Goal: Task Accomplishment & Management: Manage account settings

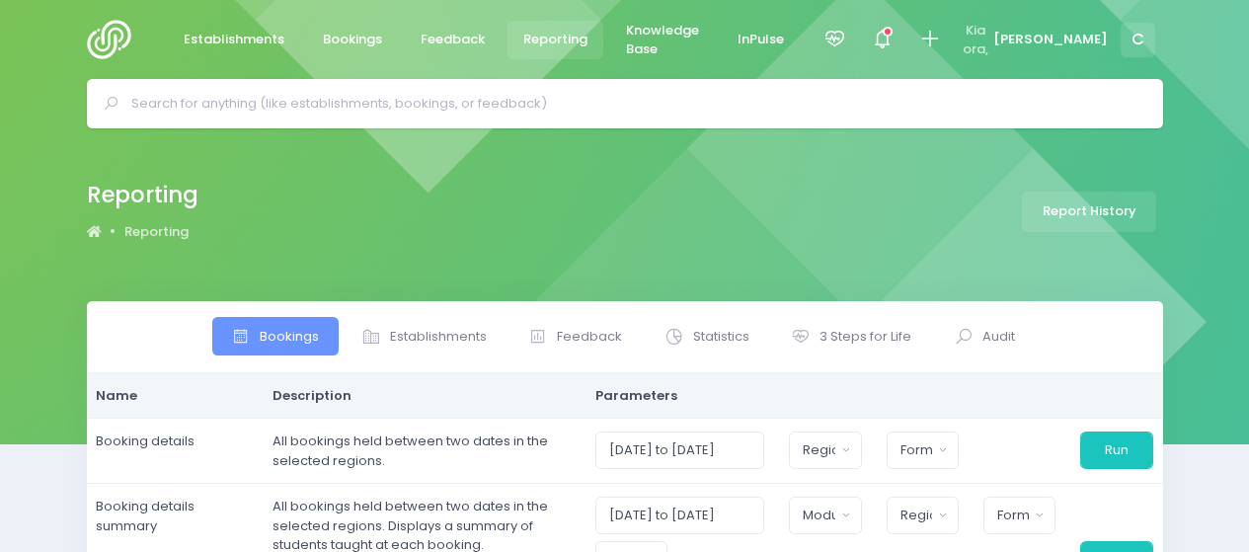
select select
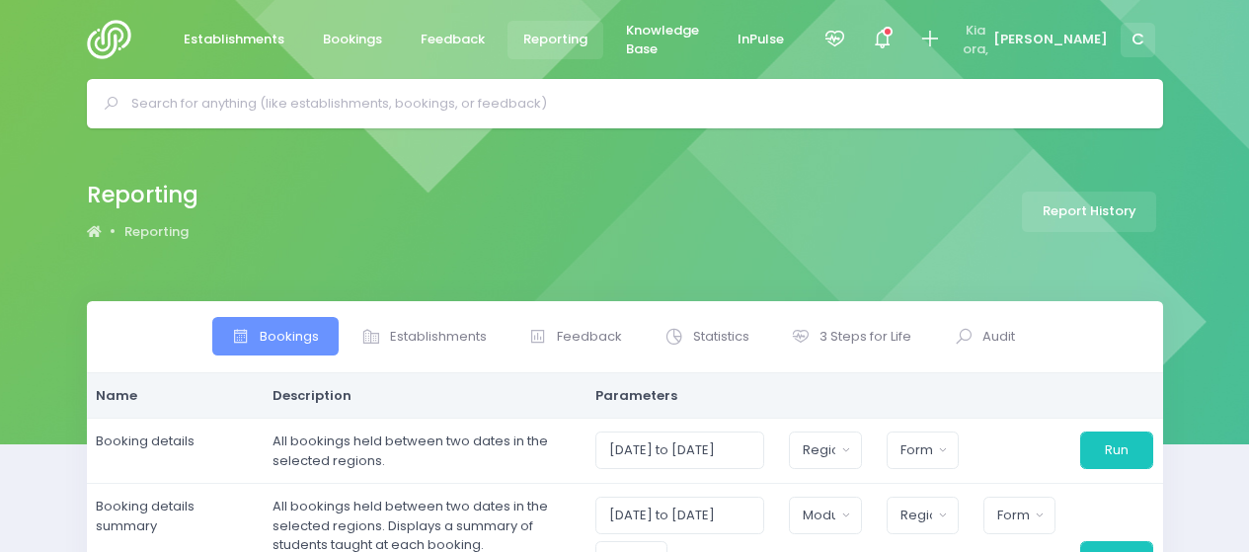
select select
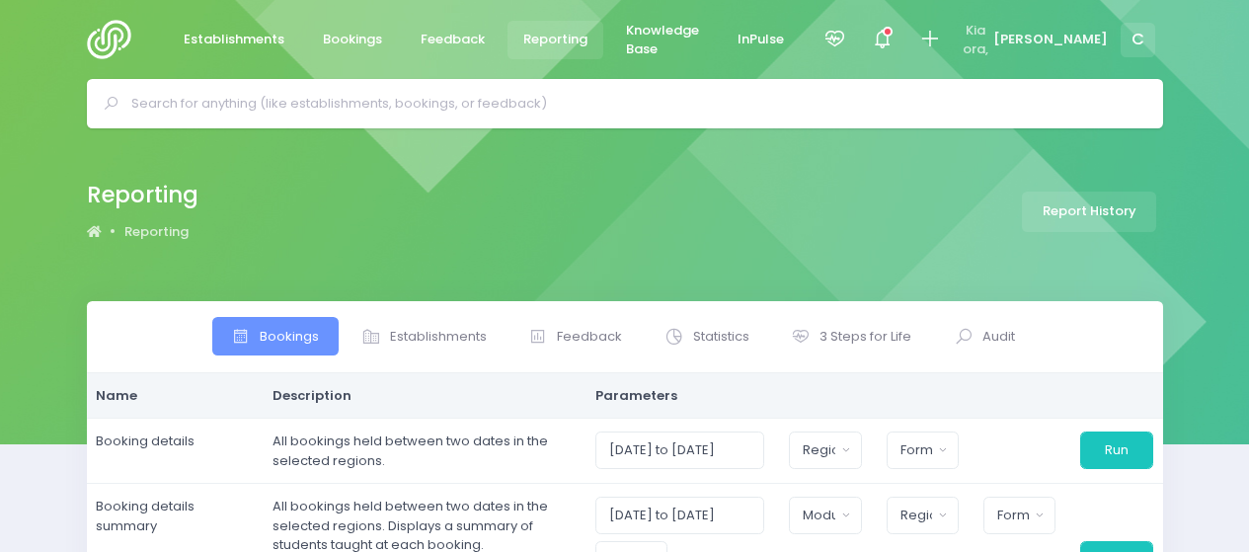
select select
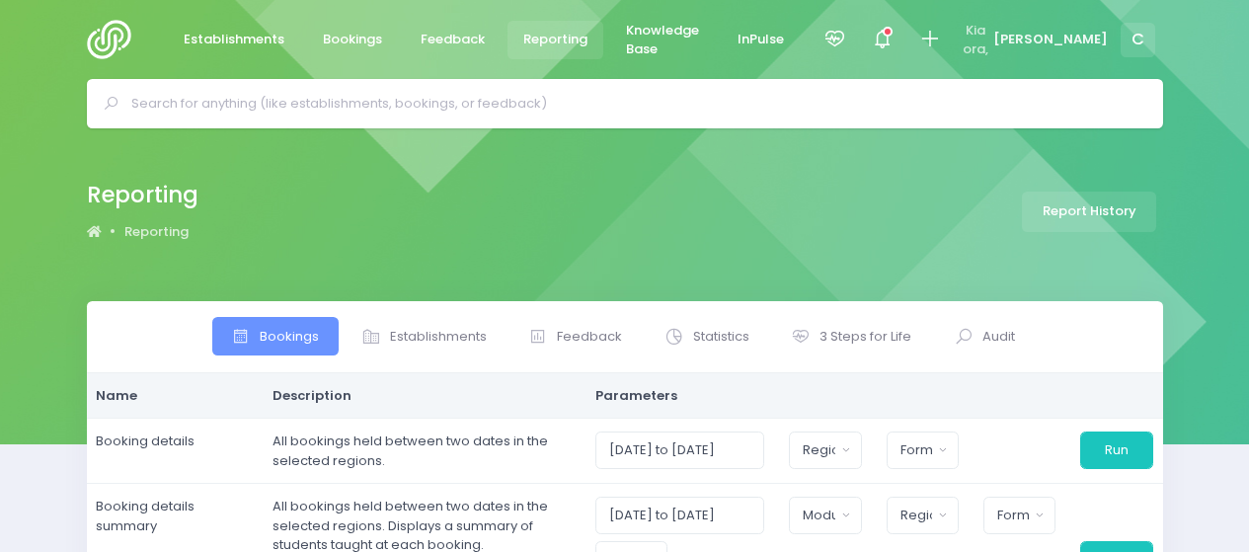
select select
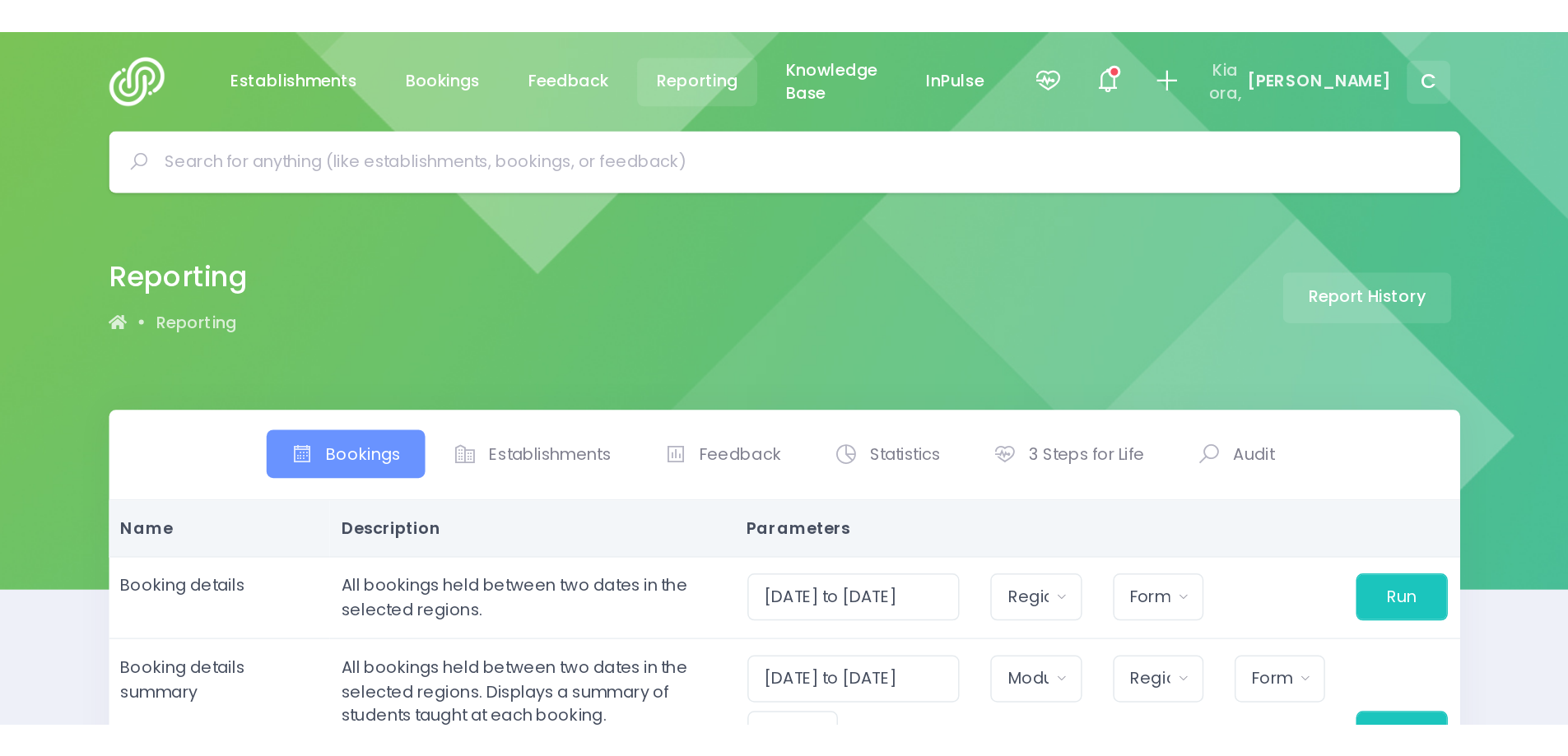
scroll to position [164, 0]
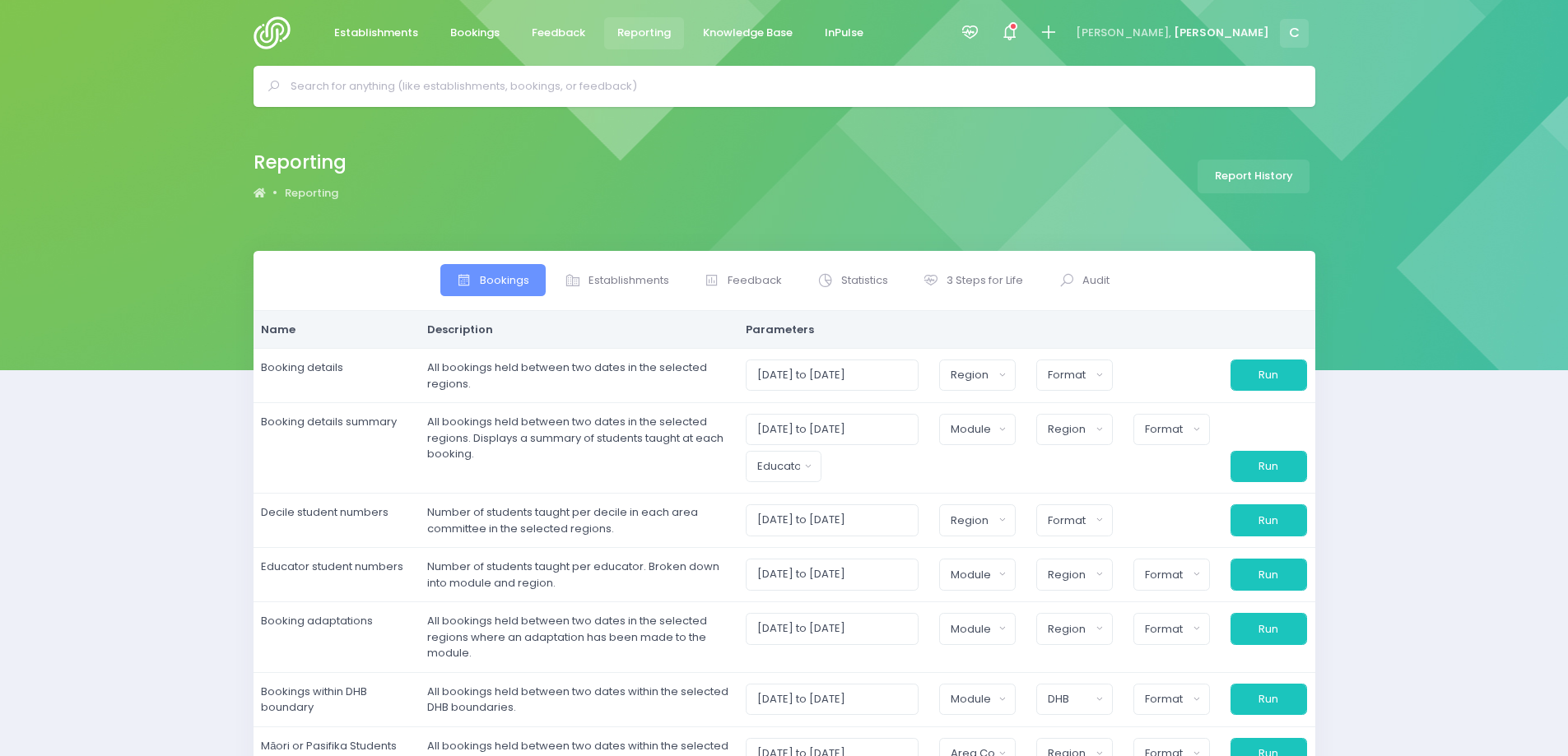
select select
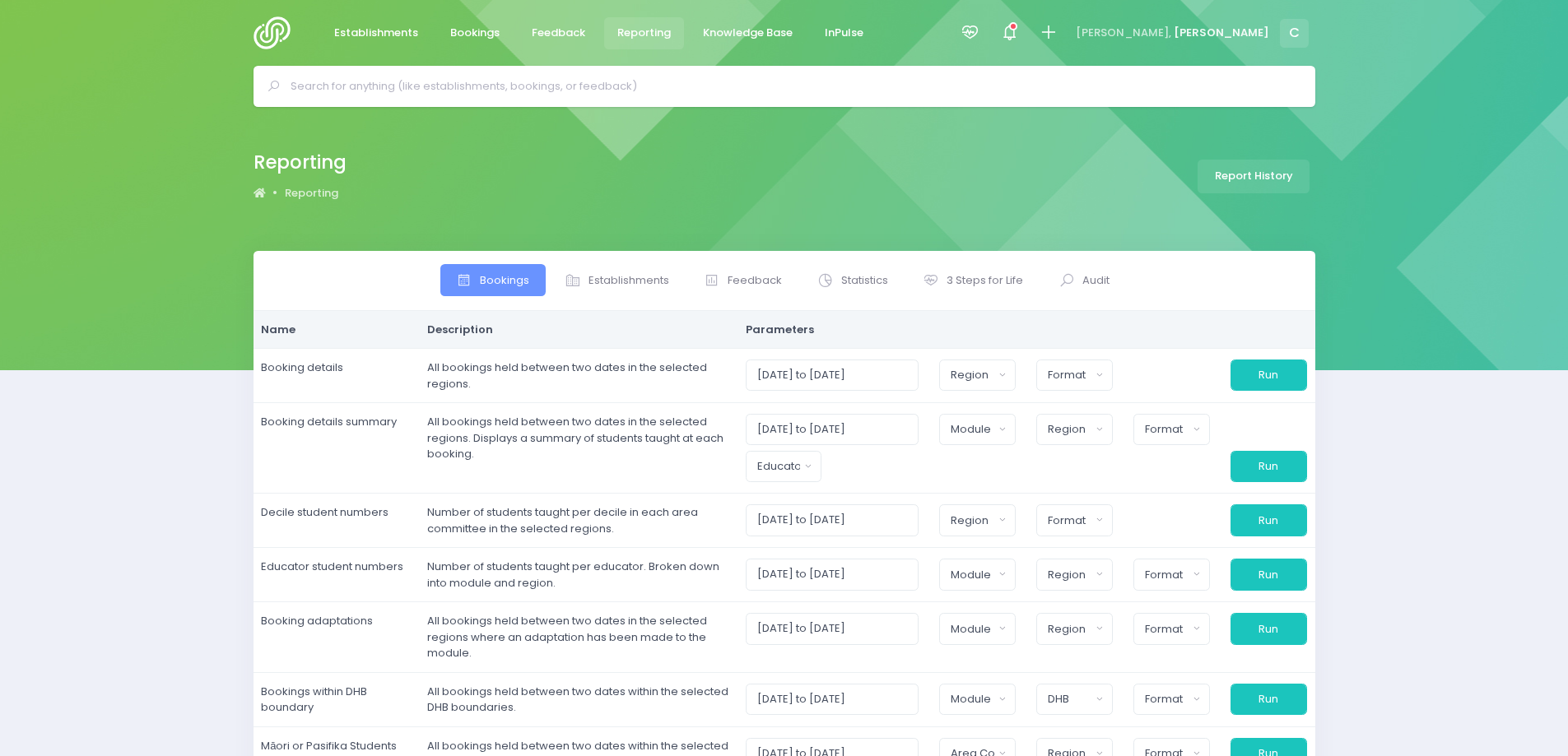
select select
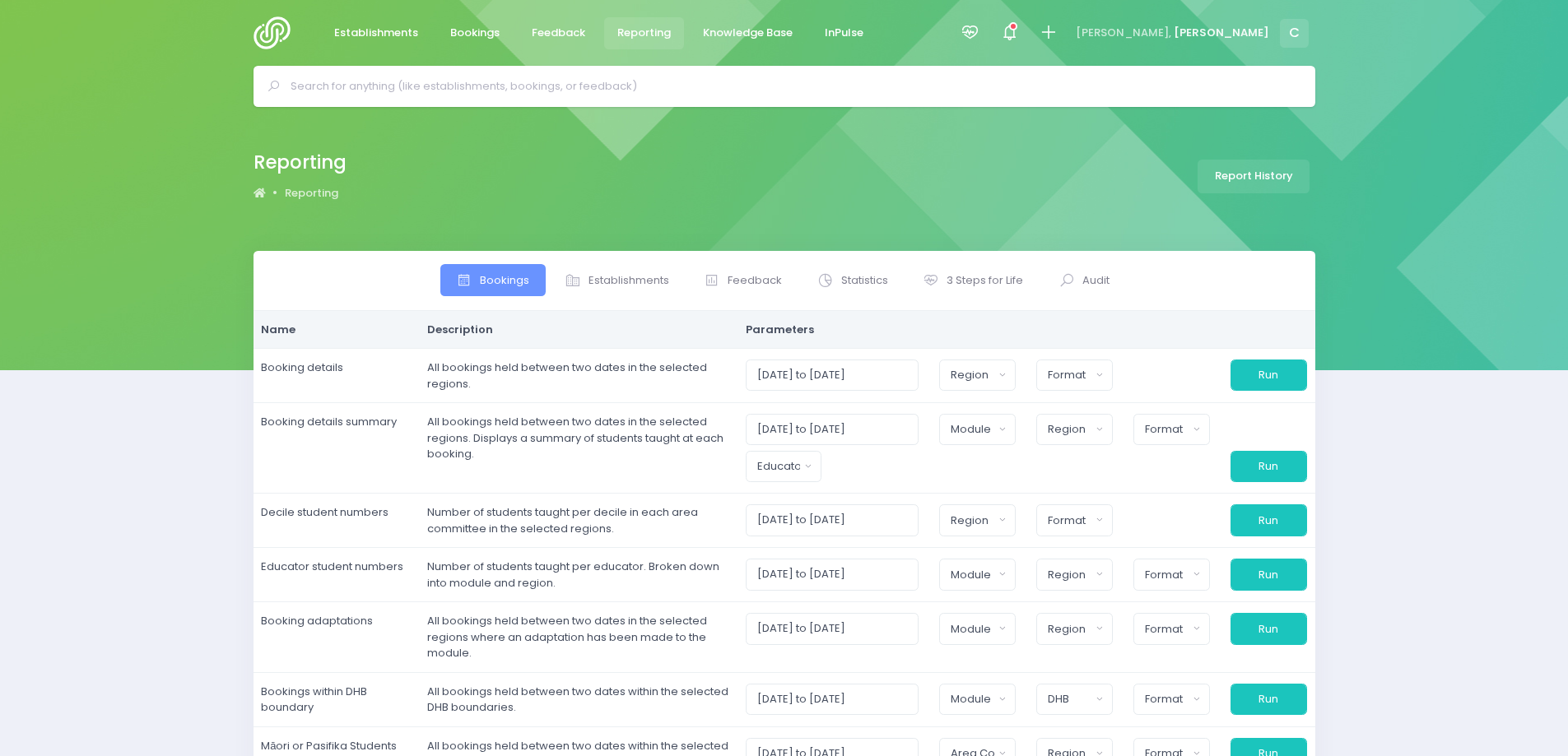
select select
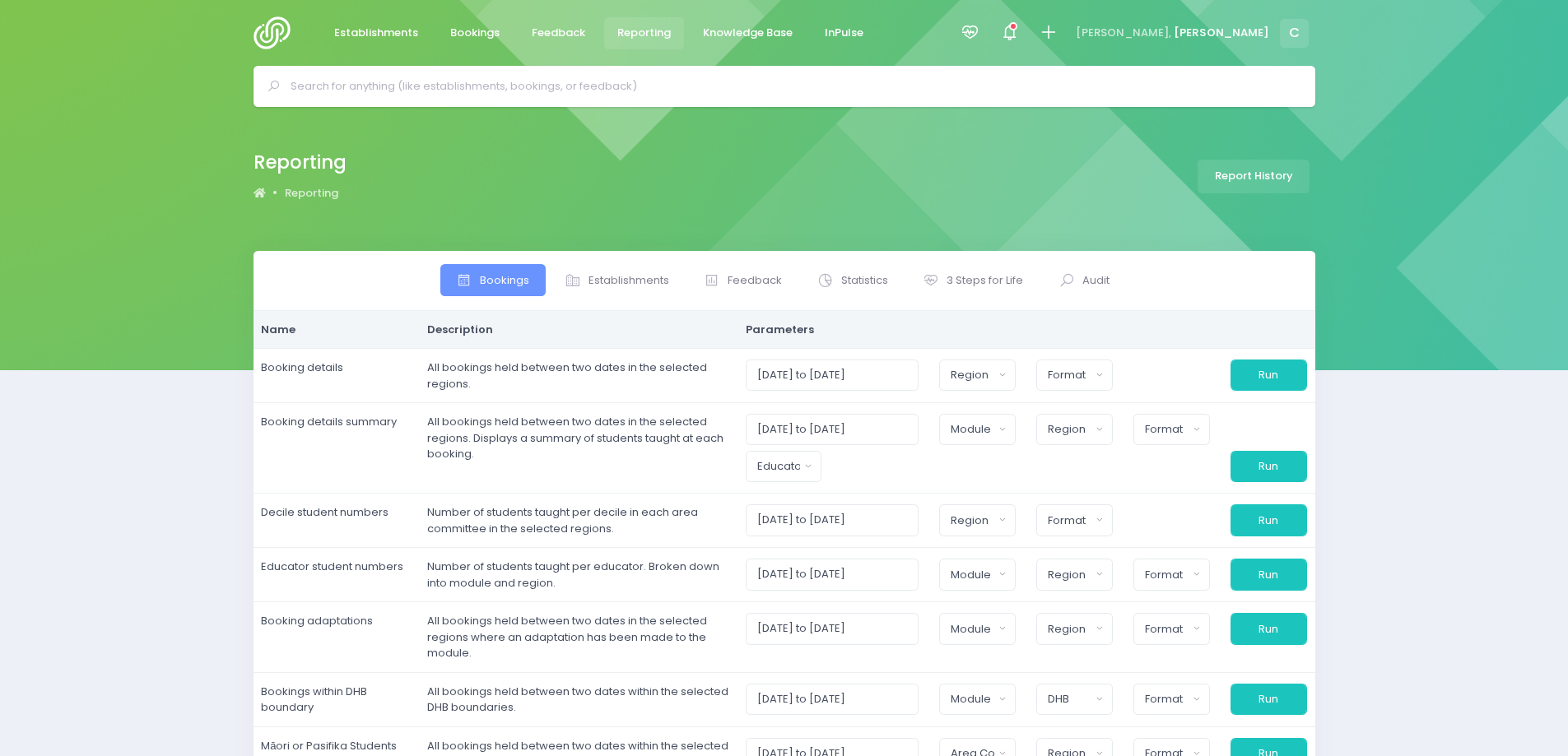
select select
drag, startPoint x: 463, startPoint y: 28, endPoint x: 521, endPoint y: 3, distance: 63.2
click at [463, 28] on span "Bookings" at bounding box center [475, 33] width 49 height 17
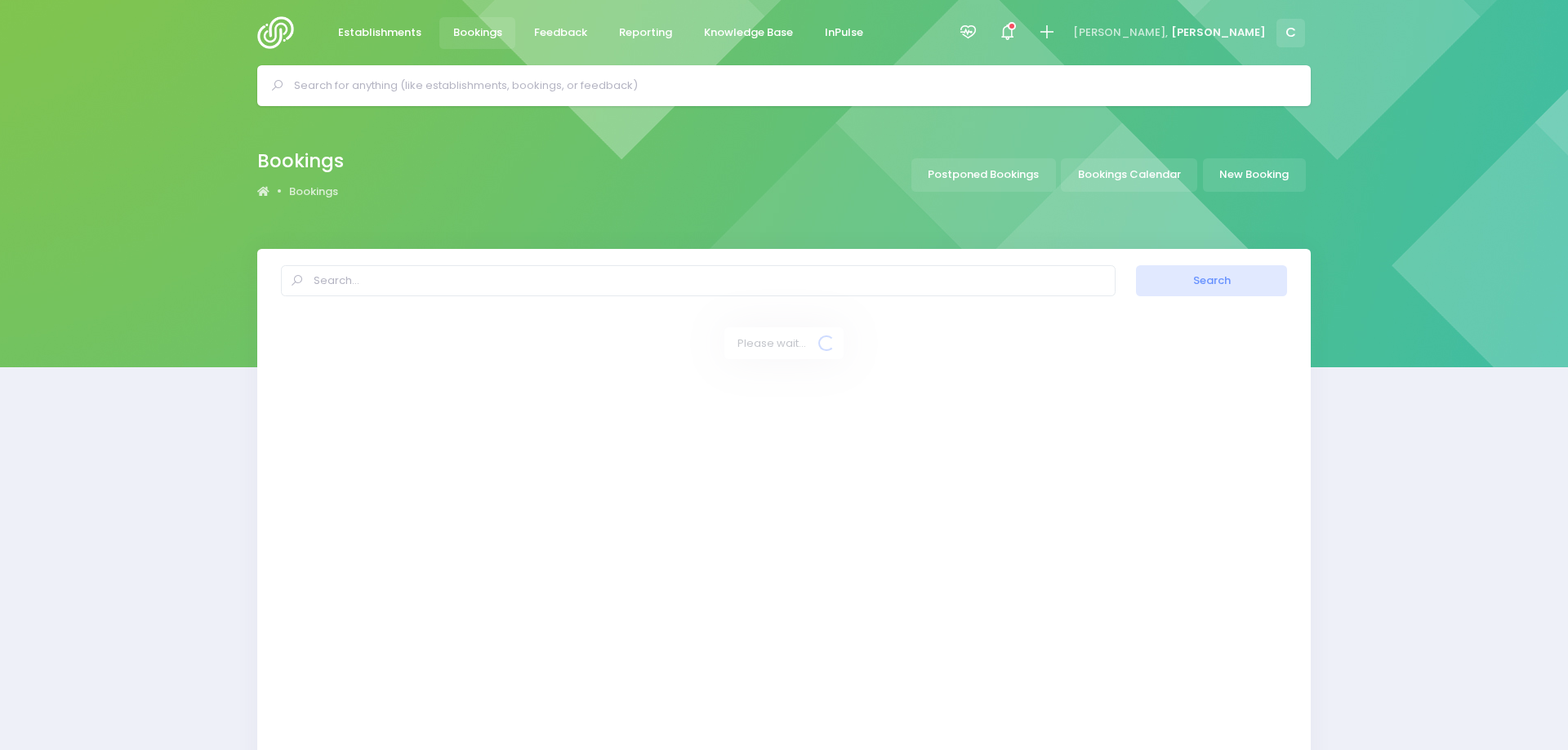
select select "20"
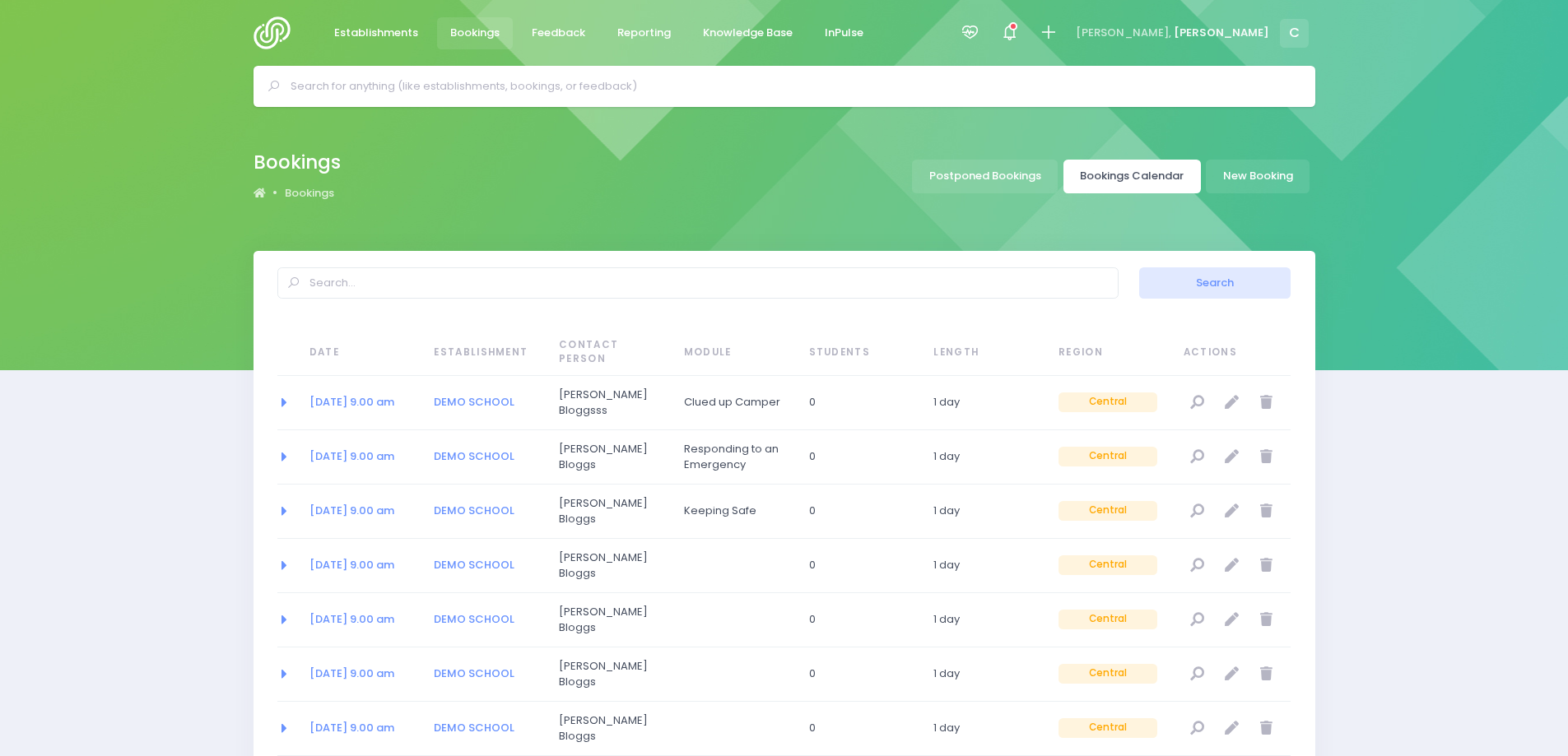
click at [1138, 162] on link "Bookings Calendar" at bounding box center [1132, 176] width 138 height 33
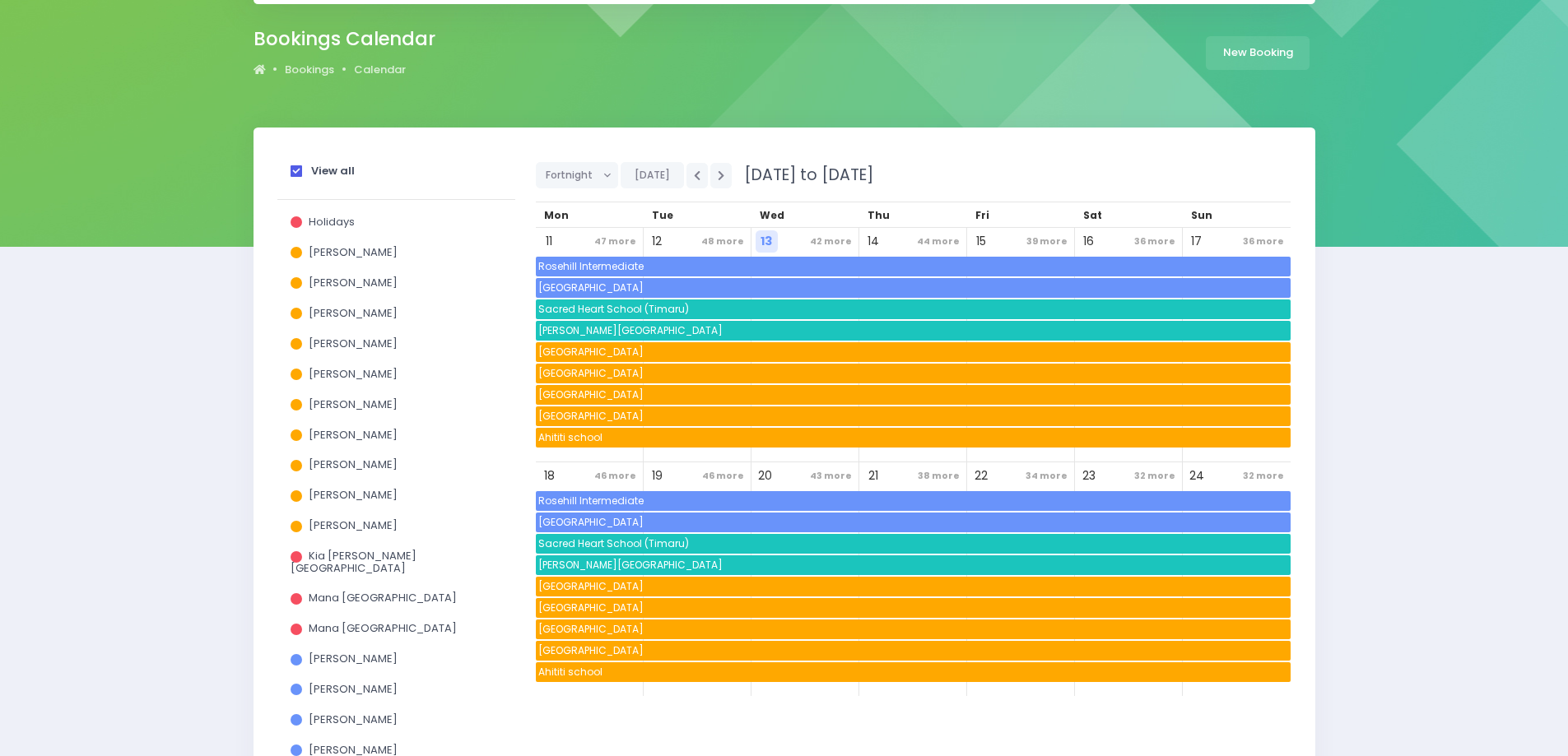
scroll to position [164, 0]
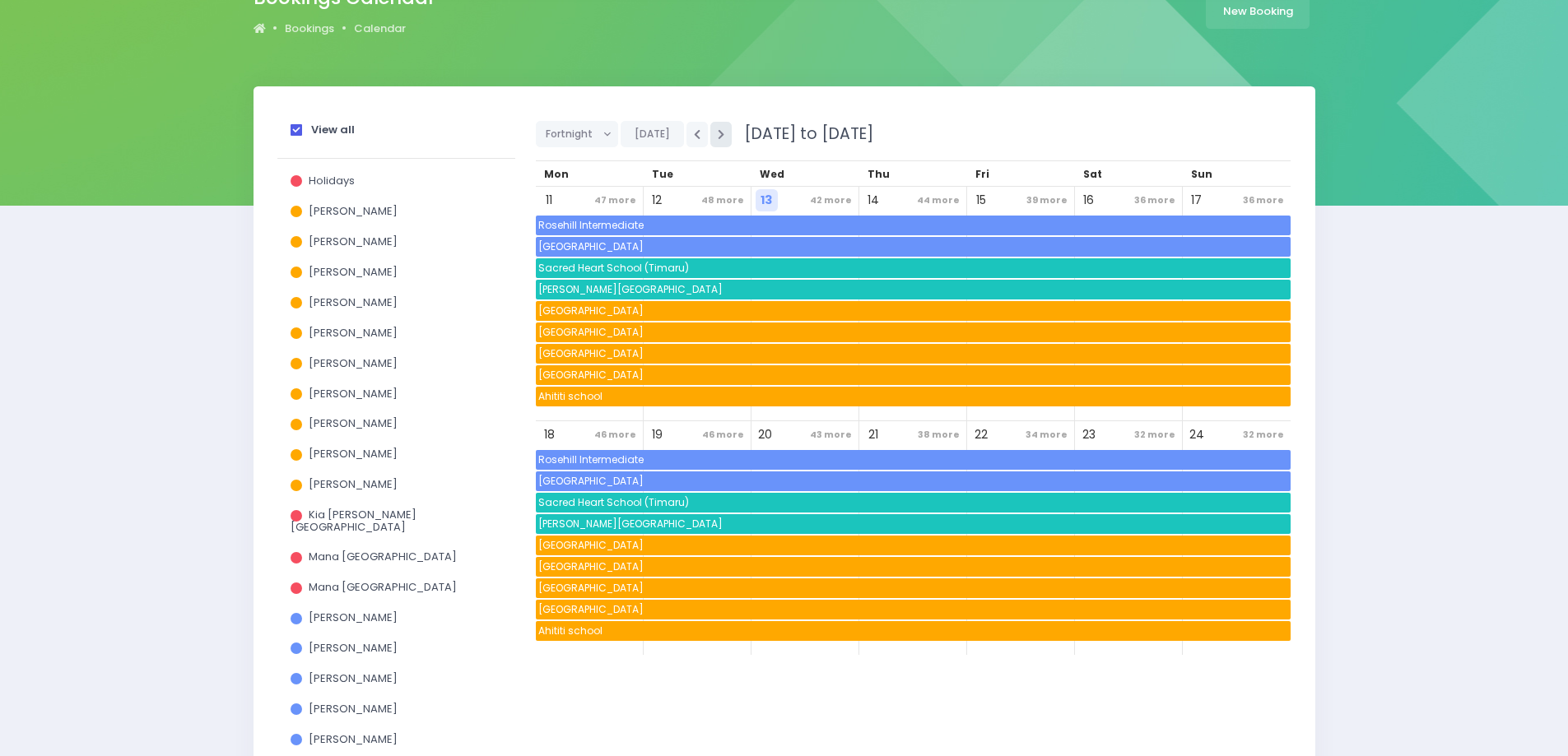
click at [720, 129] on icon "button" at bounding box center [721, 134] width 7 height 11
click at [298, 132] on span at bounding box center [296, 130] width 12 height 12
click at [0, 0] on input "View all" at bounding box center [0, 0] width 0 height 0
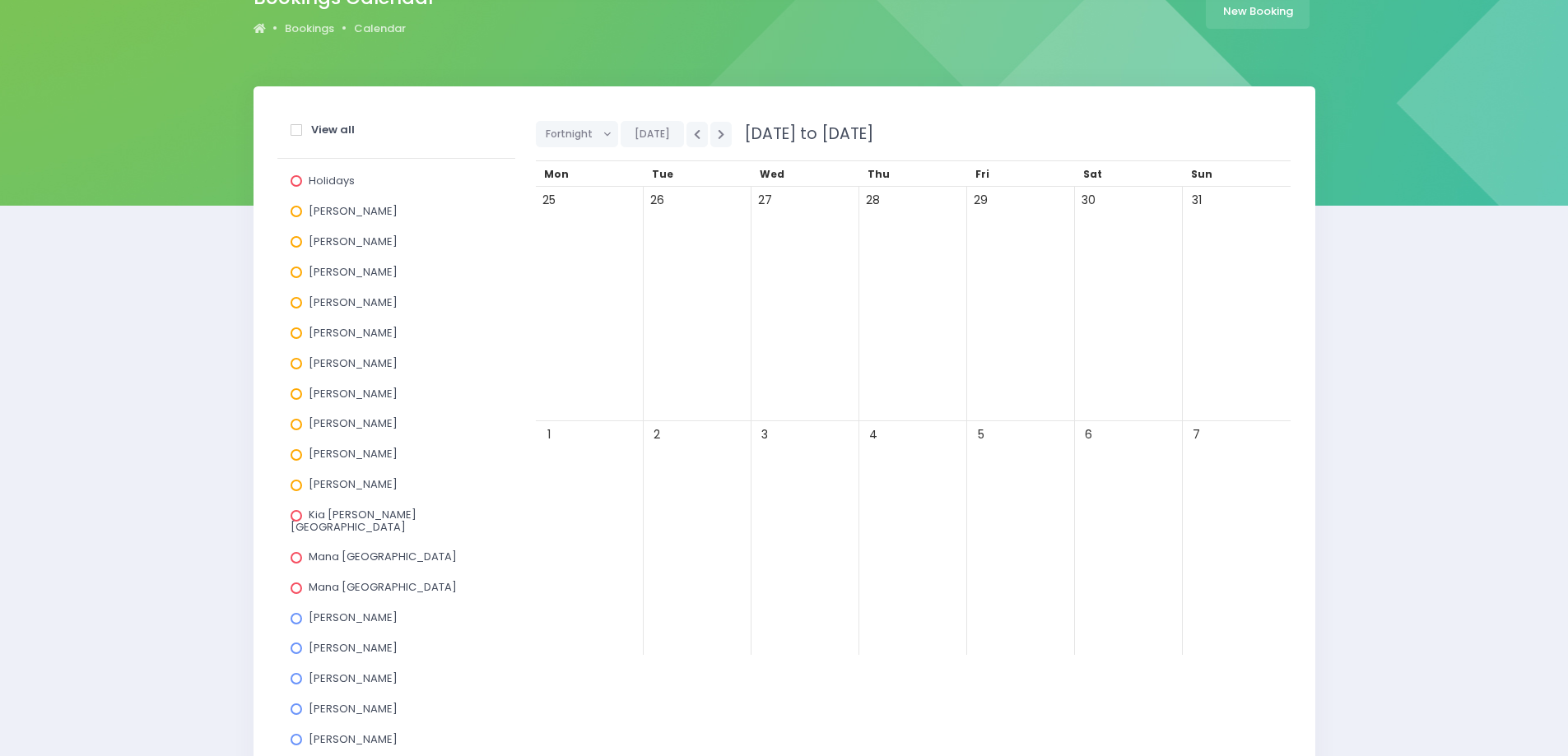
click at [298, 242] on span at bounding box center [296, 242] width 12 height 12
click at [0, 0] on input "[PERSON_NAME]" at bounding box center [0, 0] width 0 height 0
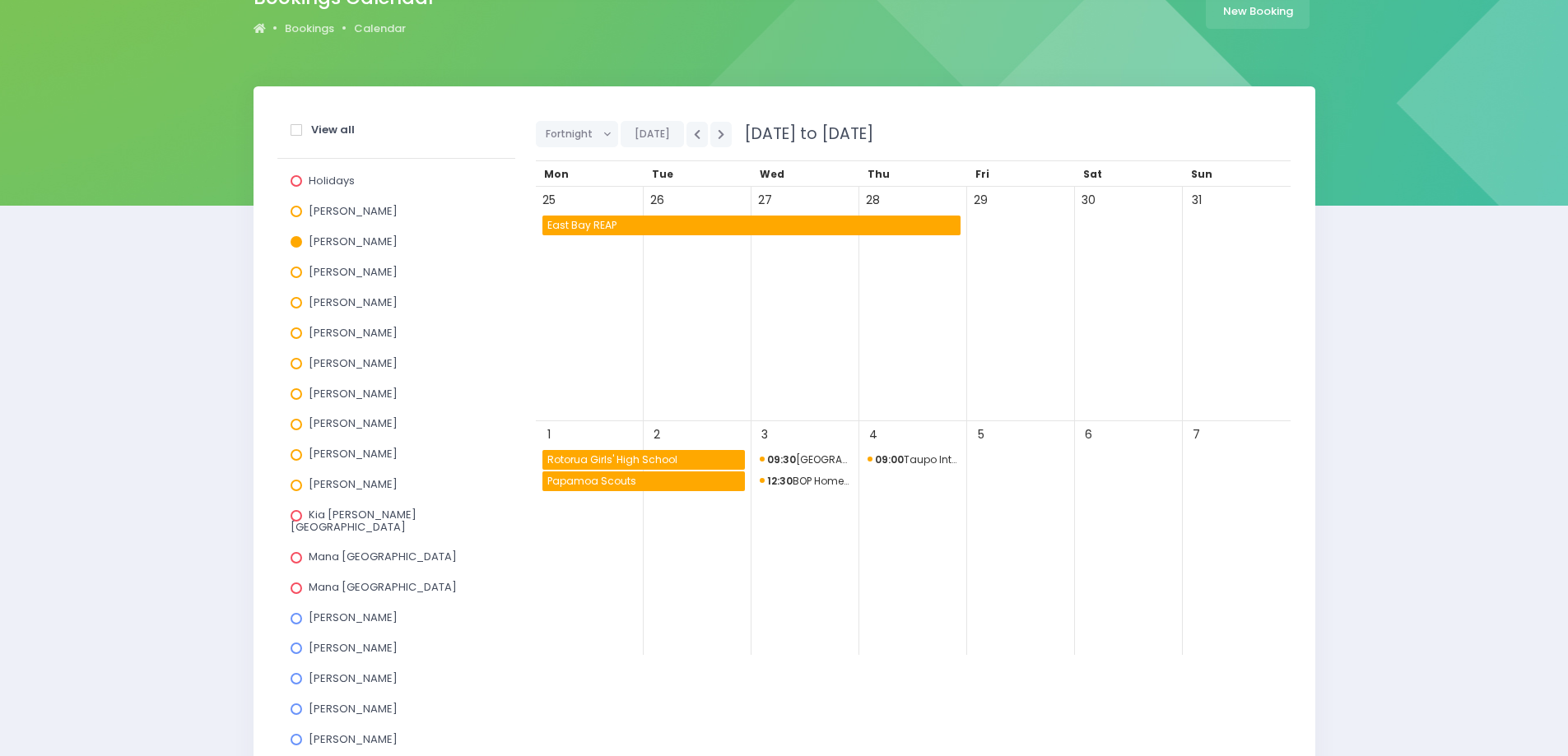
click at [616, 226] on span "East Bay REAP" at bounding box center [752, 226] width 415 height 20
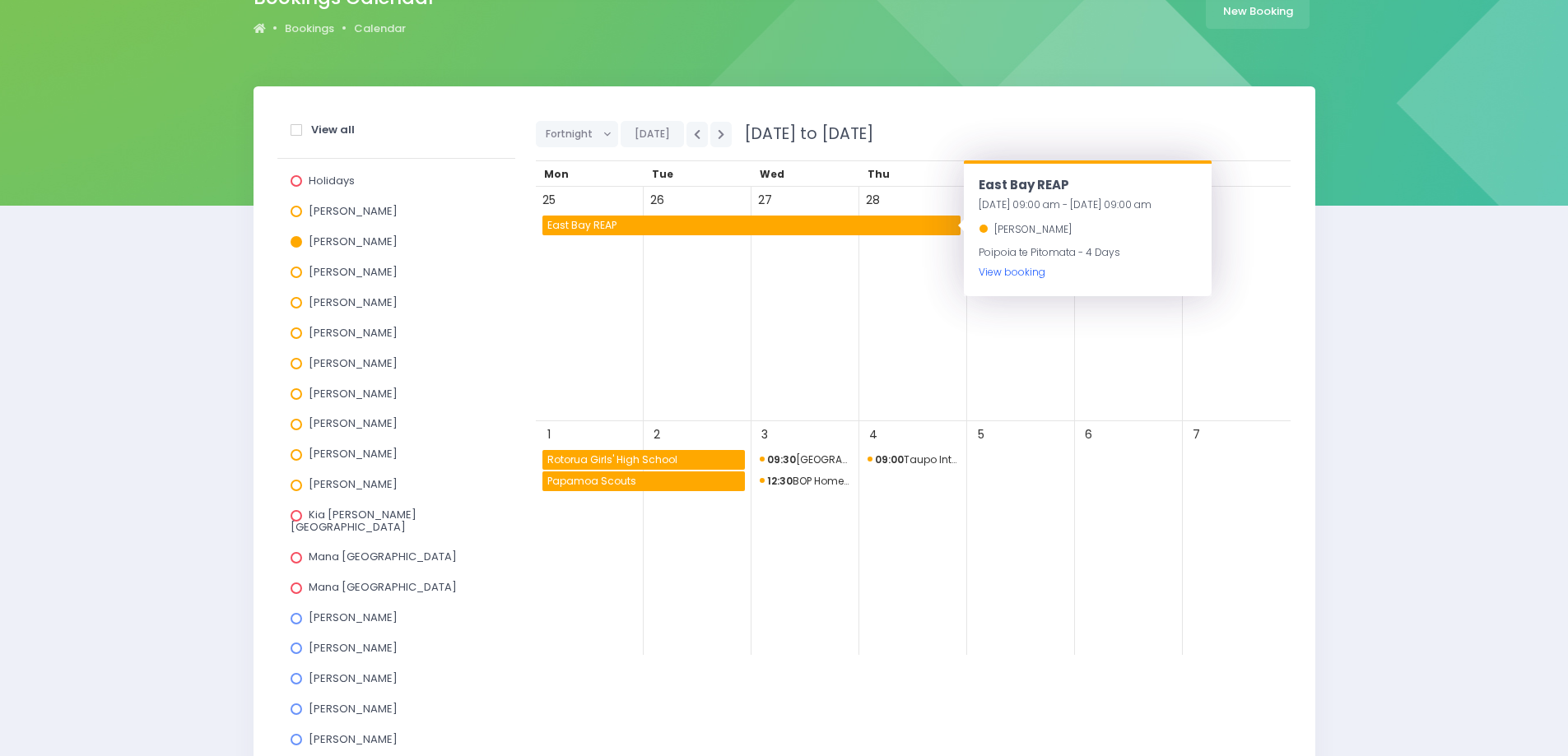
click at [1021, 275] on link "View booking" at bounding box center [1013, 272] width 67 height 14
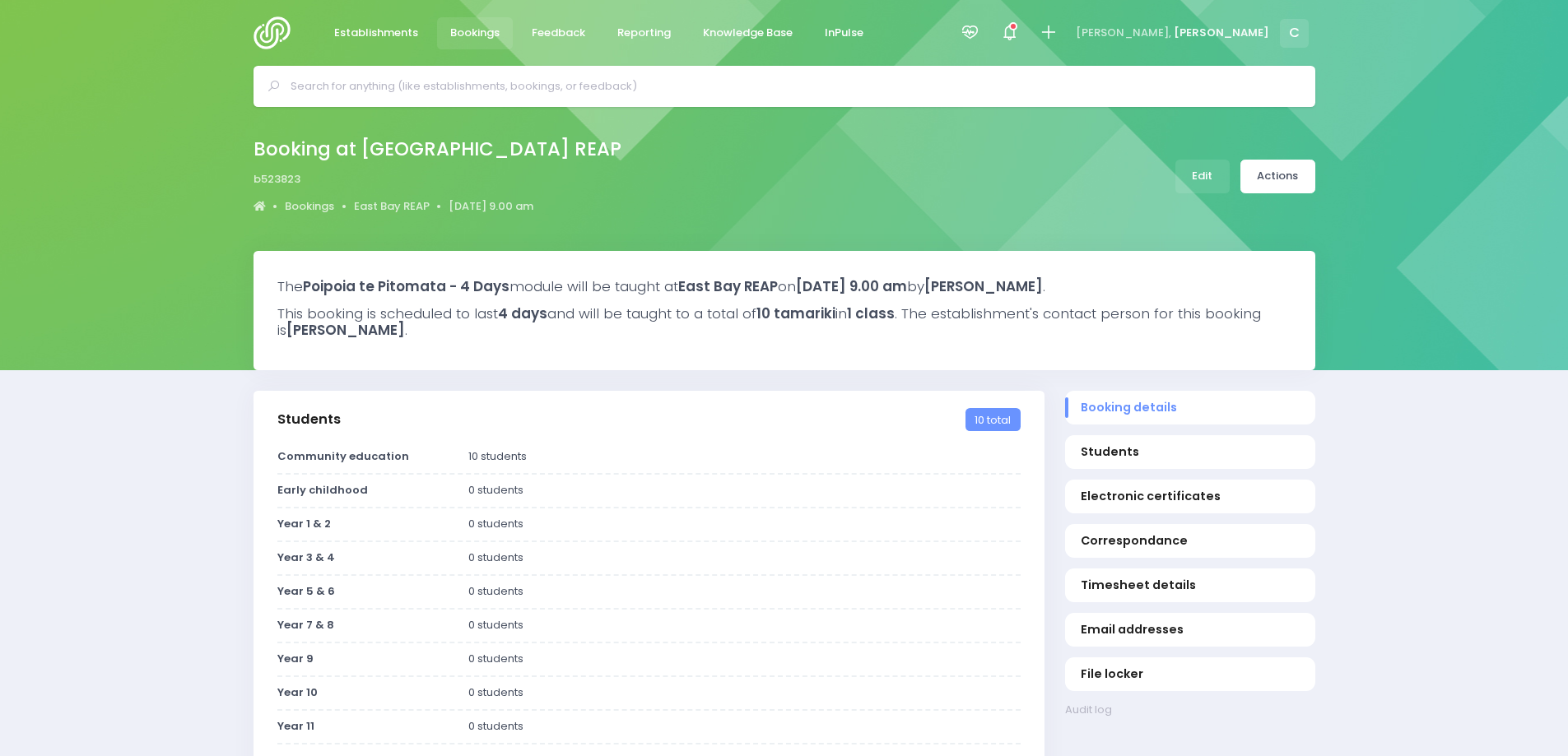
select select "5"
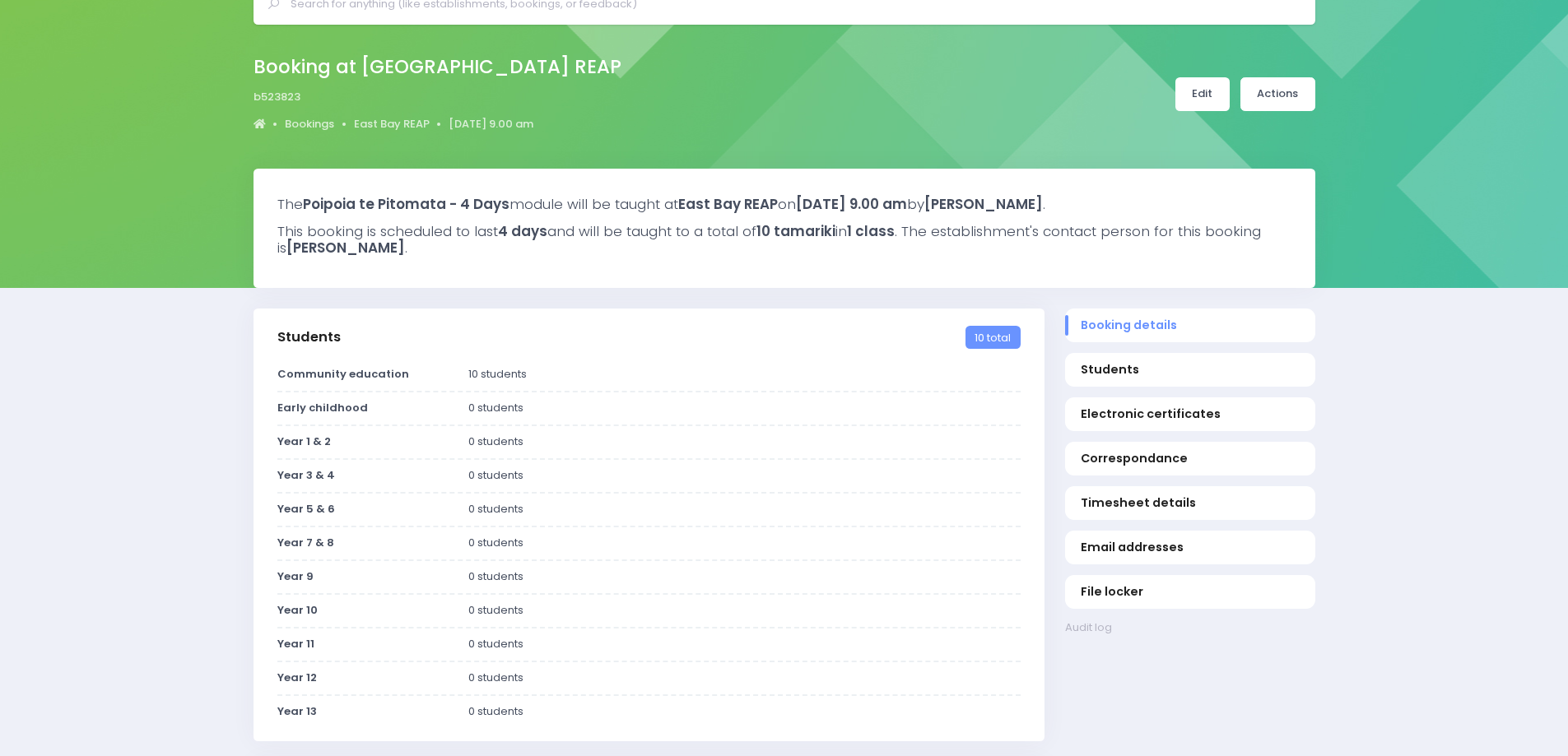
click at [1203, 93] on link "Edit" at bounding box center [1203, 94] width 54 height 33
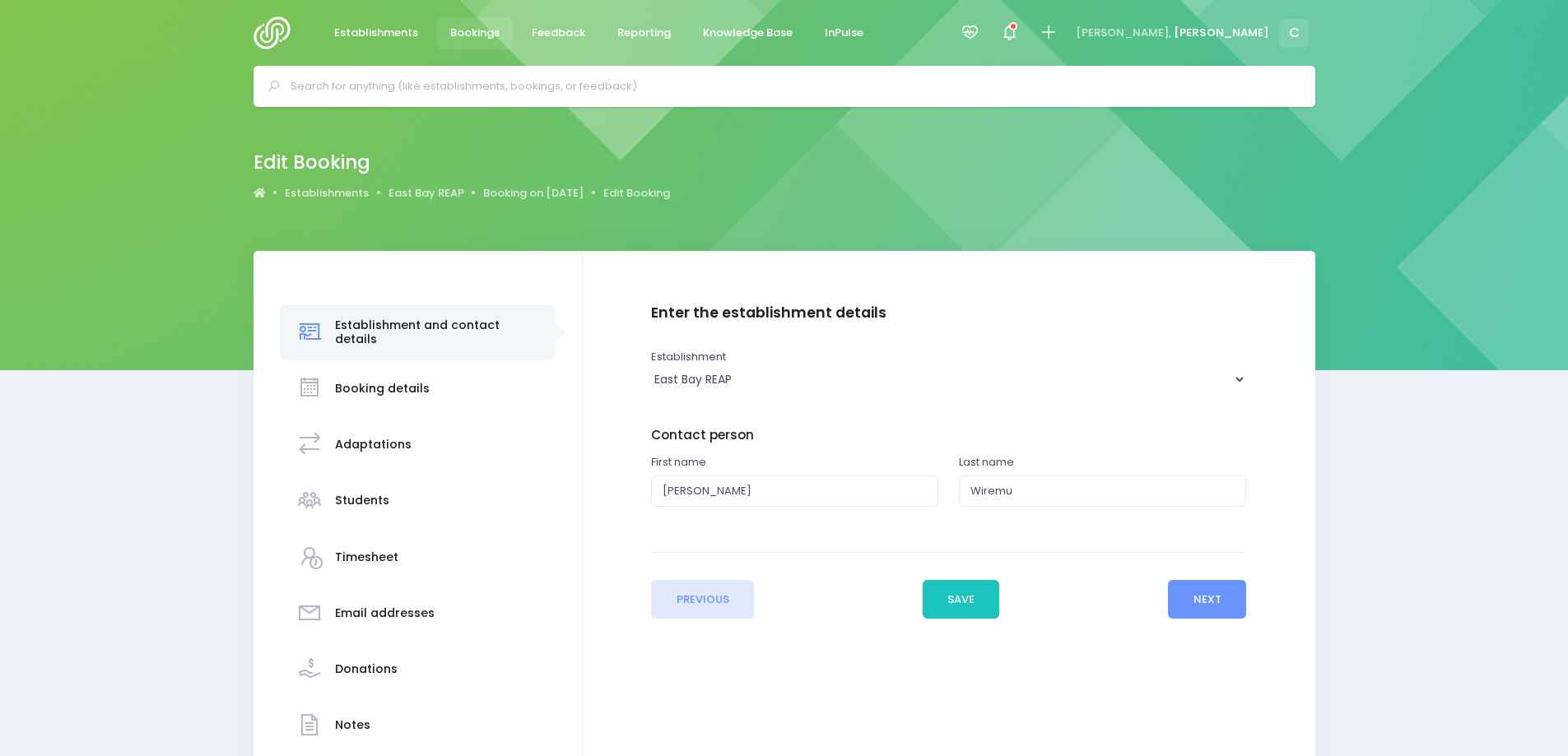
click at [397, 383] on h3 "Booking details" at bounding box center [383, 388] width 95 height 14
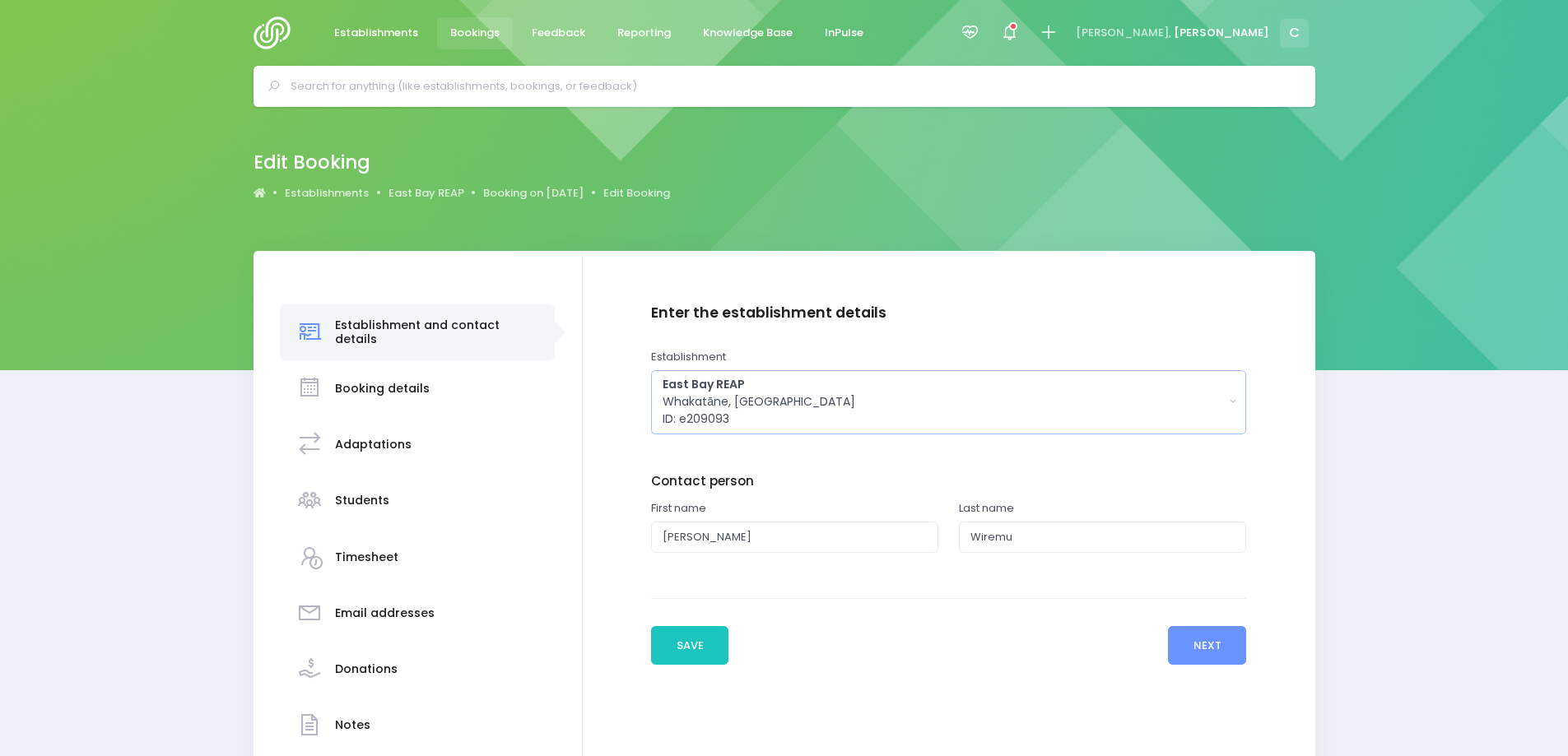
click at [709, 393] on div "East Bay REAP Whakatāne, Central Region ID: e209093" at bounding box center [943, 402] width 561 height 52
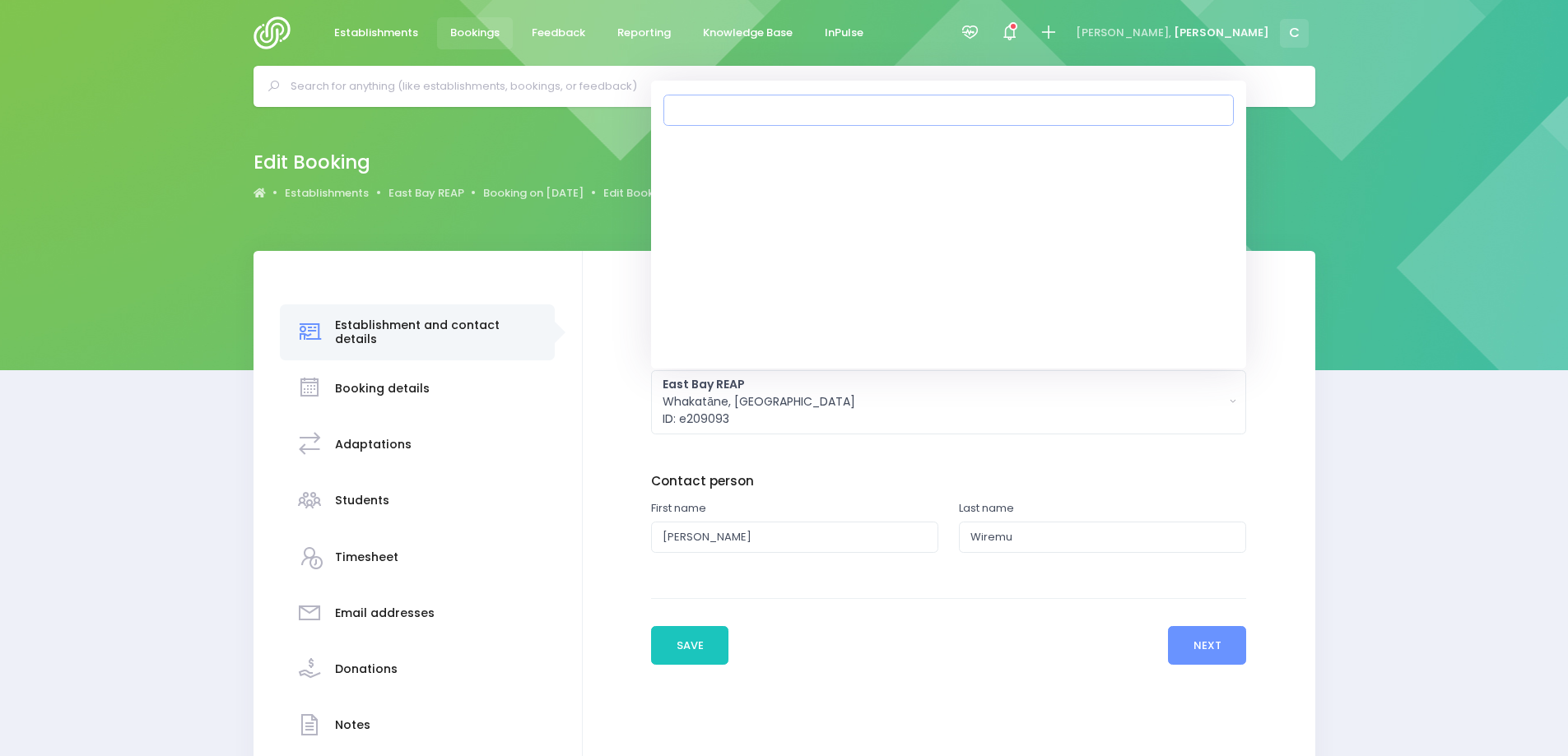
scroll to position [57493, 0]
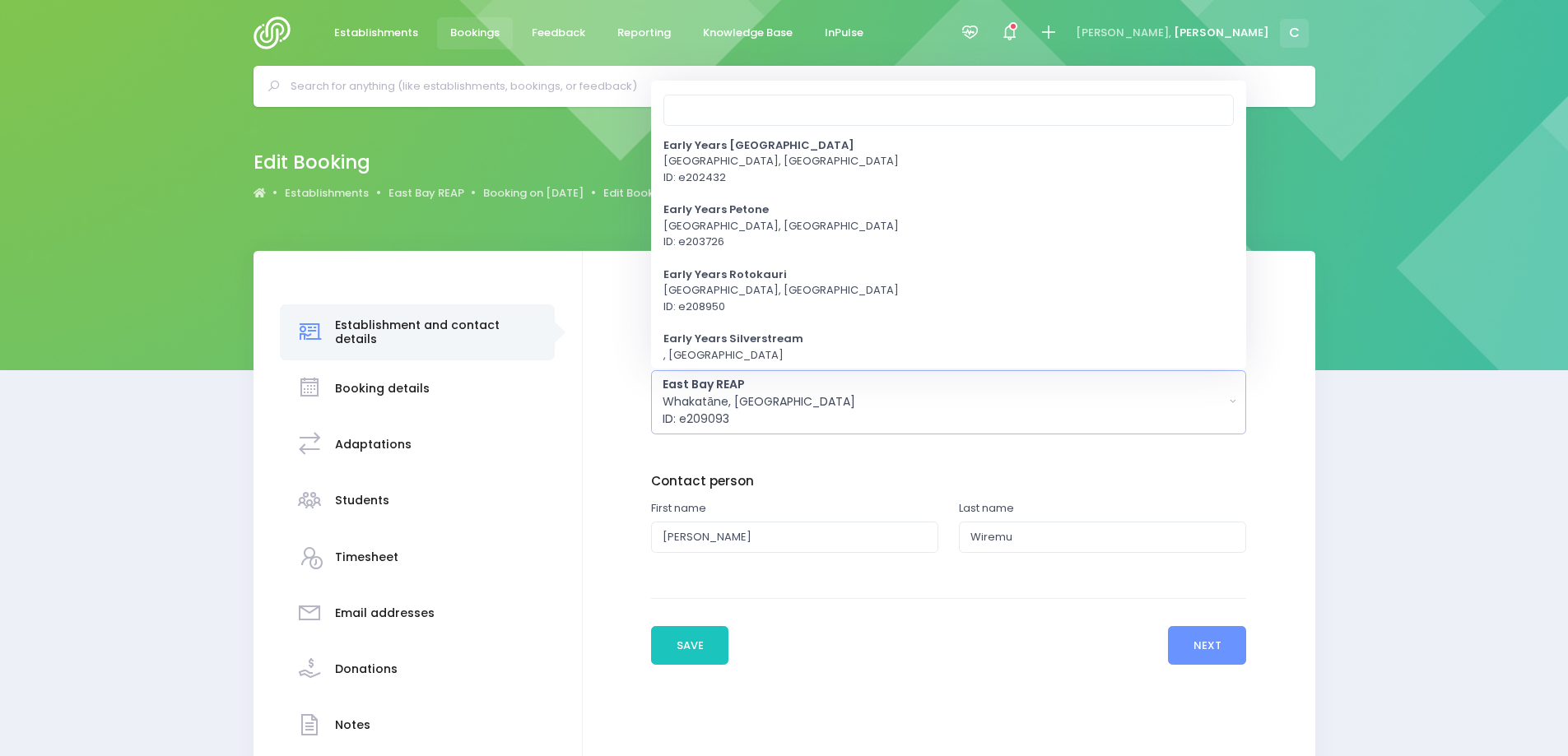
click at [378, 385] on h3 "Booking details" at bounding box center [383, 388] width 95 height 14
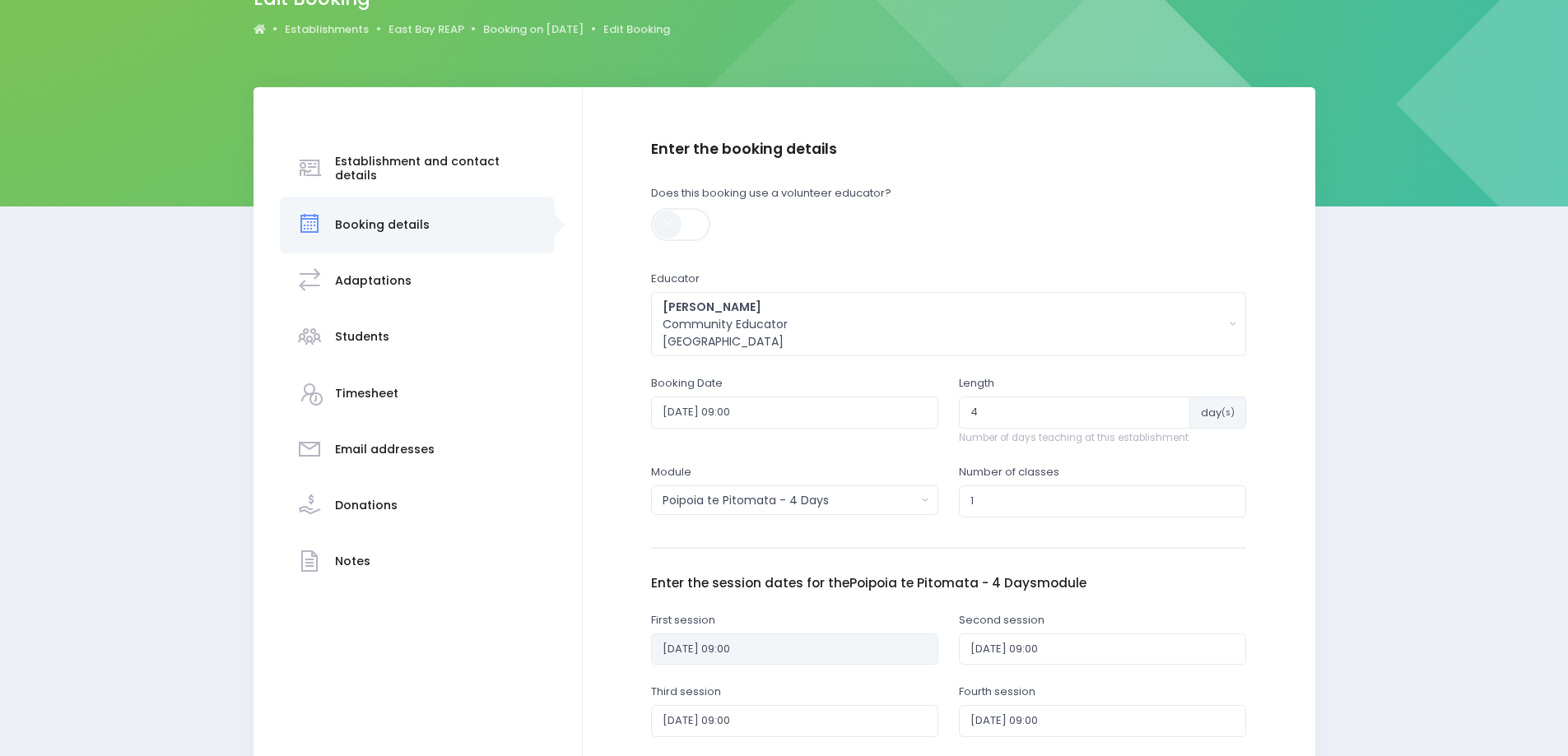
scroll to position [164, 0]
click at [1173, 410] on input "5" at bounding box center [1074, 412] width 231 height 32
click at [1153, 413] on input "4" at bounding box center [1074, 412] width 230 height 32
type input "3"
click at [1153, 415] on input "3" at bounding box center [1074, 412] width 230 height 32
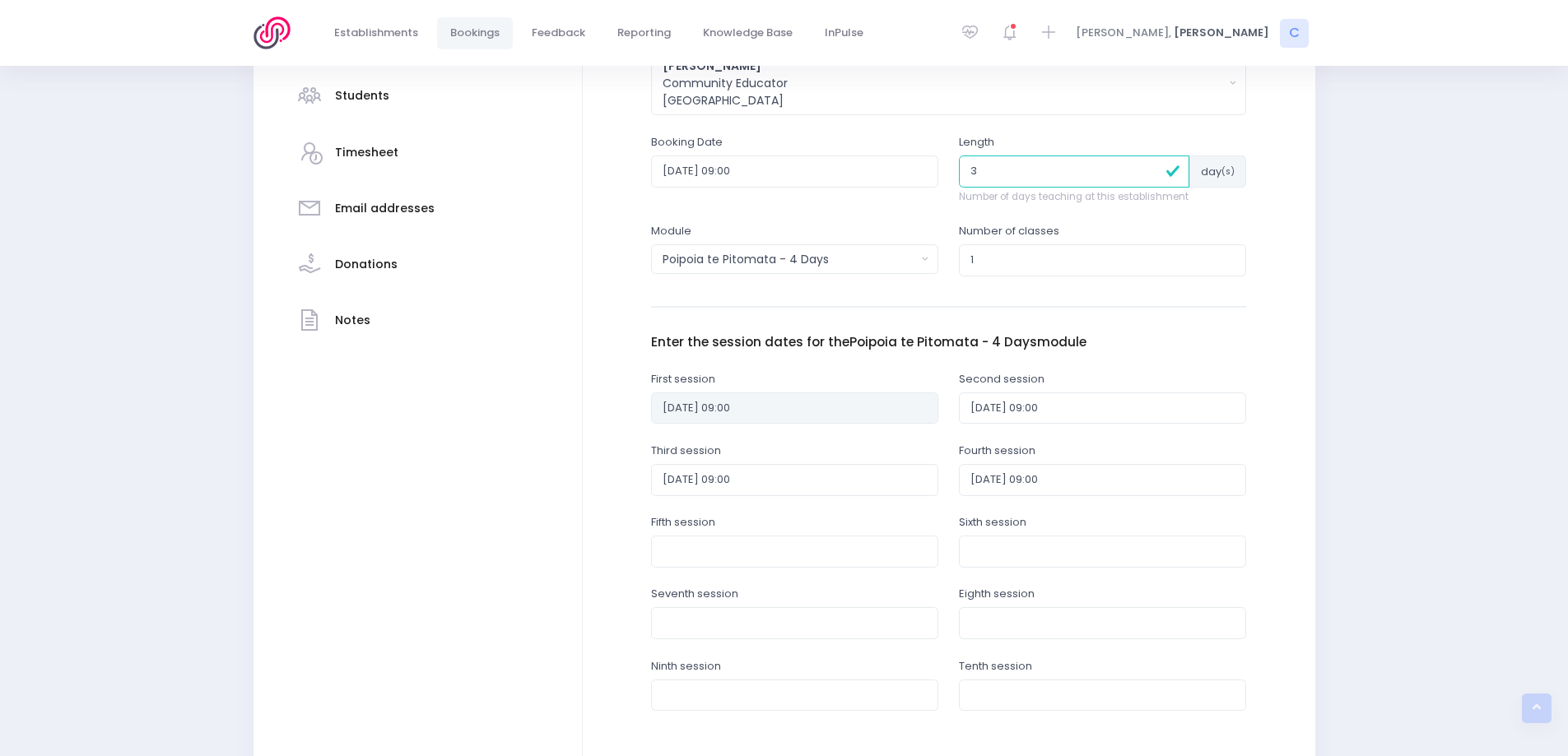
scroll to position [412, 0]
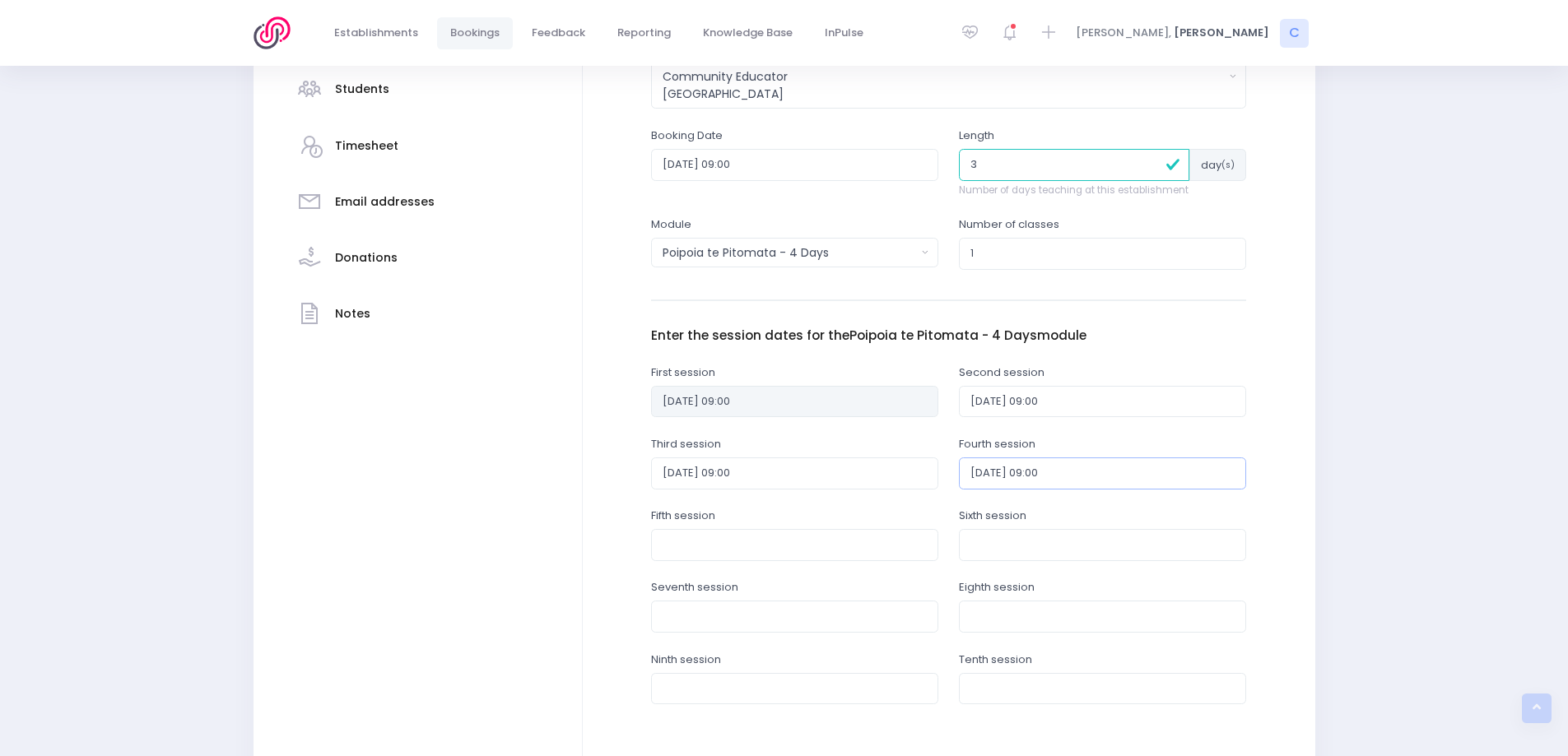
click at [993, 472] on input "2025-08-28 09:00" at bounding box center [1103, 473] width 287 height 32
drag, startPoint x: 1096, startPoint y: 468, endPoint x: 937, endPoint y: 470, distance: 159.0
click at [937, 469] on div "Third session 2025-08-27 09:00 Fourth session 2025-08-28 09:00" at bounding box center [949, 472] width 616 height 72
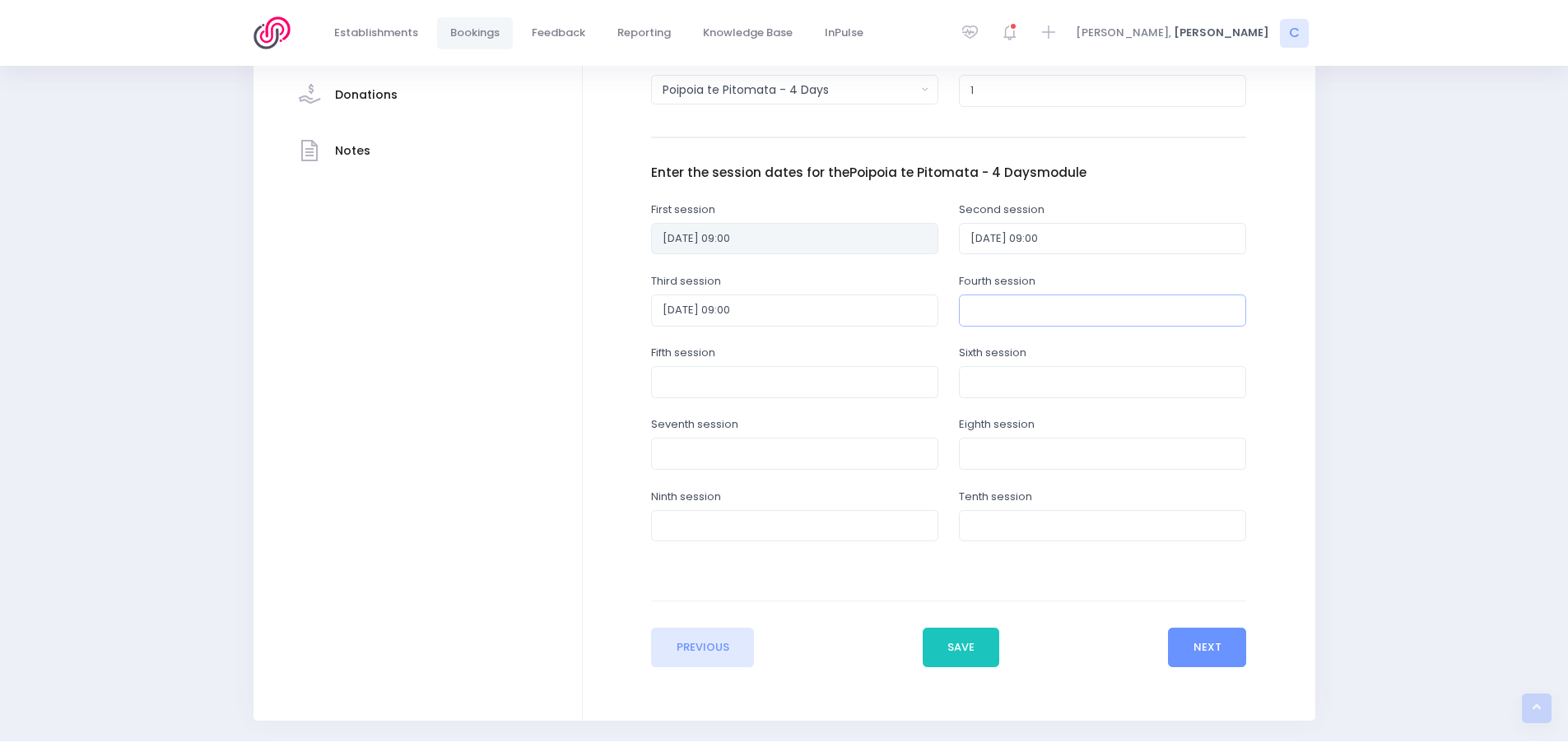
scroll to position [576, 0]
click at [966, 648] on button "Save" at bounding box center [962, 645] width 78 height 39
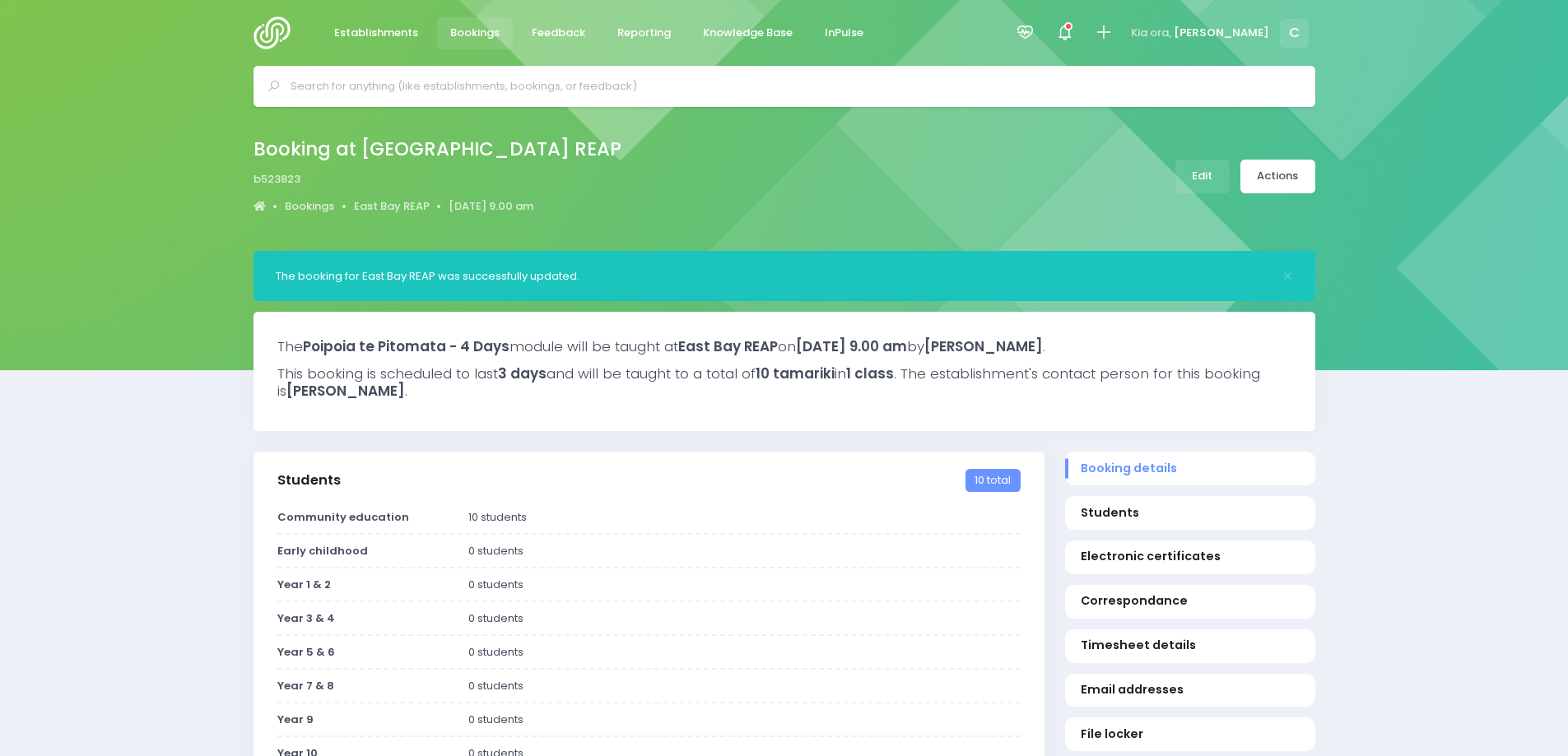
select select "5"
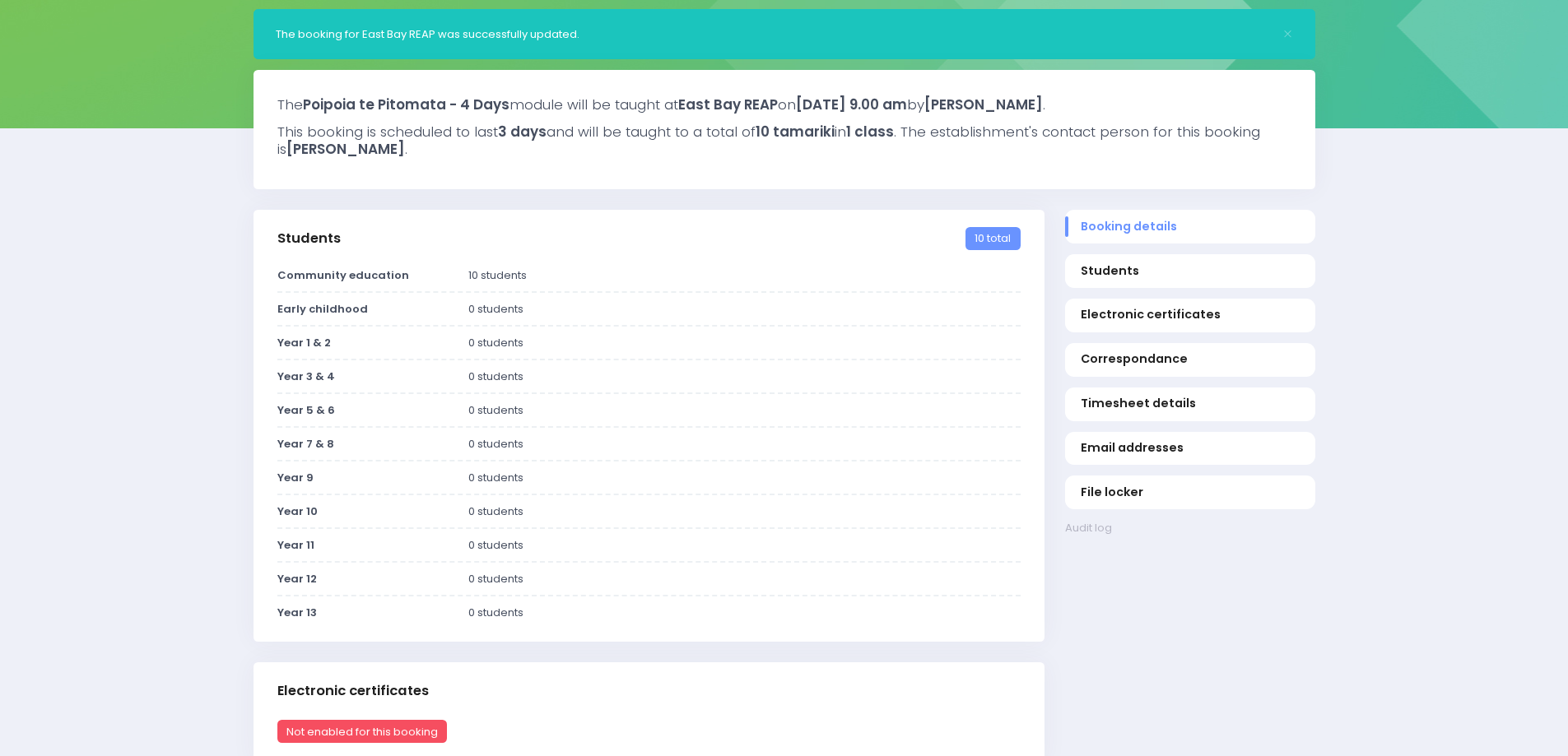
scroll to position [247, 0]
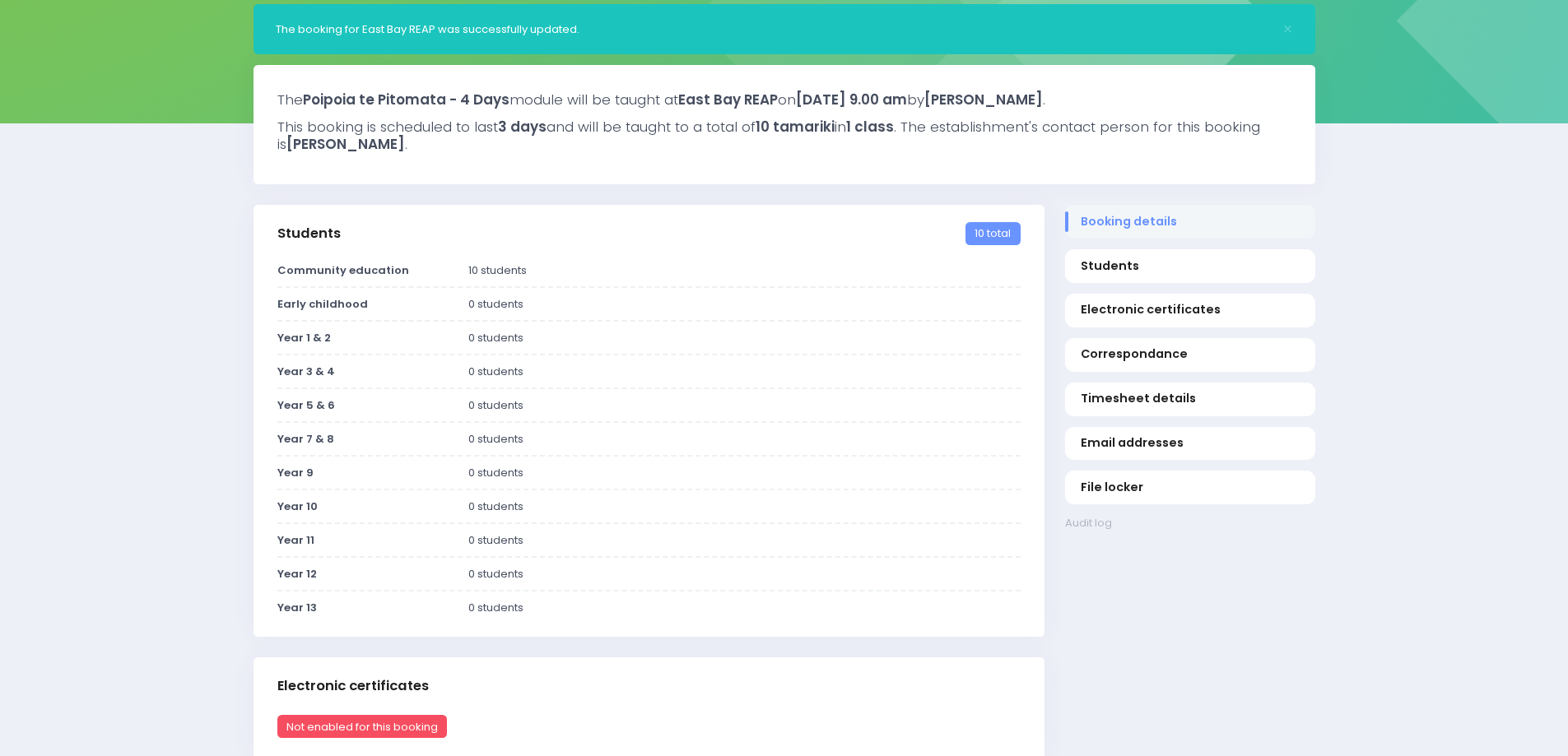
click at [1123, 222] on span "Booking details" at bounding box center [1190, 222] width 219 height 18
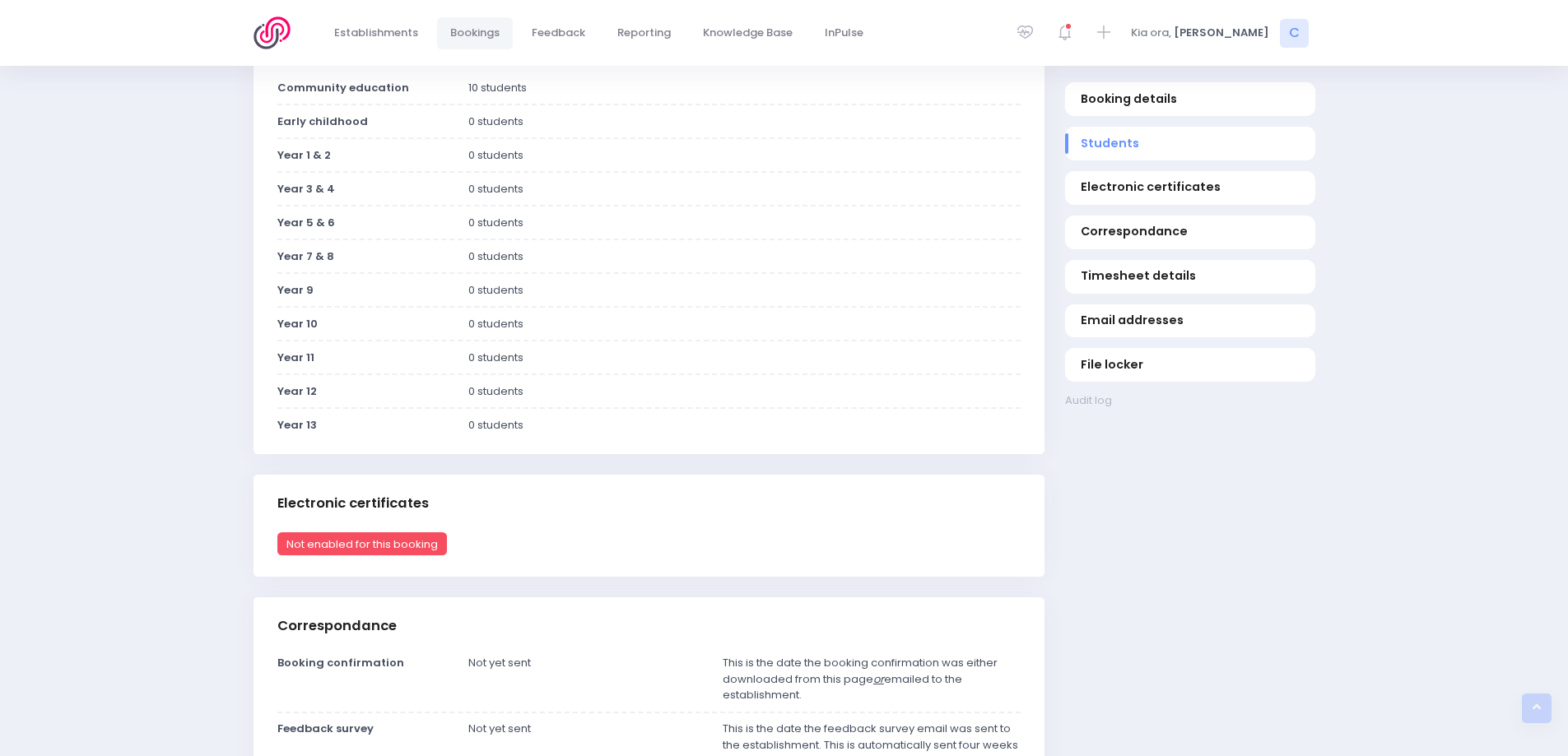
scroll to position [394, 0]
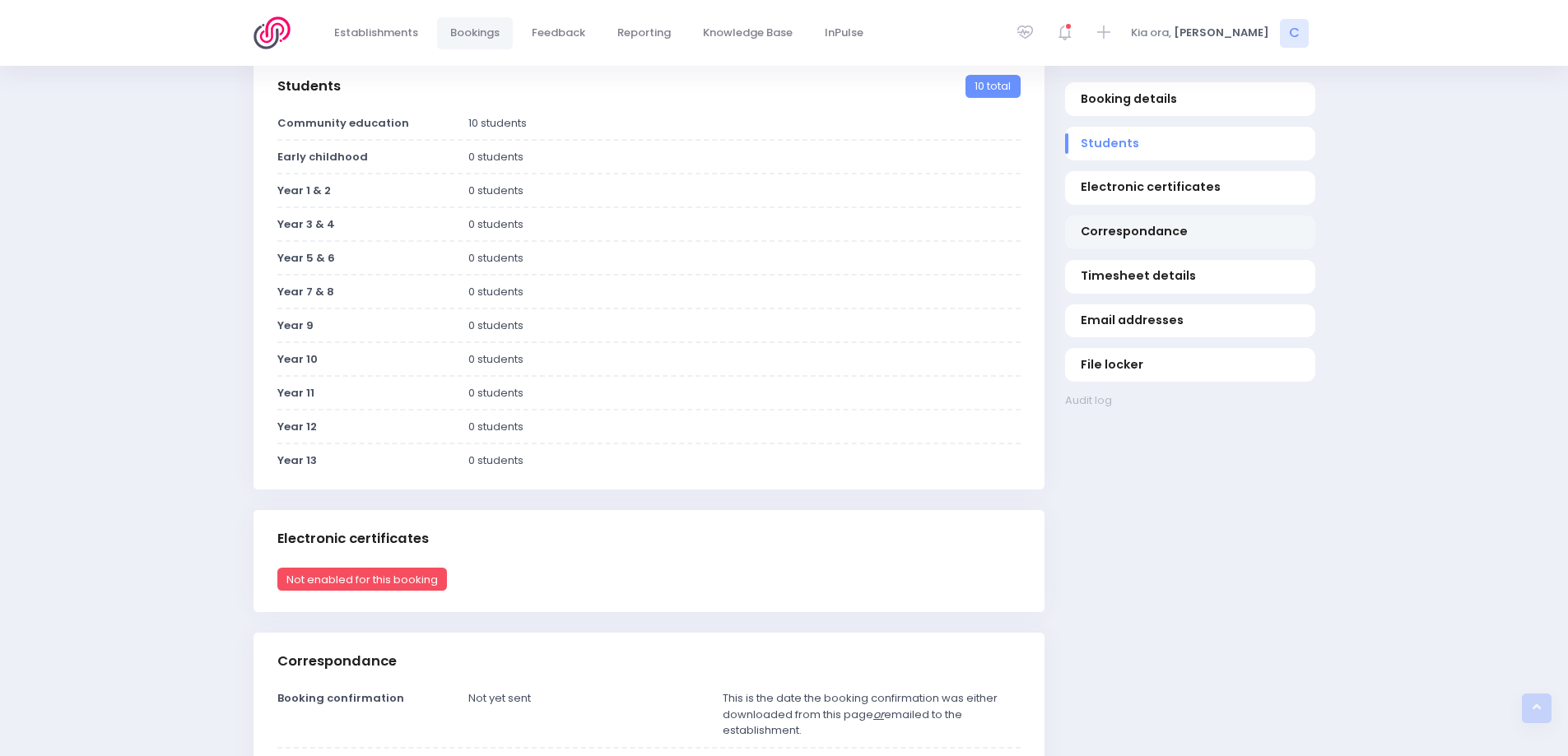
click at [1123, 225] on span "Correspondance" at bounding box center [1190, 232] width 219 height 18
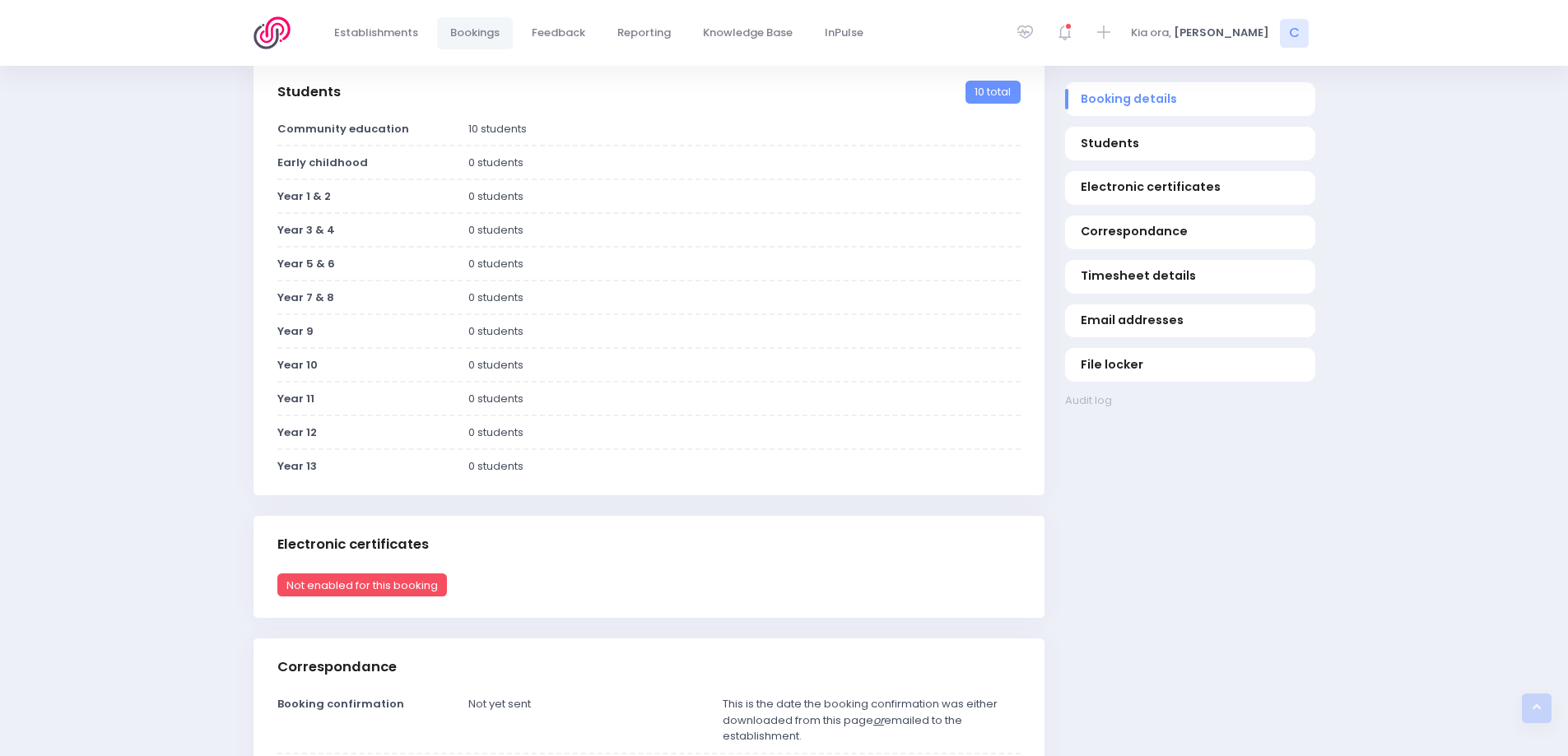
scroll to position [286, 0]
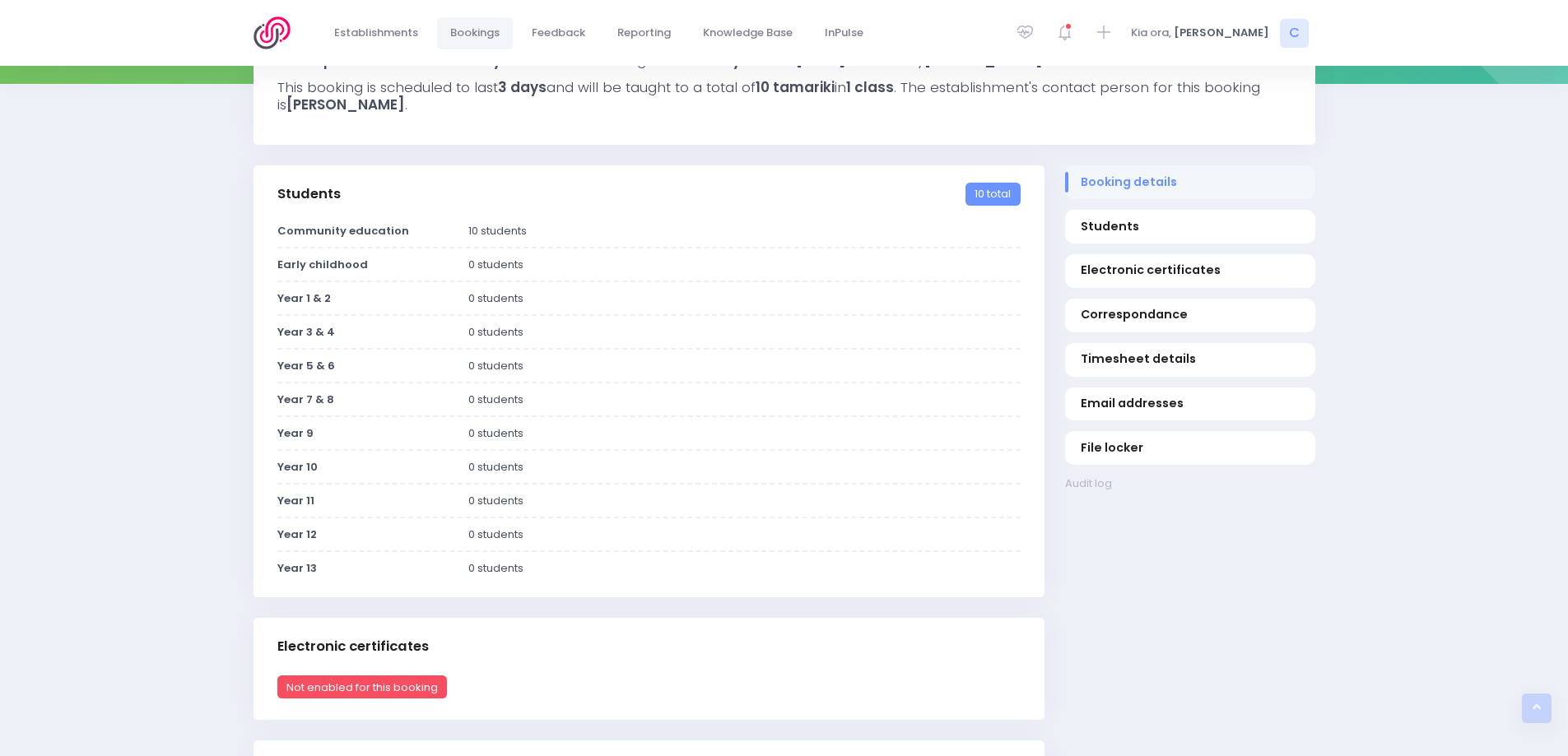
click at [1116, 182] on span "Booking details" at bounding box center [1190, 182] width 219 height 18
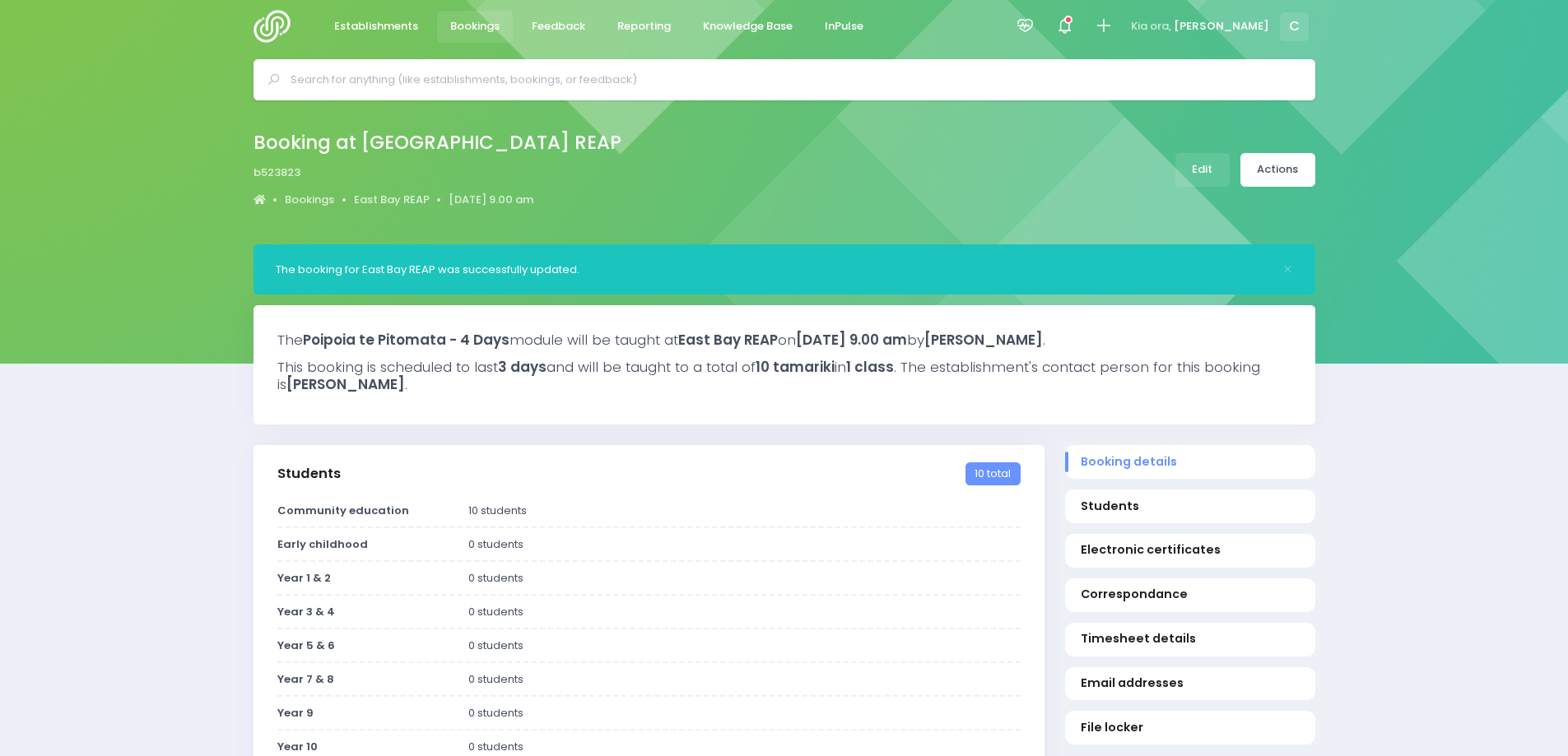
scroll to position [0, 0]
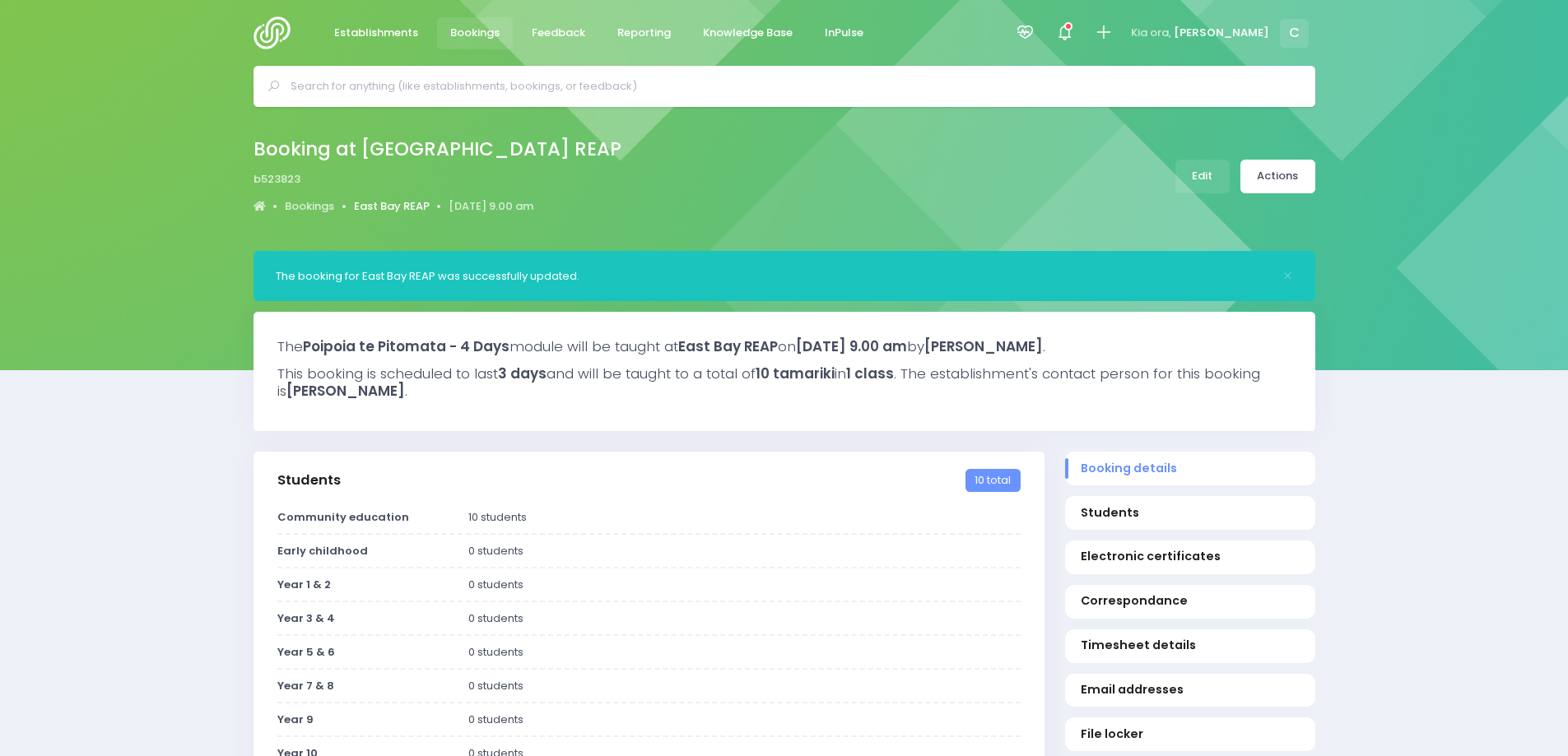
click at [395, 203] on link "East Bay REAP" at bounding box center [391, 207] width 76 height 17
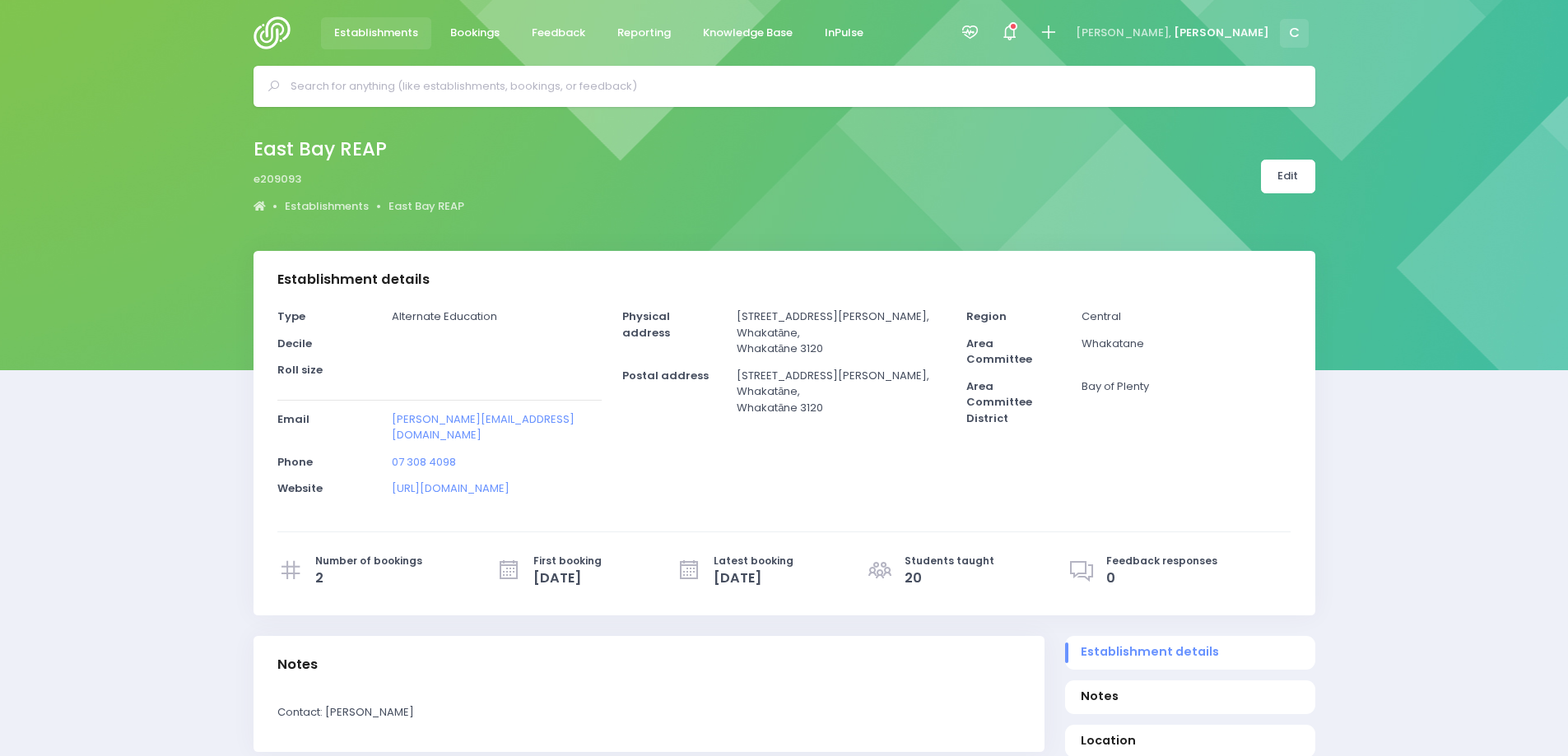
select select "5"
click at [1294, 174] on link "Edit" at bounding box center [1288, 176] width 54 height 33
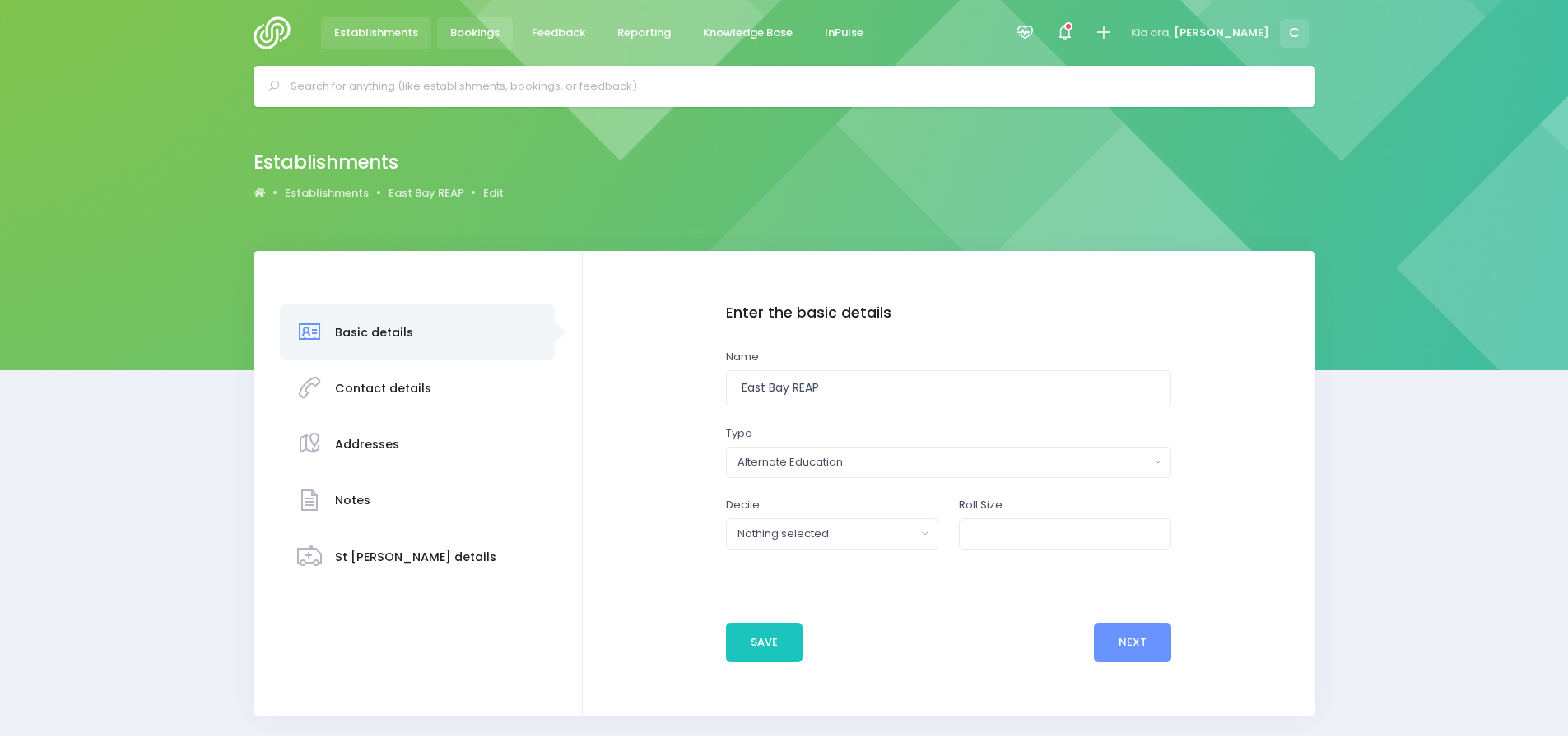
click at [485, 33] on span "Bookings" at bounding box center [475, 33] width 49 height 17
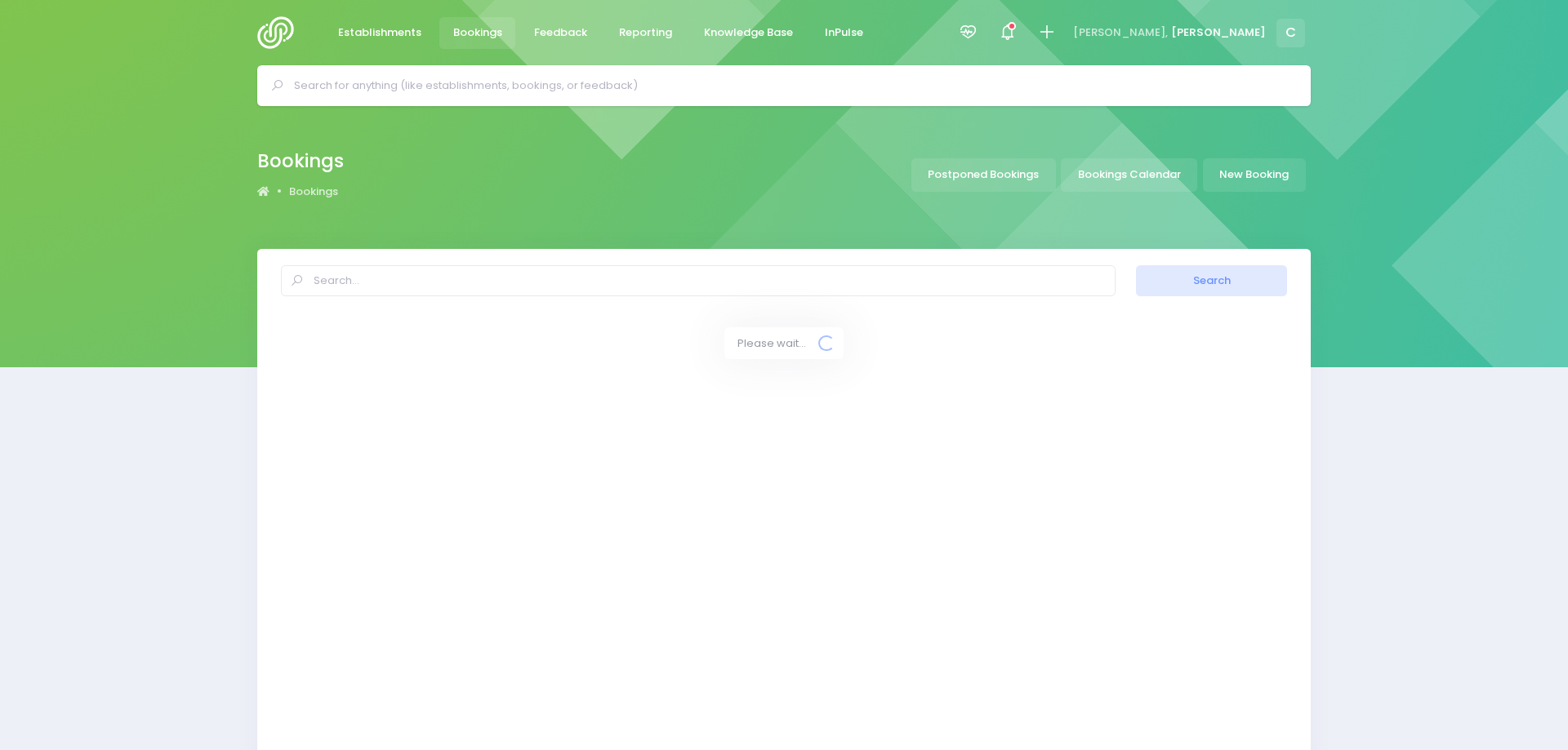
select select "20"
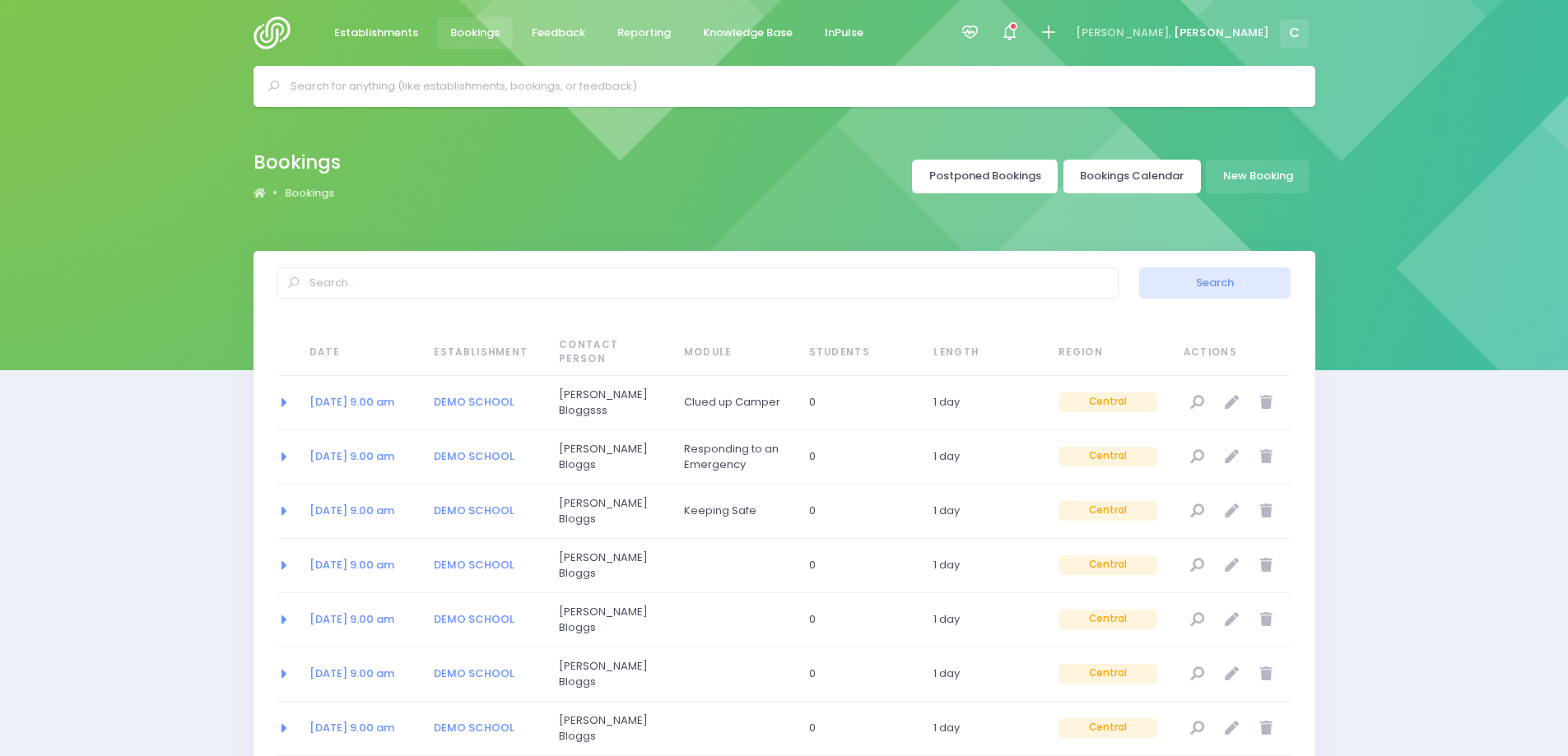
drag, startPoint x: 1124, startPoint y: 175, endPoint x: 1053, endPoint y: 163, distance: 72.0
click at [1122, 173] on link "Bookings Calendar" at bounding box center [1132, 176] width 138 height 33
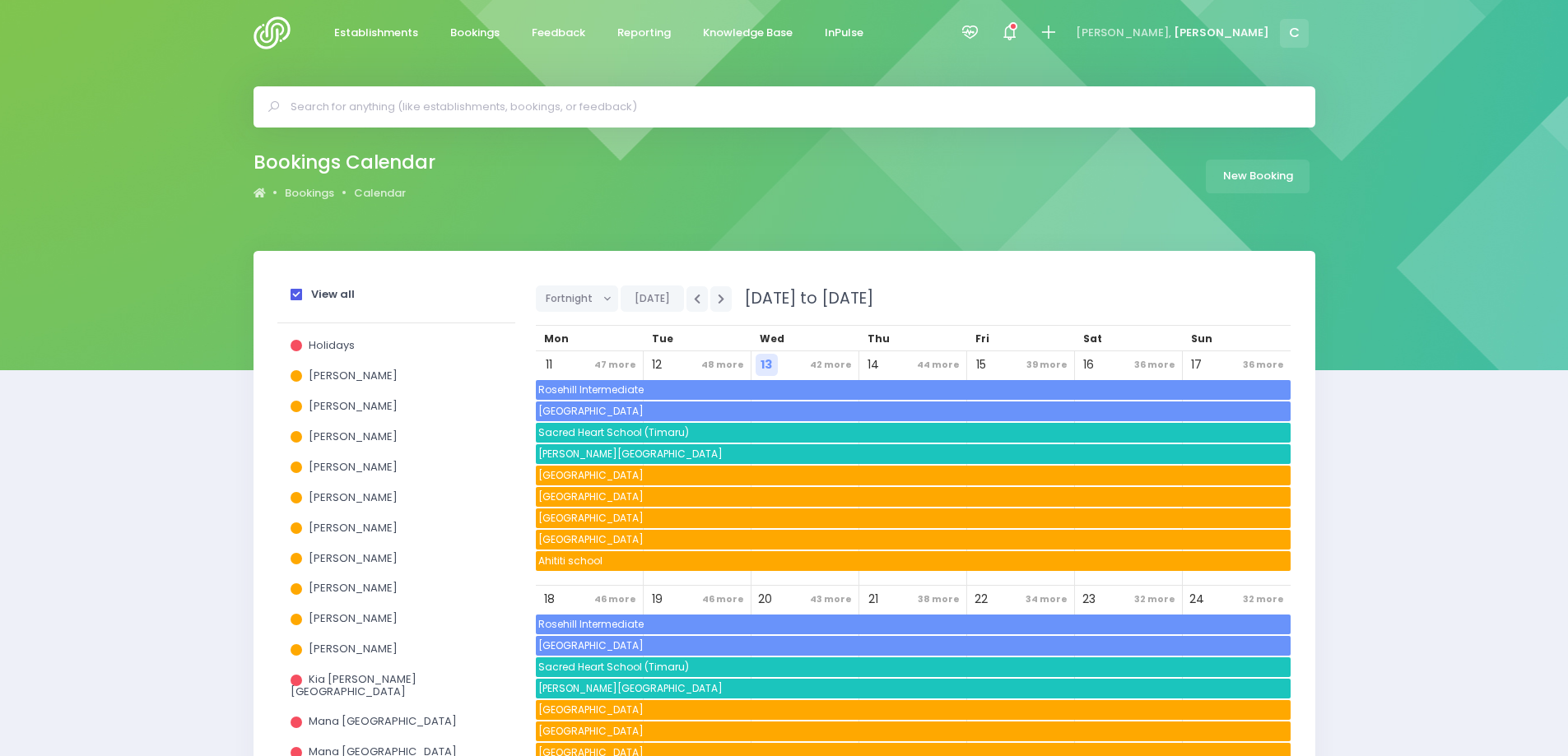
click at [298, 291] on span at bounding box center [296, 294] width 12 height 12
click at [0, 0] on input "View all" at bounding box center [0, 0] width 0 height 0
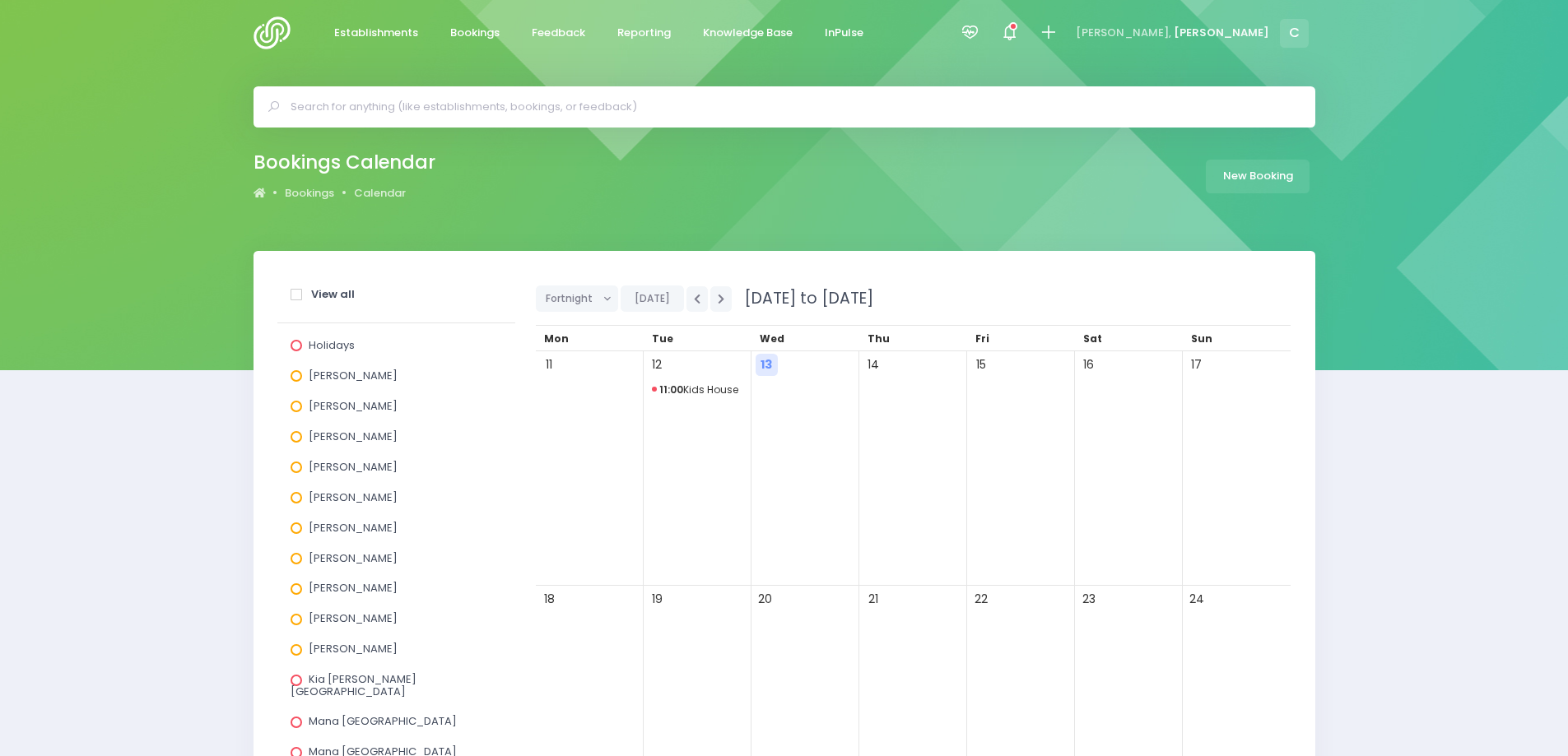
click at [292, 408] on span at bounding box center [296, 407] width 12 height 12
click at [0, 0] on input "[PERSON_NAME]" at bounding box center [0, 0] width 0 height 0
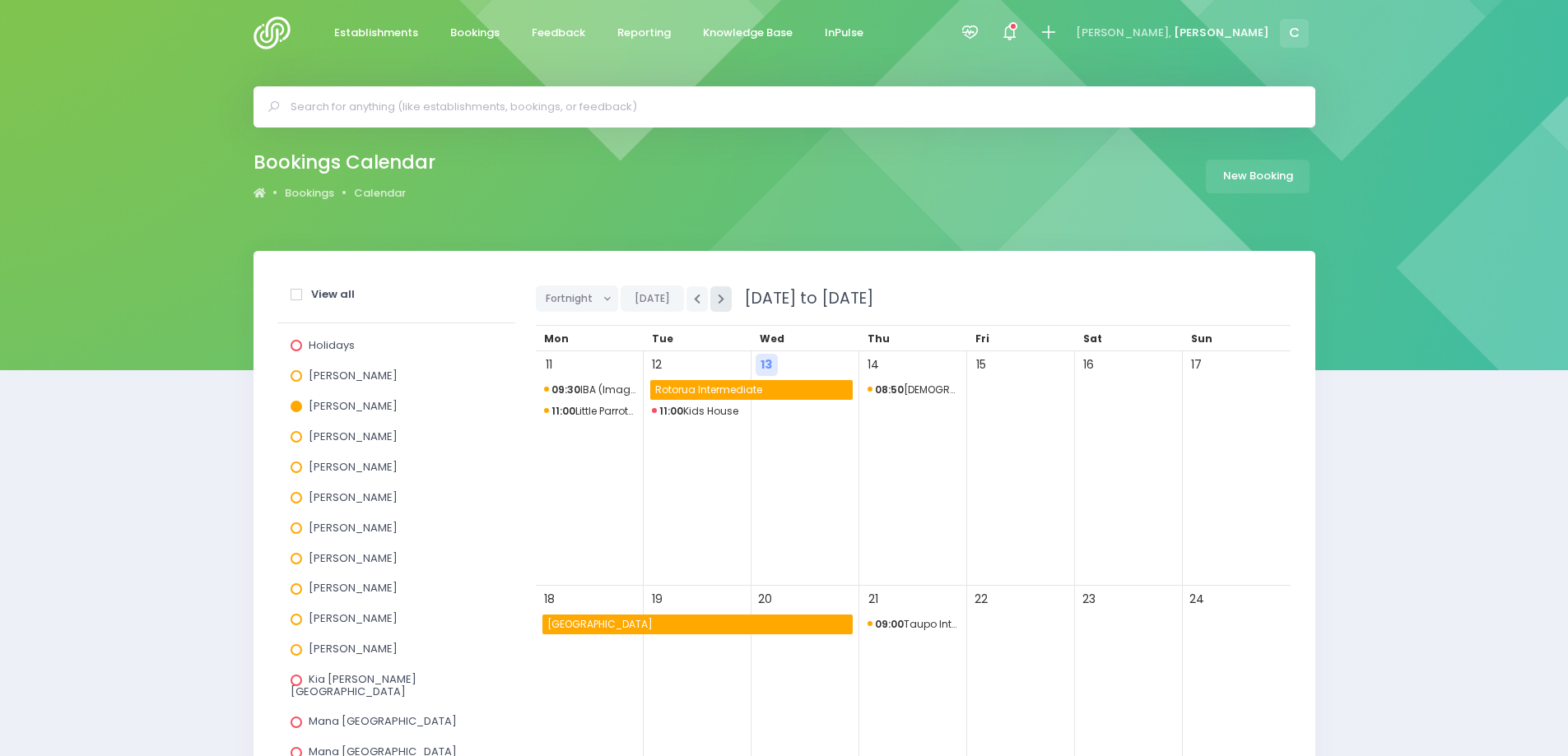
click at [719, 302] on icon "button" at bounding box center [721, 298] width 7 height 11
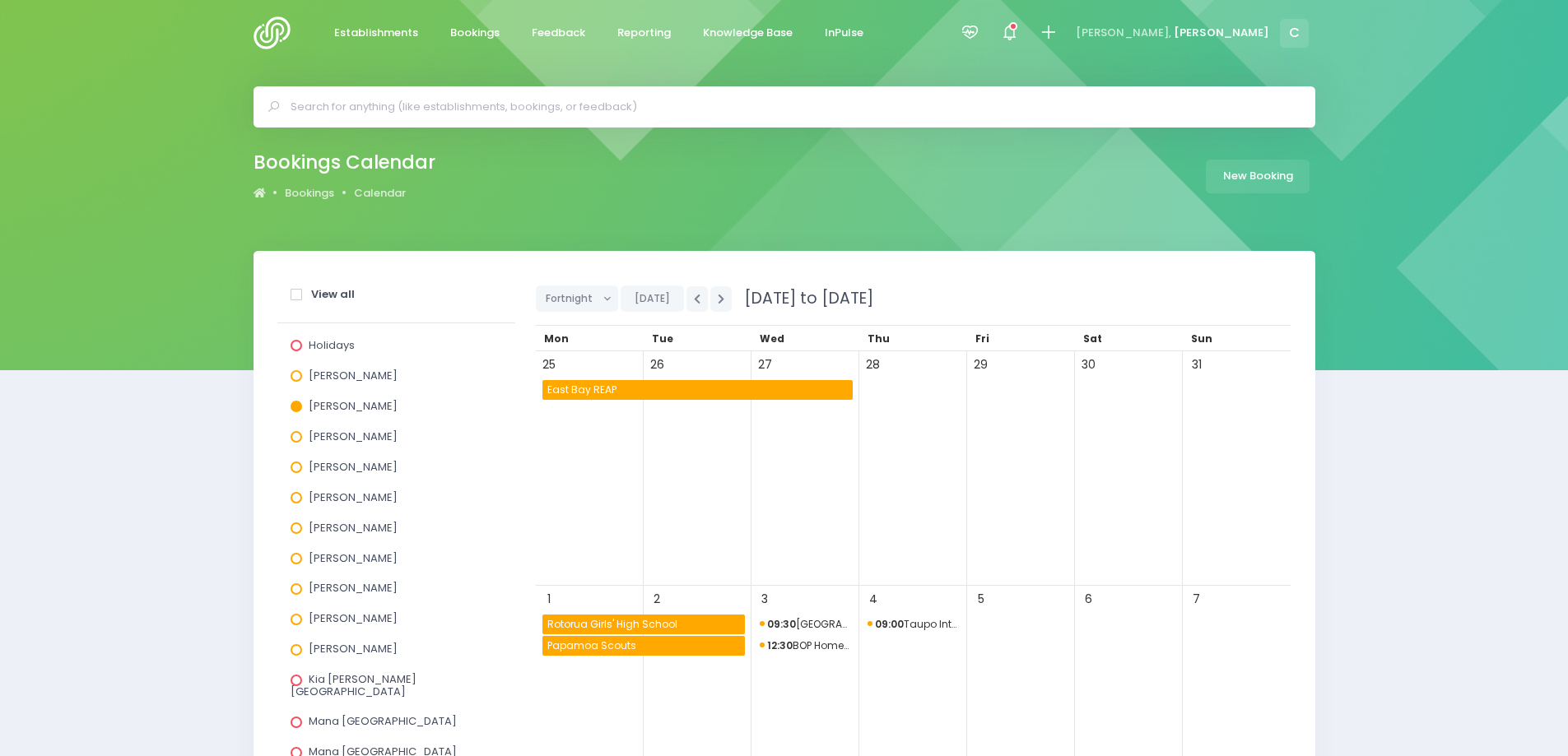
click at [571, 388] on span "East Bay REAP" at bounding box center [698, 390] width 308 height 20
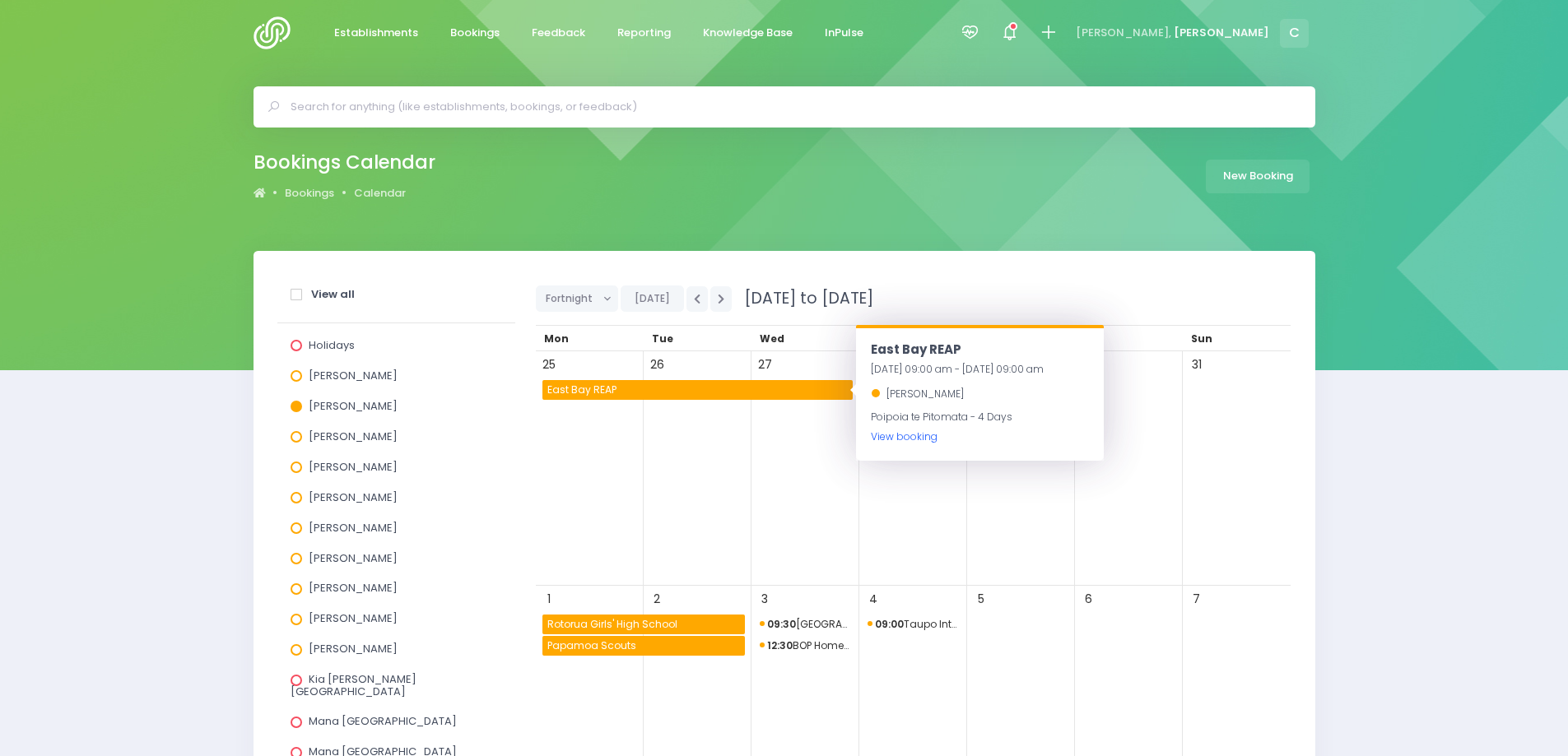
click at [902, 440] on link "View booking" at bounding box center [904, 436] width 67 height 14
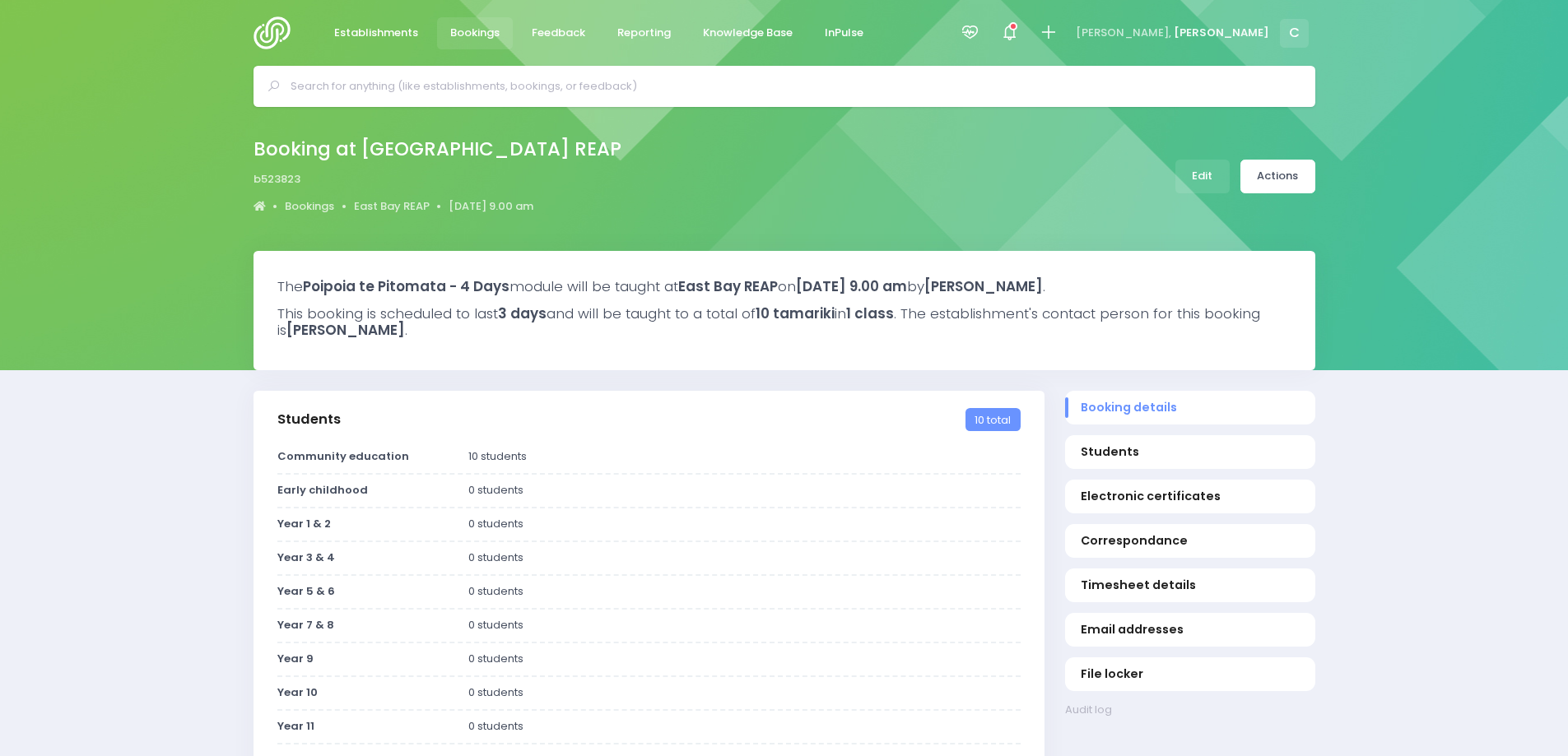
select select "5"
click at [373, 208] on link "East Bay REAP" at bounding box center [391, 207] width 76 height 17
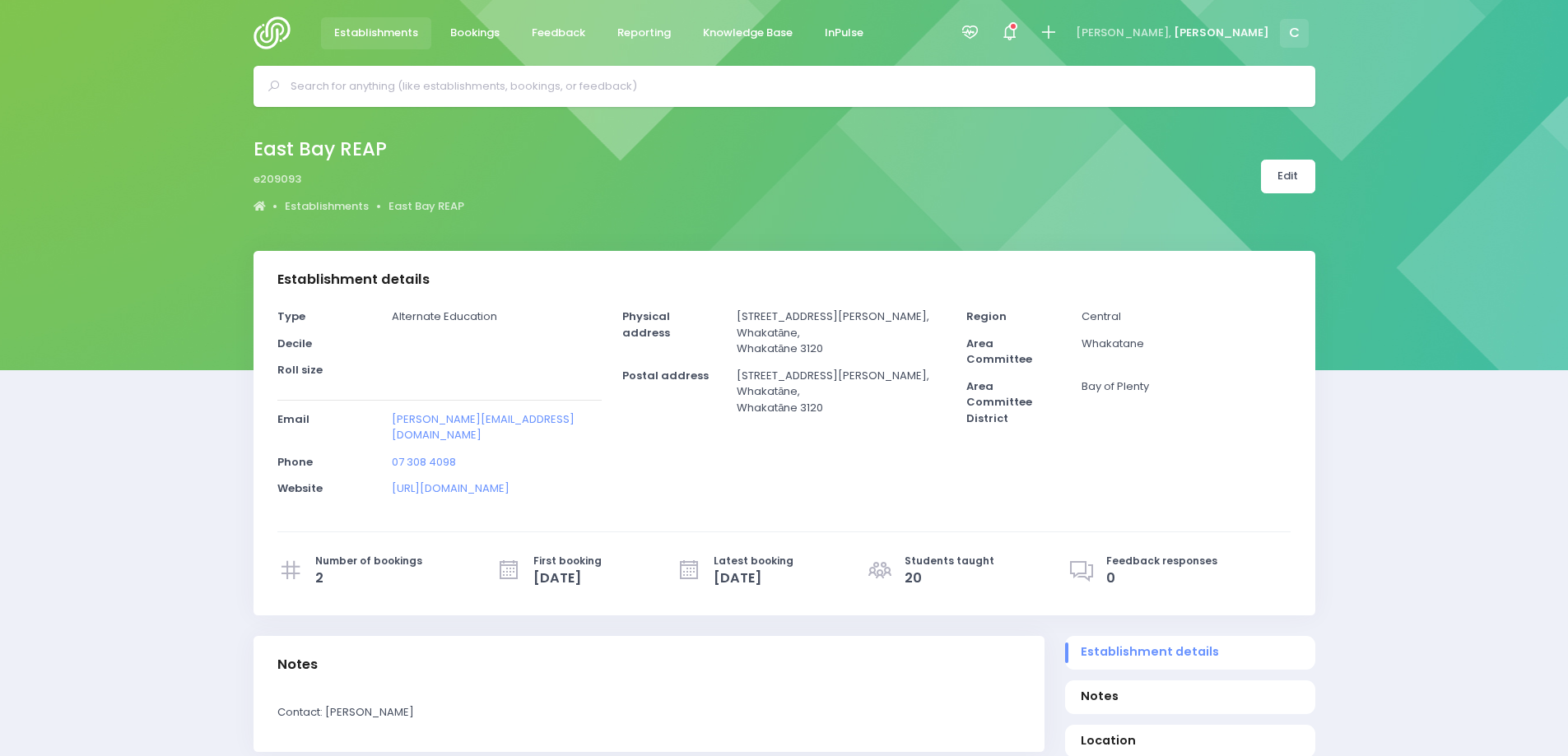
select select "5"
click at [1297, 170] on link "Edit" at bounding box center [1288, 176] width 54 height 33
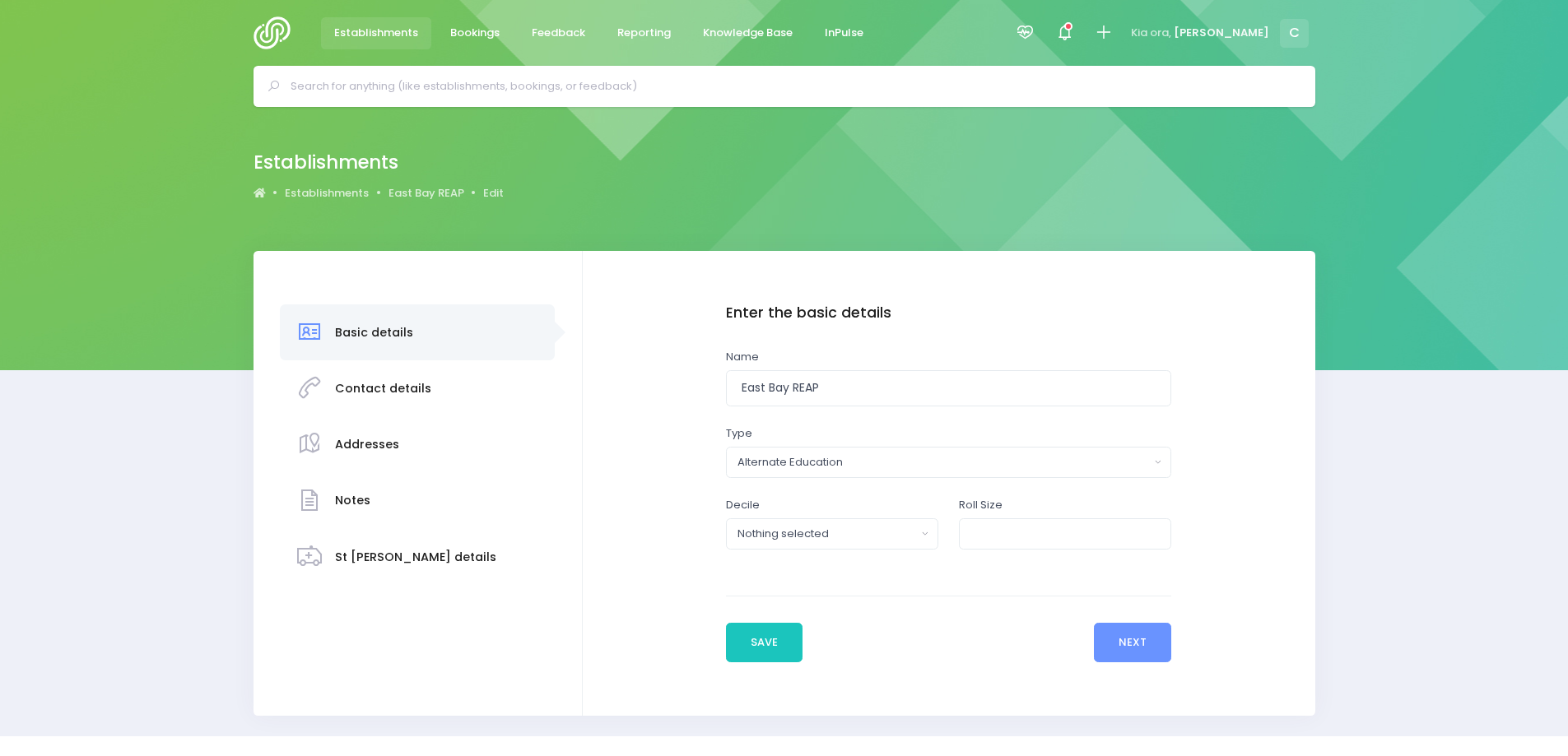
click at [371, 446] on h3 "Addresses" at bounding box center [367, 444] width 64 height 14
click at [373, 446] on h3 "Addresses" at bounding box center [367, 444] width 64 height 14
click at [1131, 633] on button "Next" at bounding box center [1133, 642] width 78 height 39
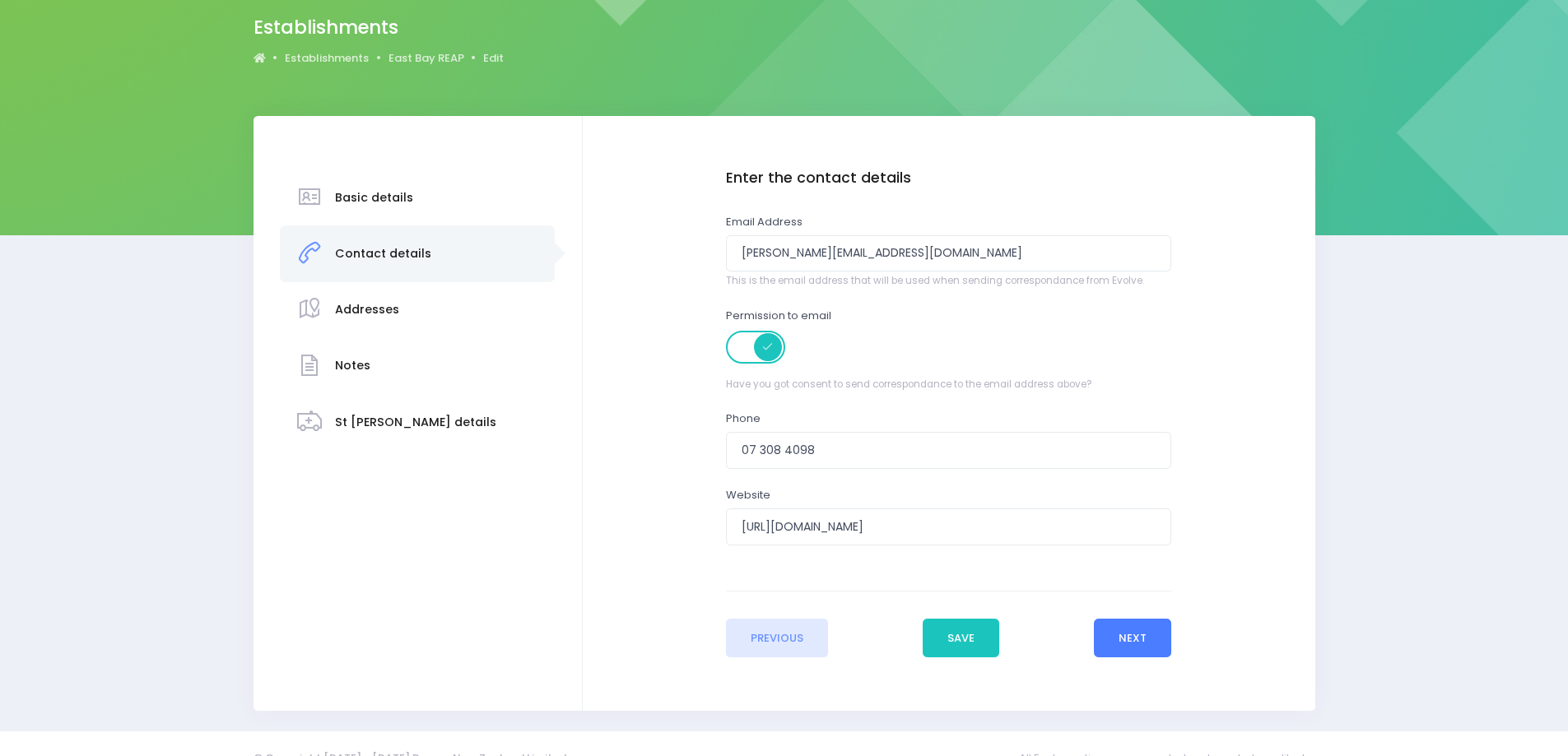
scroll to position [163, 0]
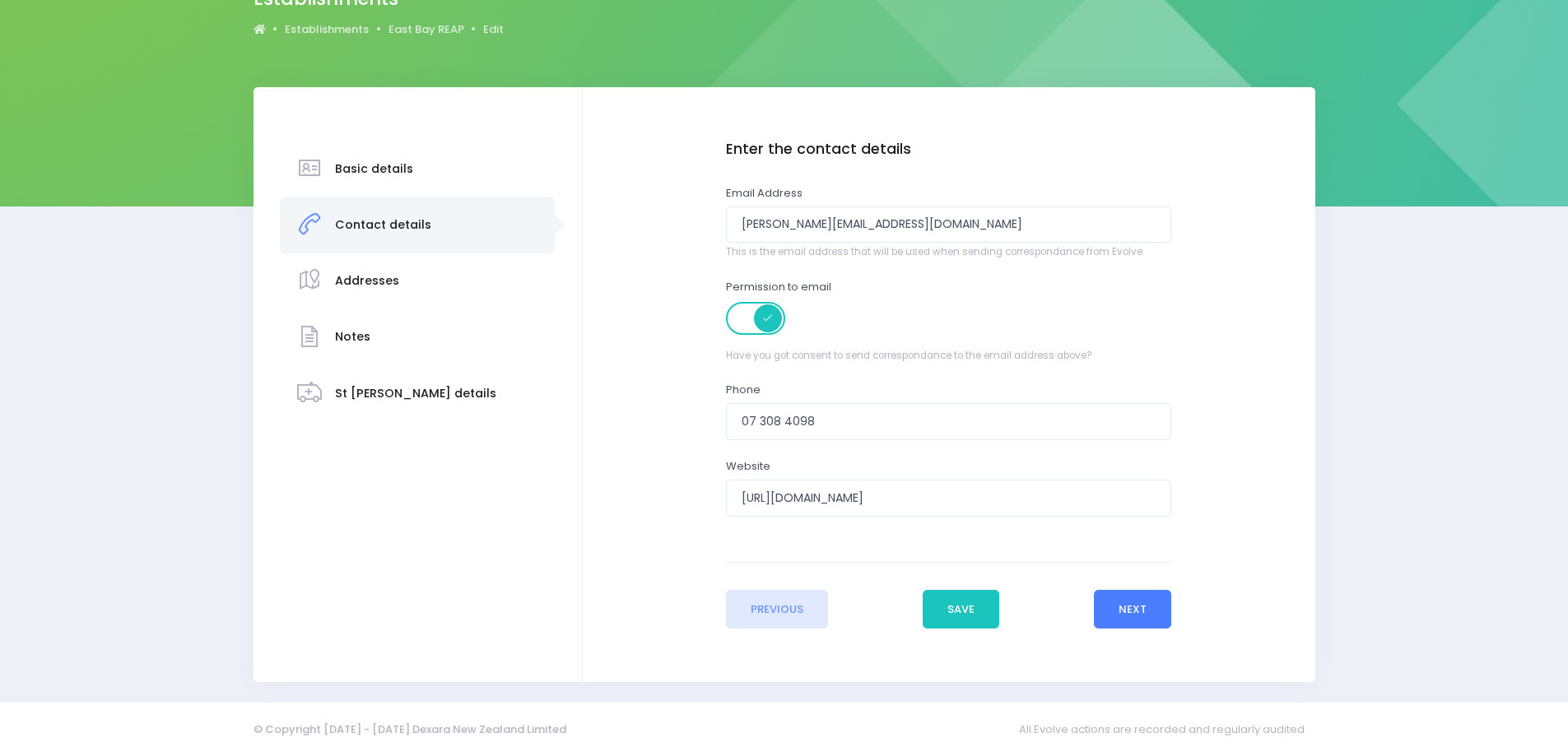
click at [1143, 611] on button "Next" at bounding box center [1133, 609] width 78 height 39
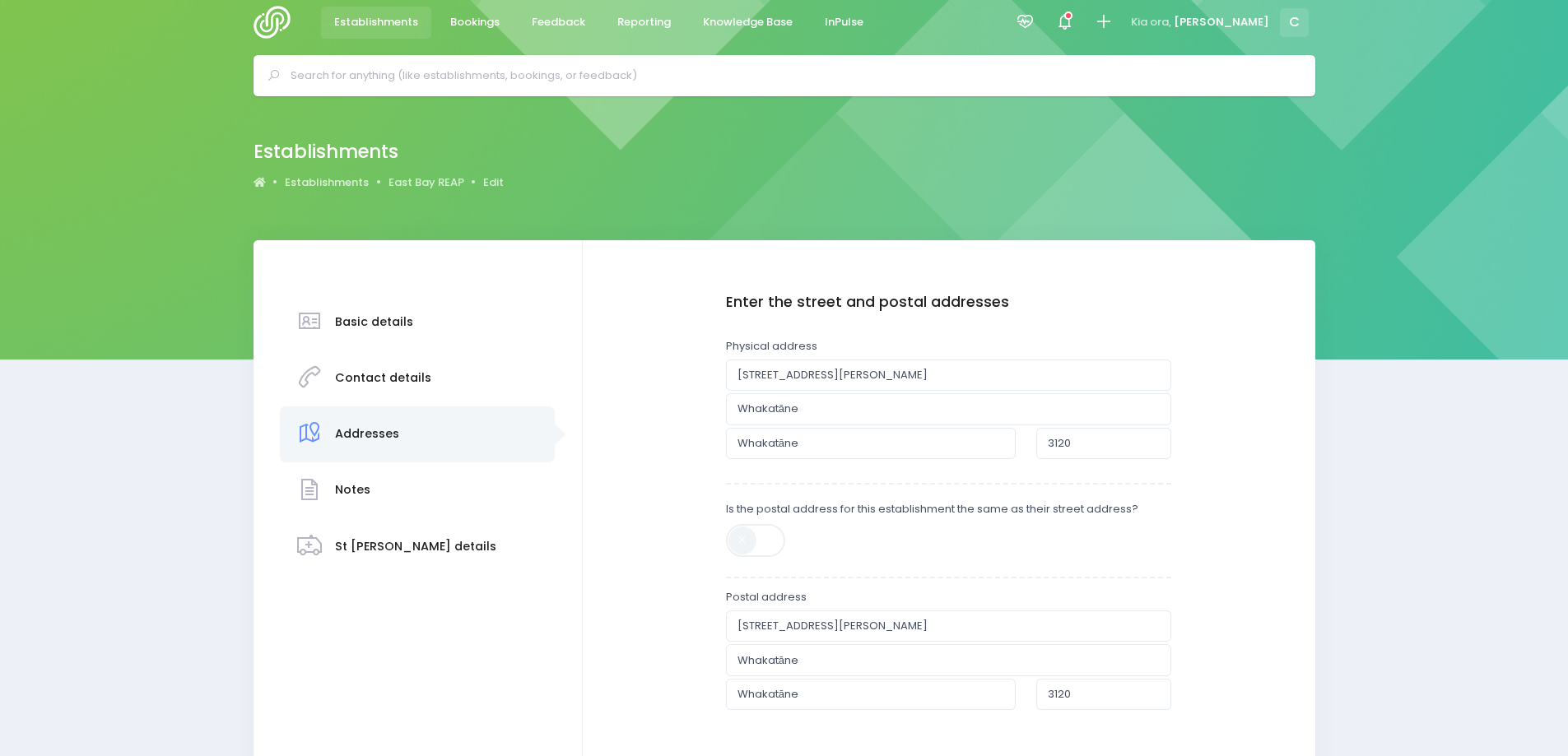
scroll to position [0, 0]
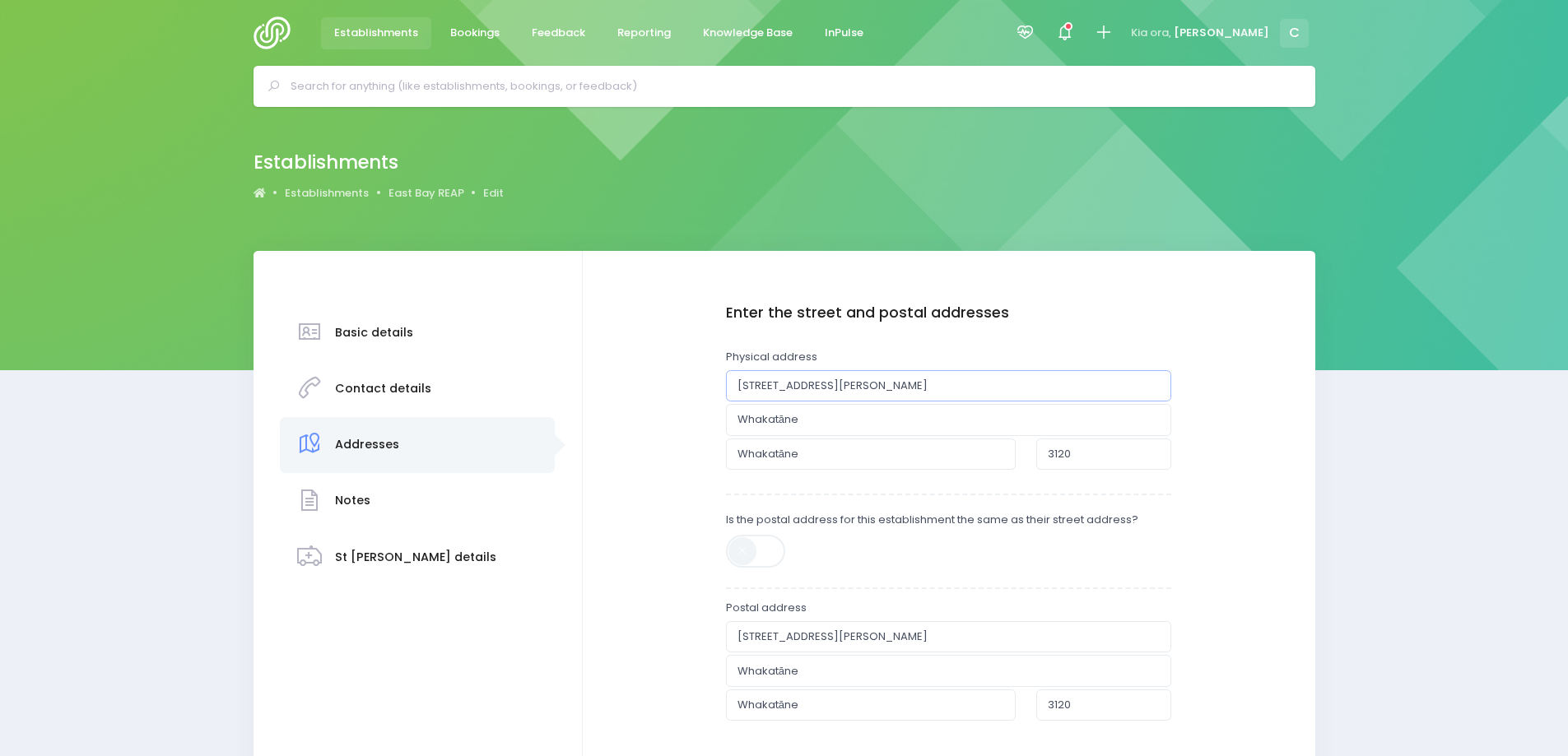
drag, startPoint x: 832, startPoint y: 378, endPoint x: 683, endPoint y: 390, distance: 149.5
click at [683, 390] on div "Enter the basic details Name East Bay REAP Type Casual-Education and Care Educa…" at bounding box center [949, 568] width 700 height 529
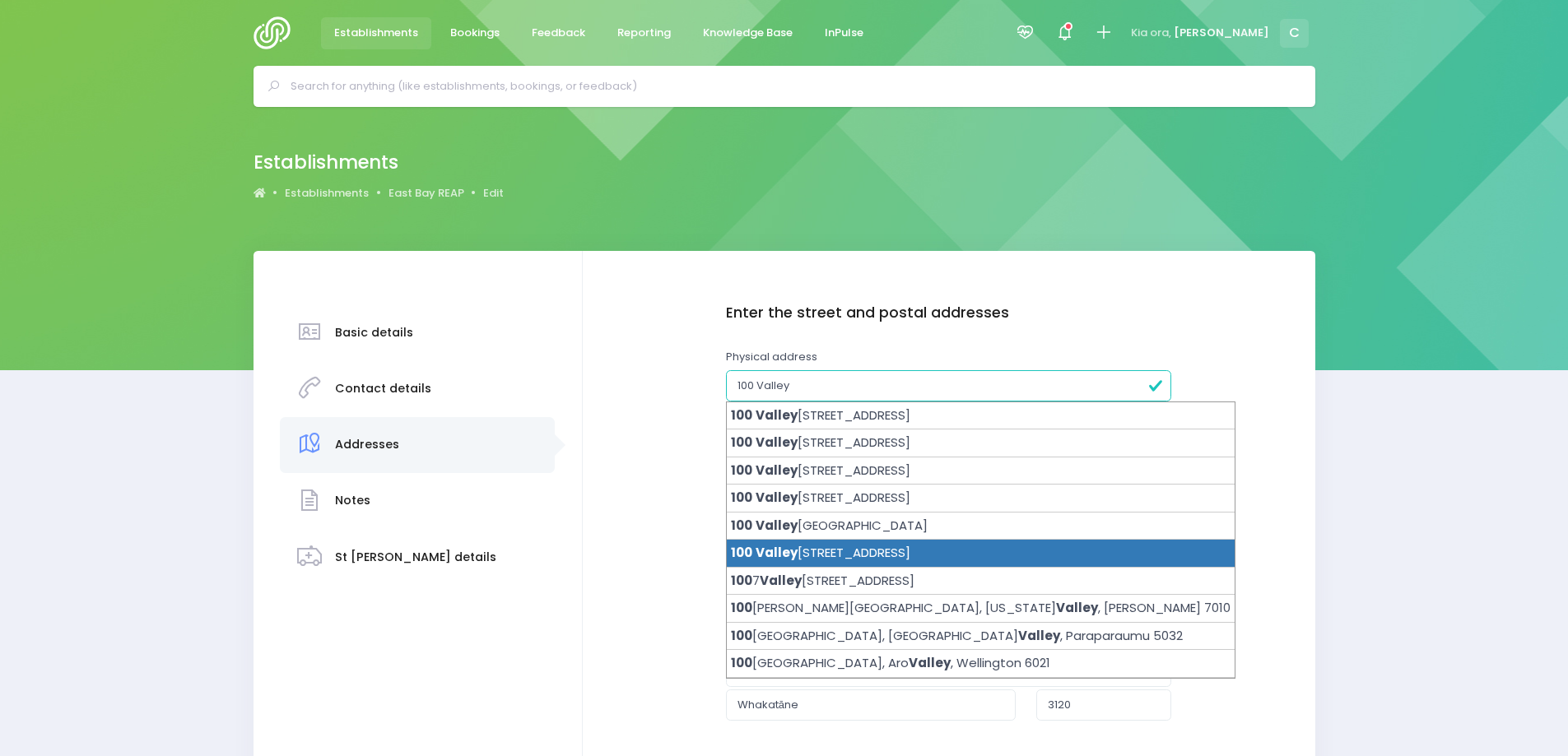
click at [869, 552] on li "100 Valley Road, Whakatane 3120" at bounding box center [981, 554] width 508 height 28
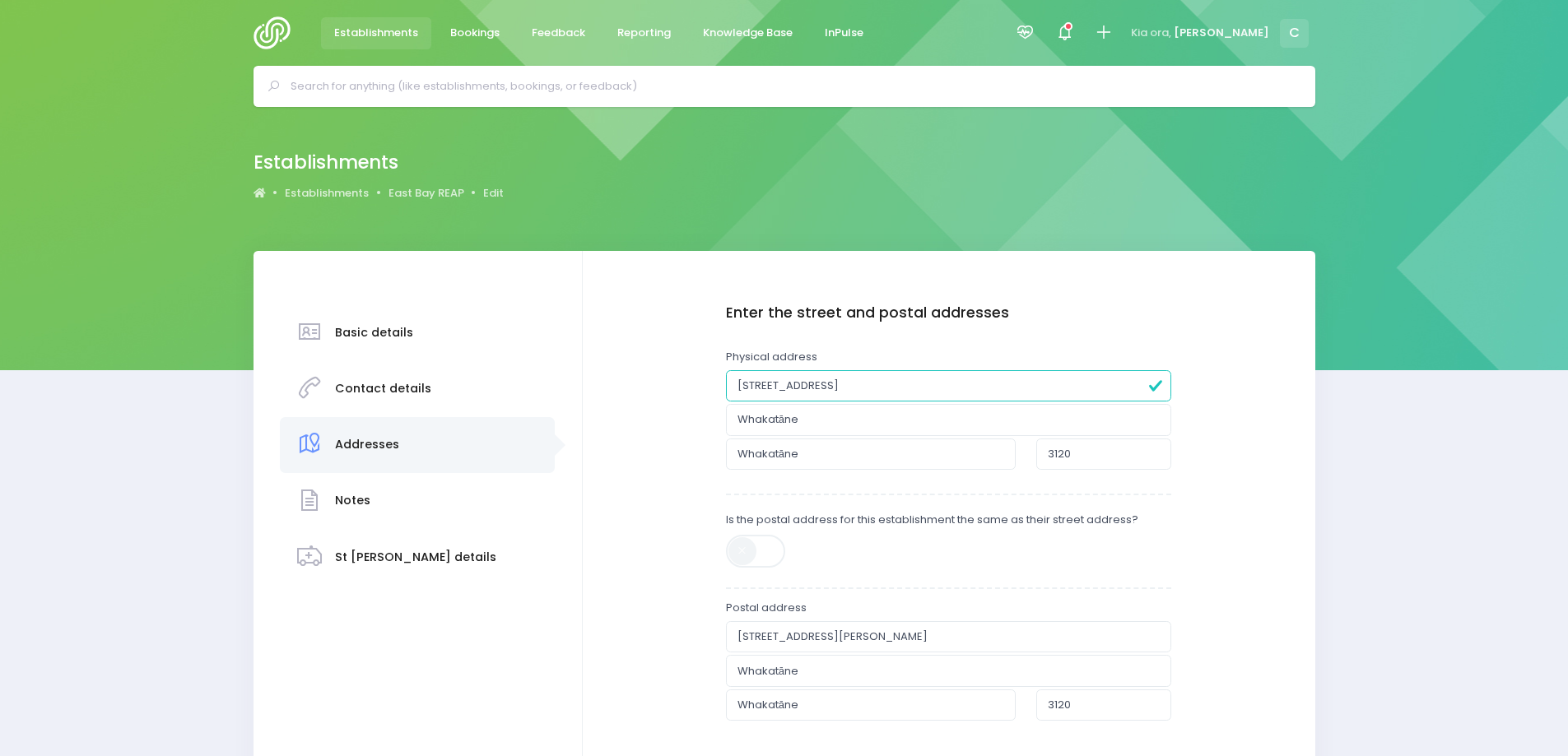
type input "[STREET_ADDRESS]"
type input "Whakatane"
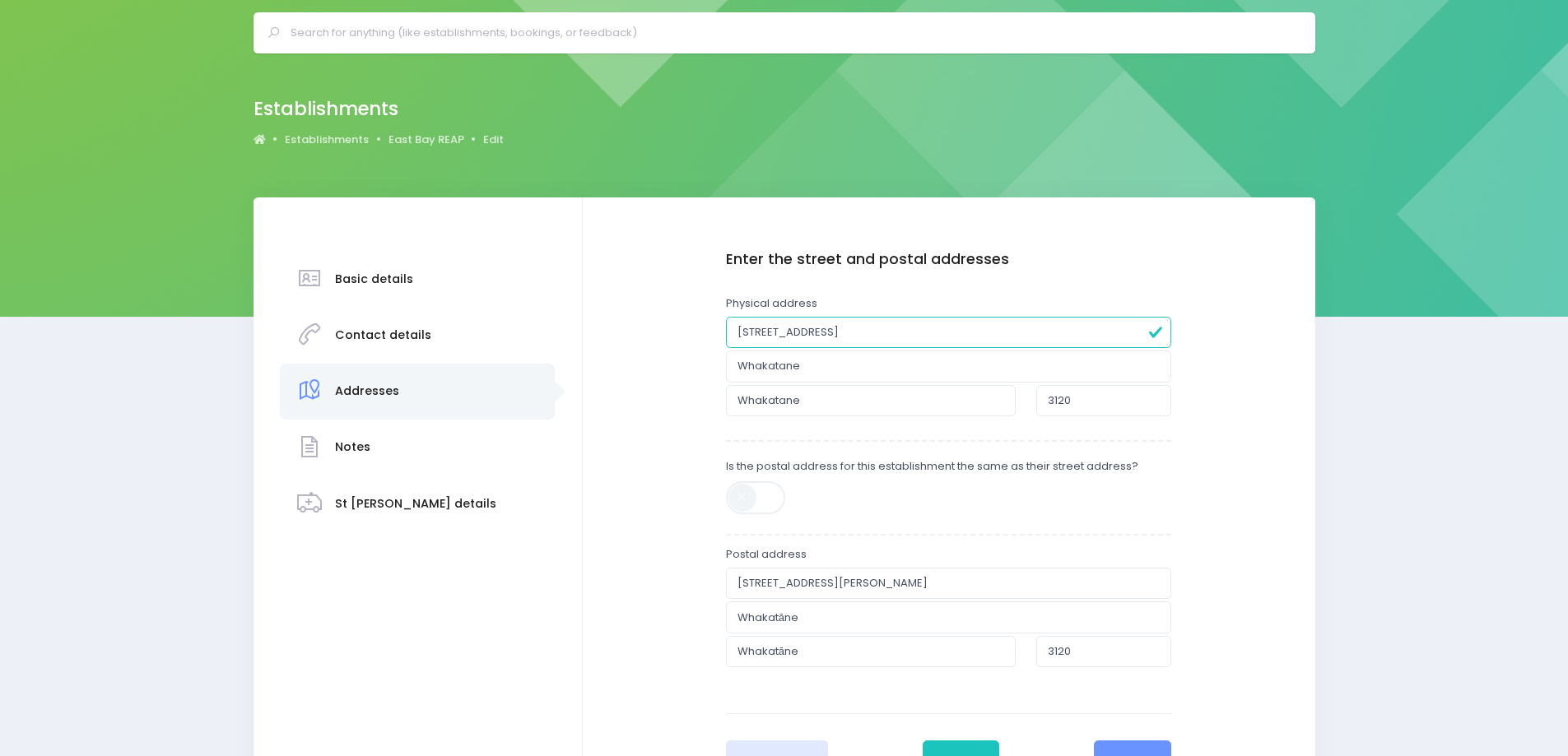
scroll to position [83, 0]
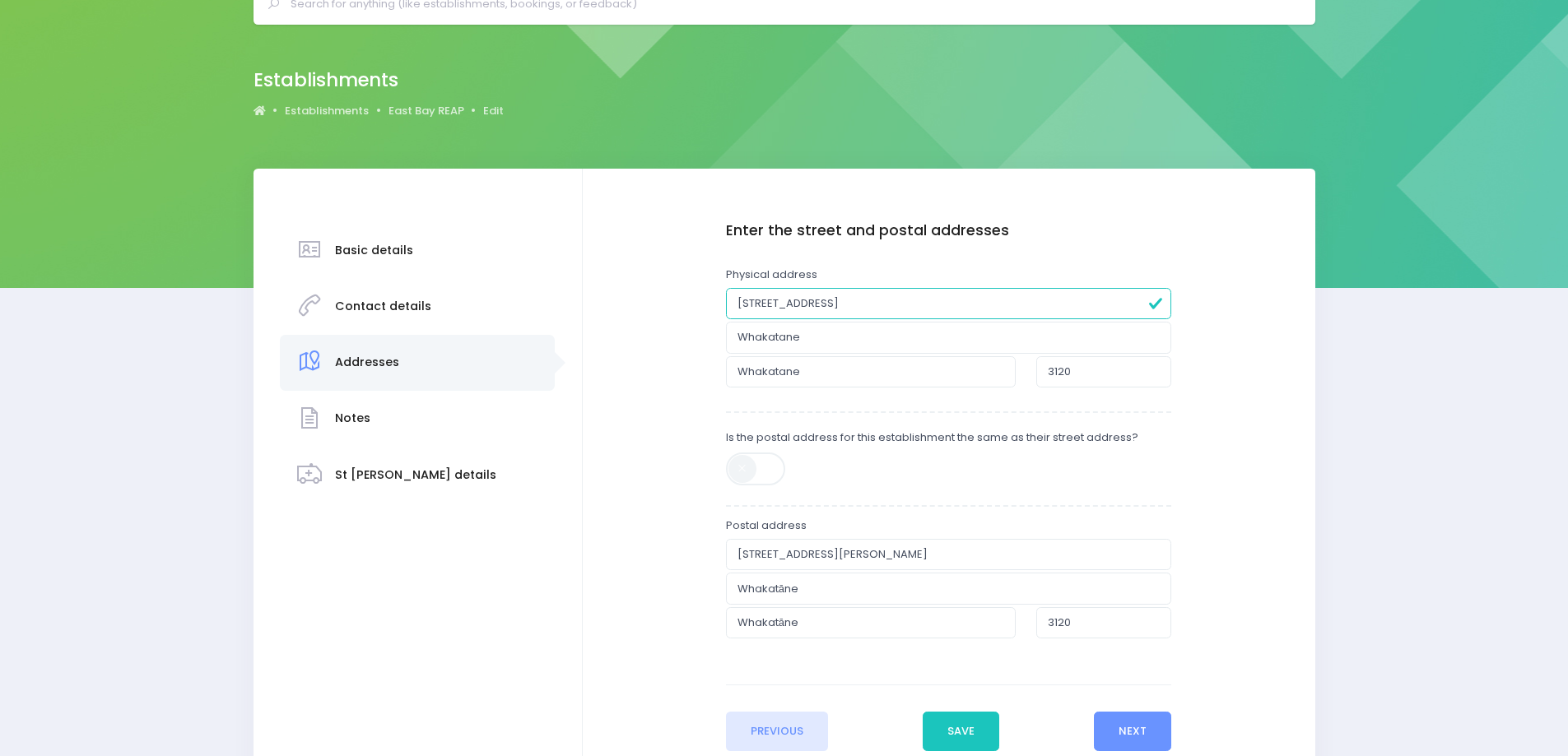
click at [1289, 474] on div "Enter the basic details Name East Bay REAP Type Casual-Education and Care Educa…" at bounding box center [949, 487] width 700 height 529
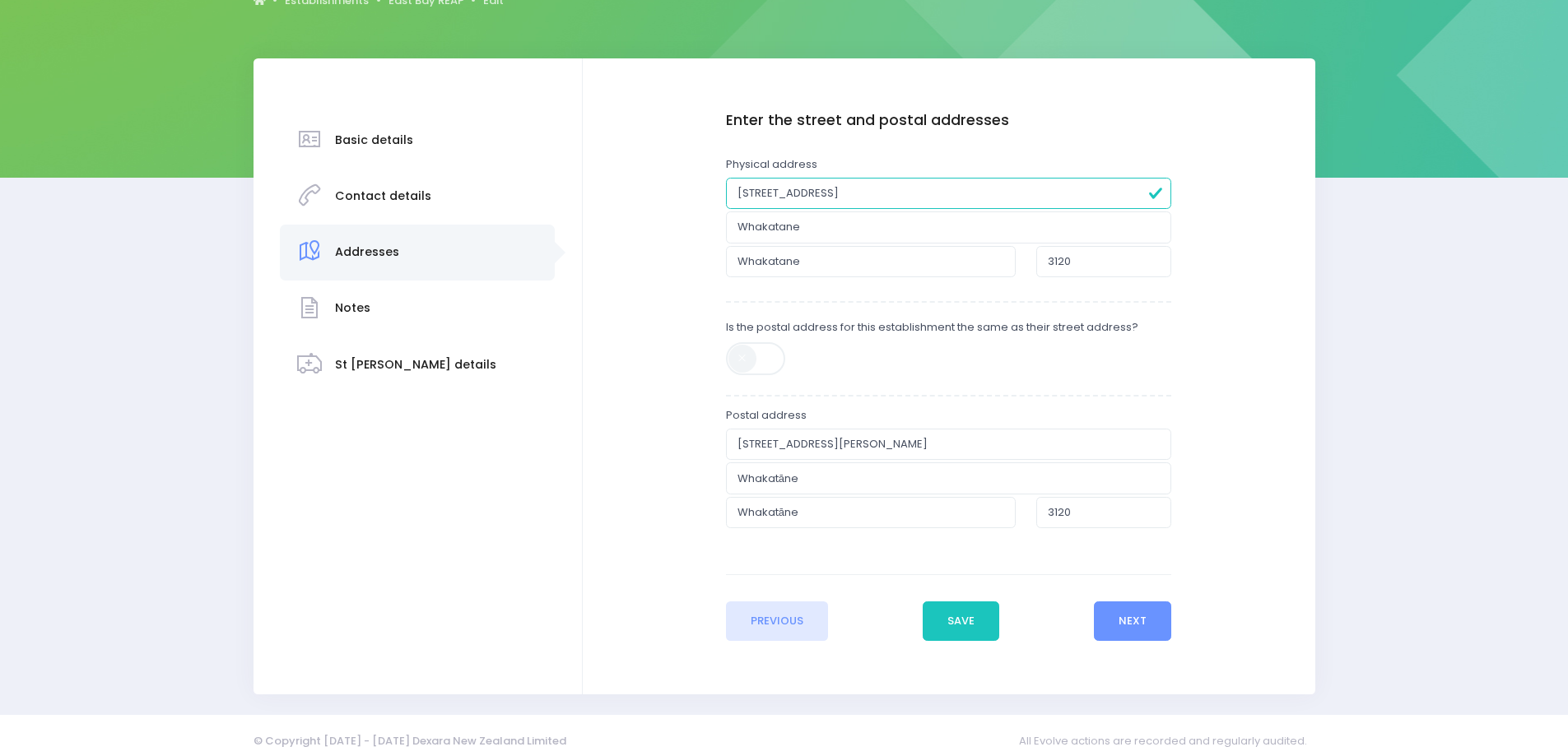
scroll to position [205, 0]
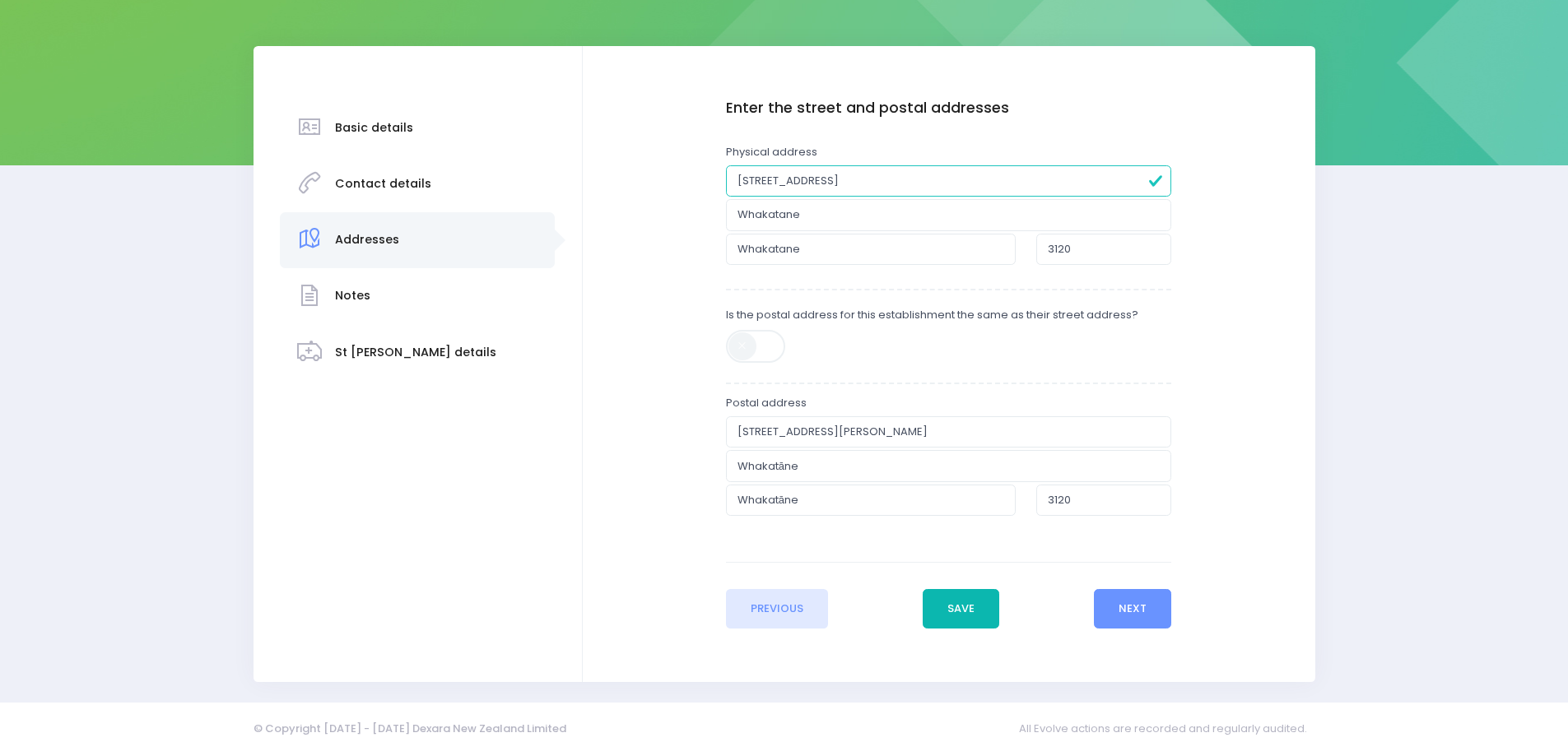
click at [964, 603] on button "Save" at bounding box center [962, 608] width 78 height 39
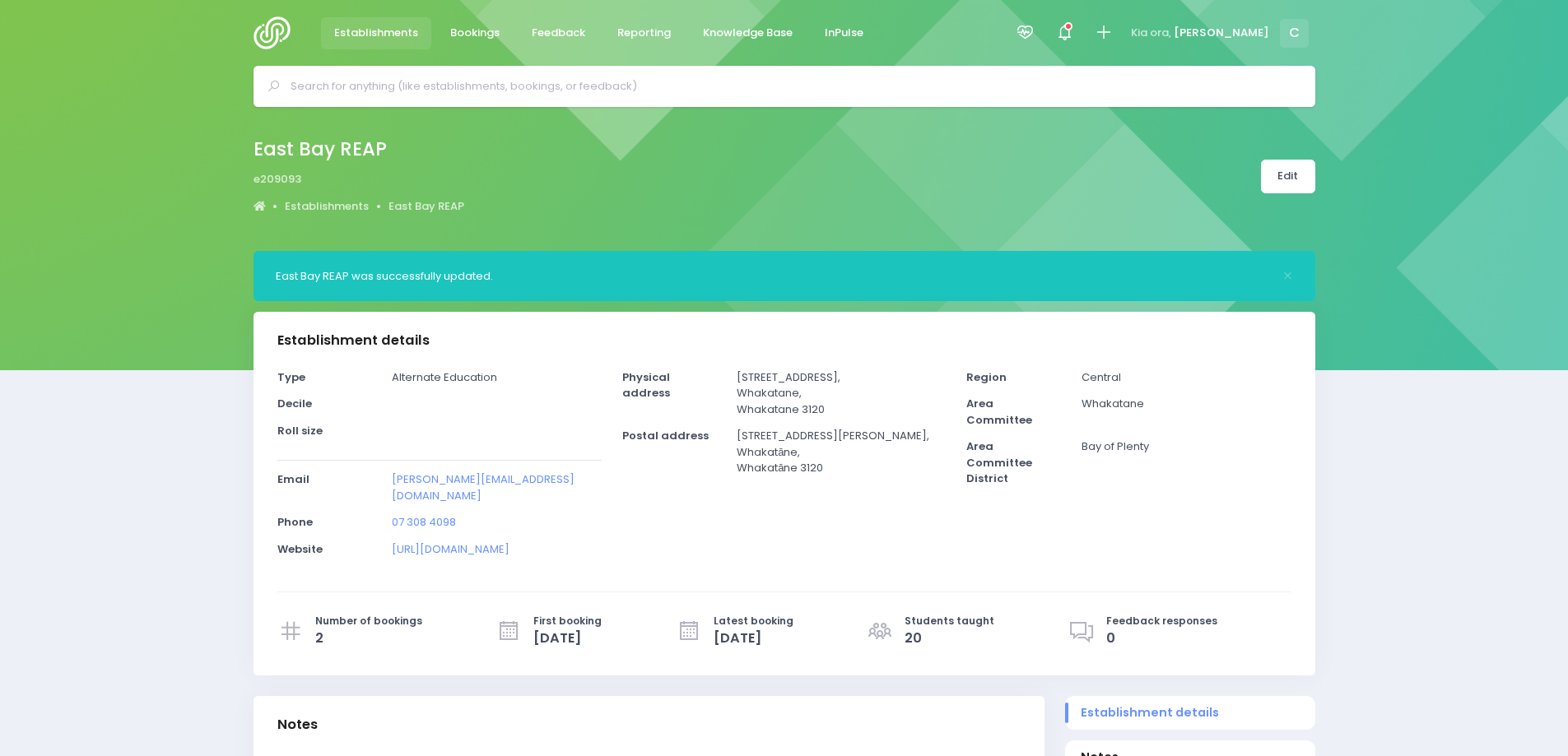
select select "5"
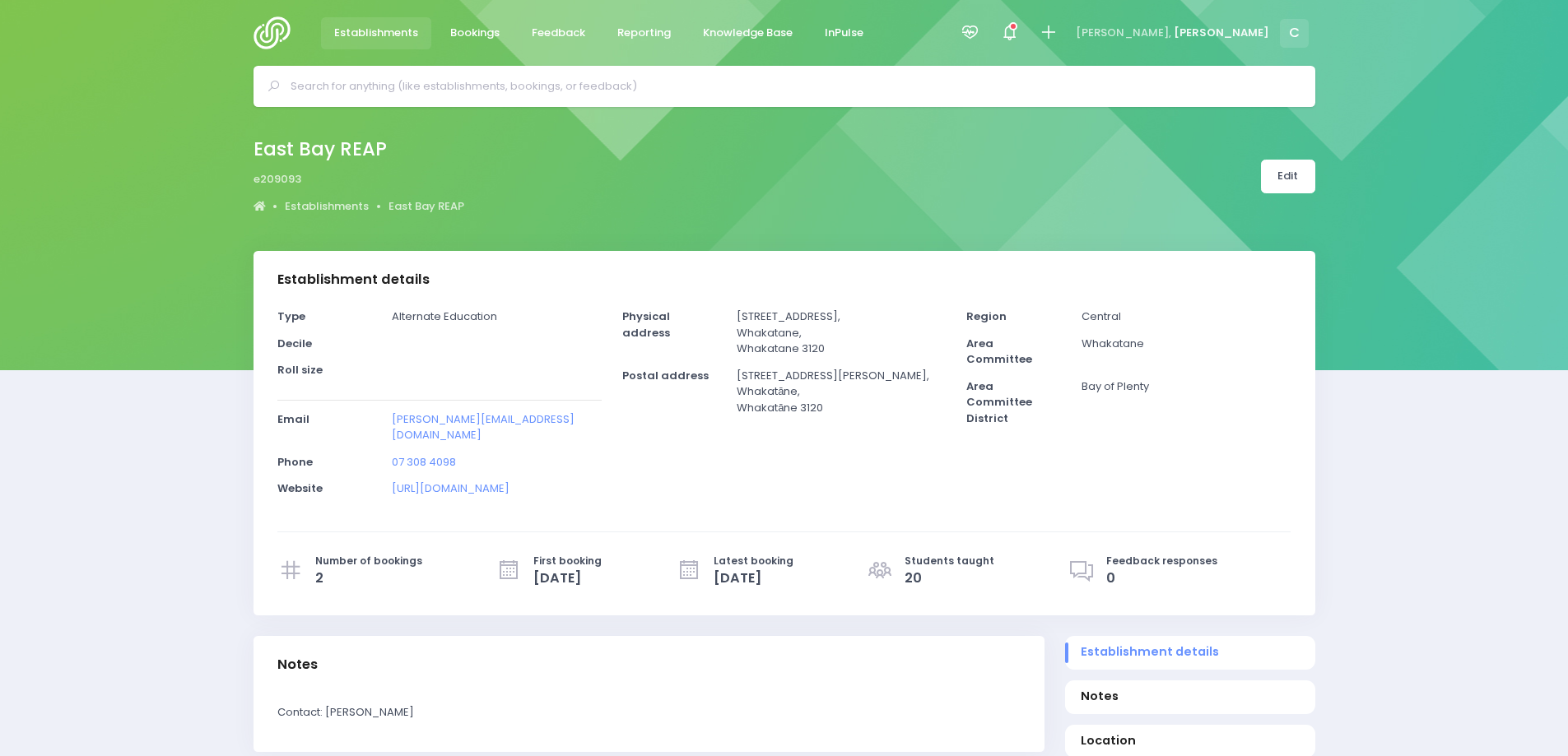
select select "5"
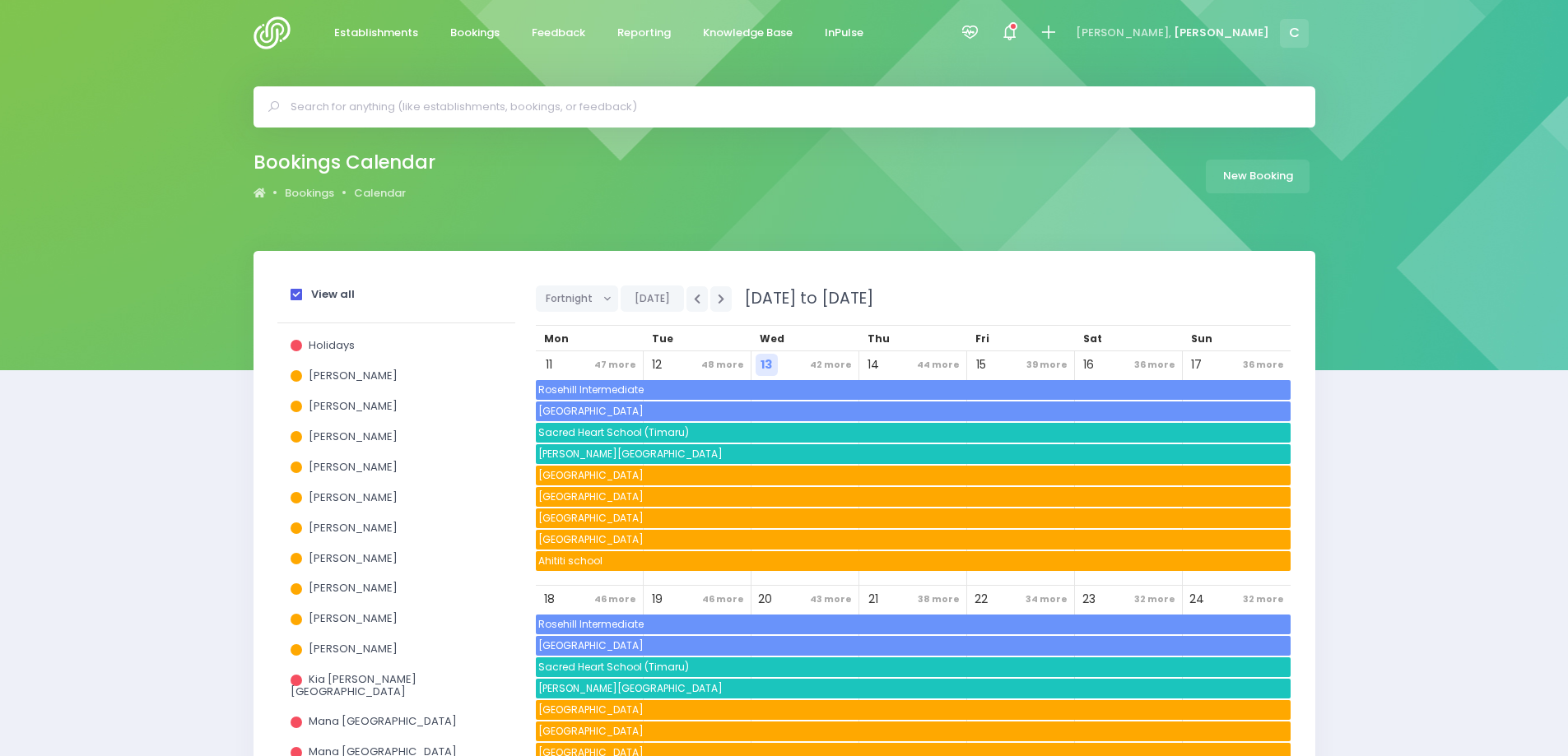
click at [291, 288] on div "View all" at bounding box center [396, 298] width 212 height 31
click at [297, 293] on span at bounding box center [296, 294] width 12 height 12
click at [0, 0] on input "View all" at bounding box center [0, 0] width 0 height 0
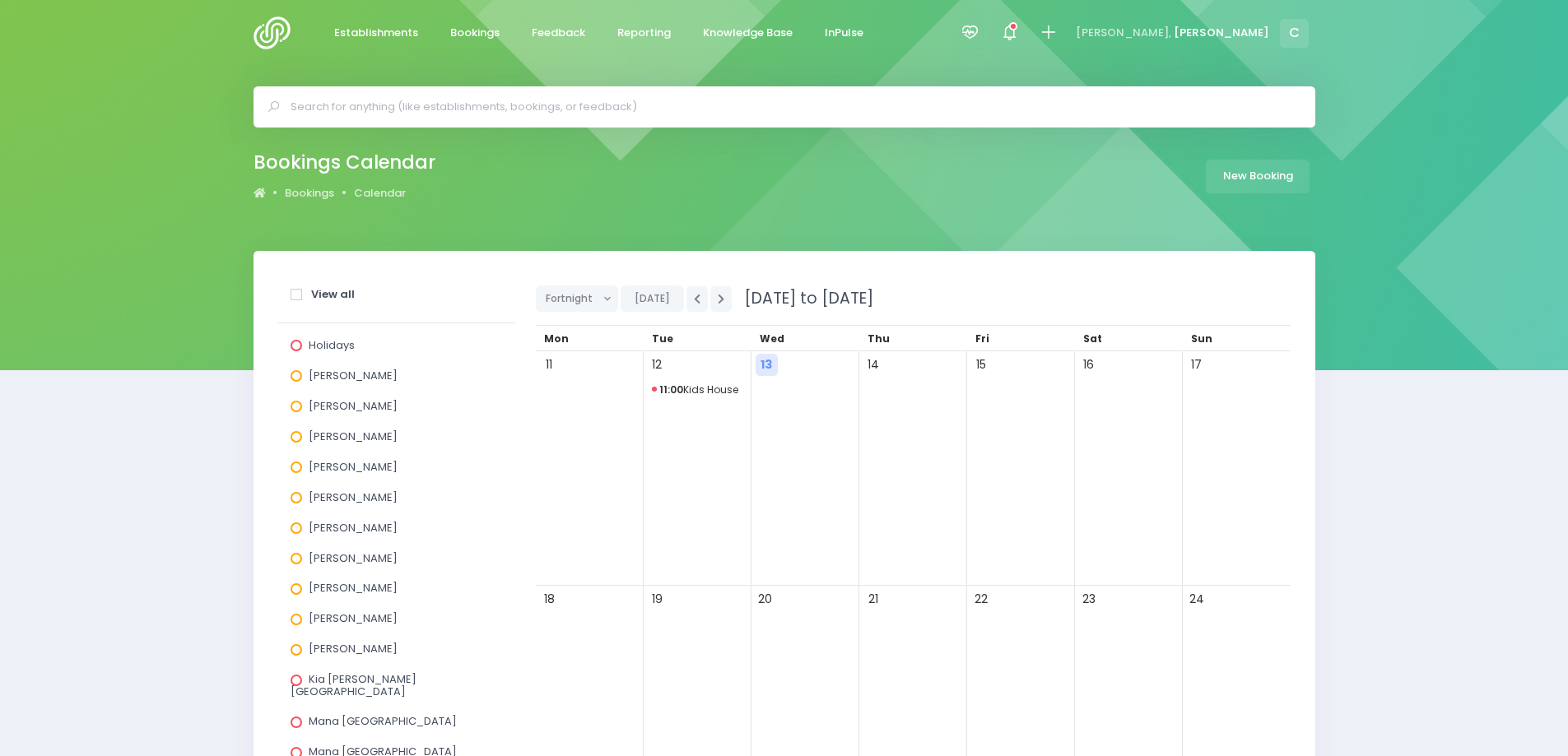
click at [297, 406] on span at bounding box center [296, 407] width 12 height 12
click at [0, 0] on input "[PERSON_NAME]" at bounding box center [0, 0] width 0 height 0
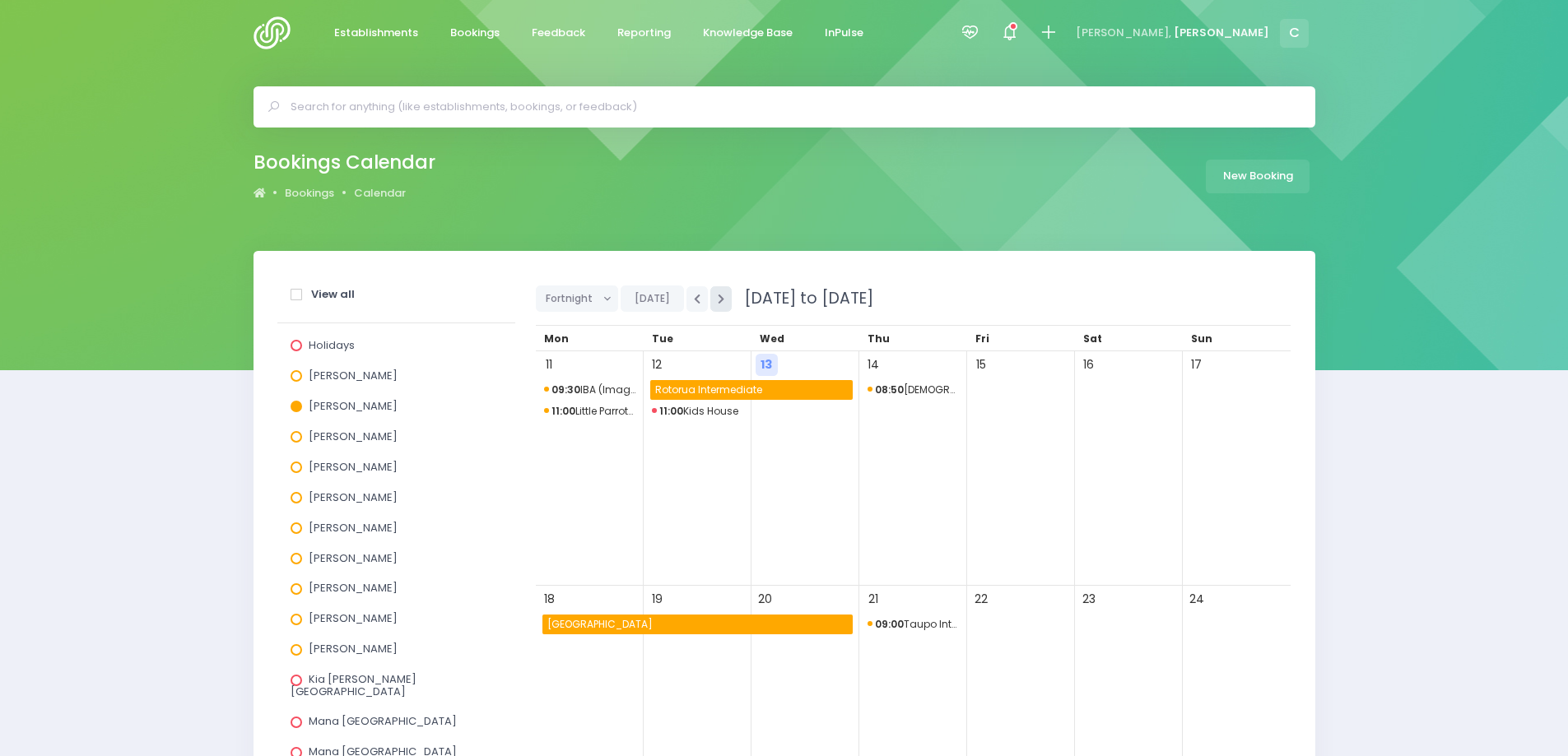
click at [718, 296] on icon "button" at bounding box center [721, 298] width 7 height 11
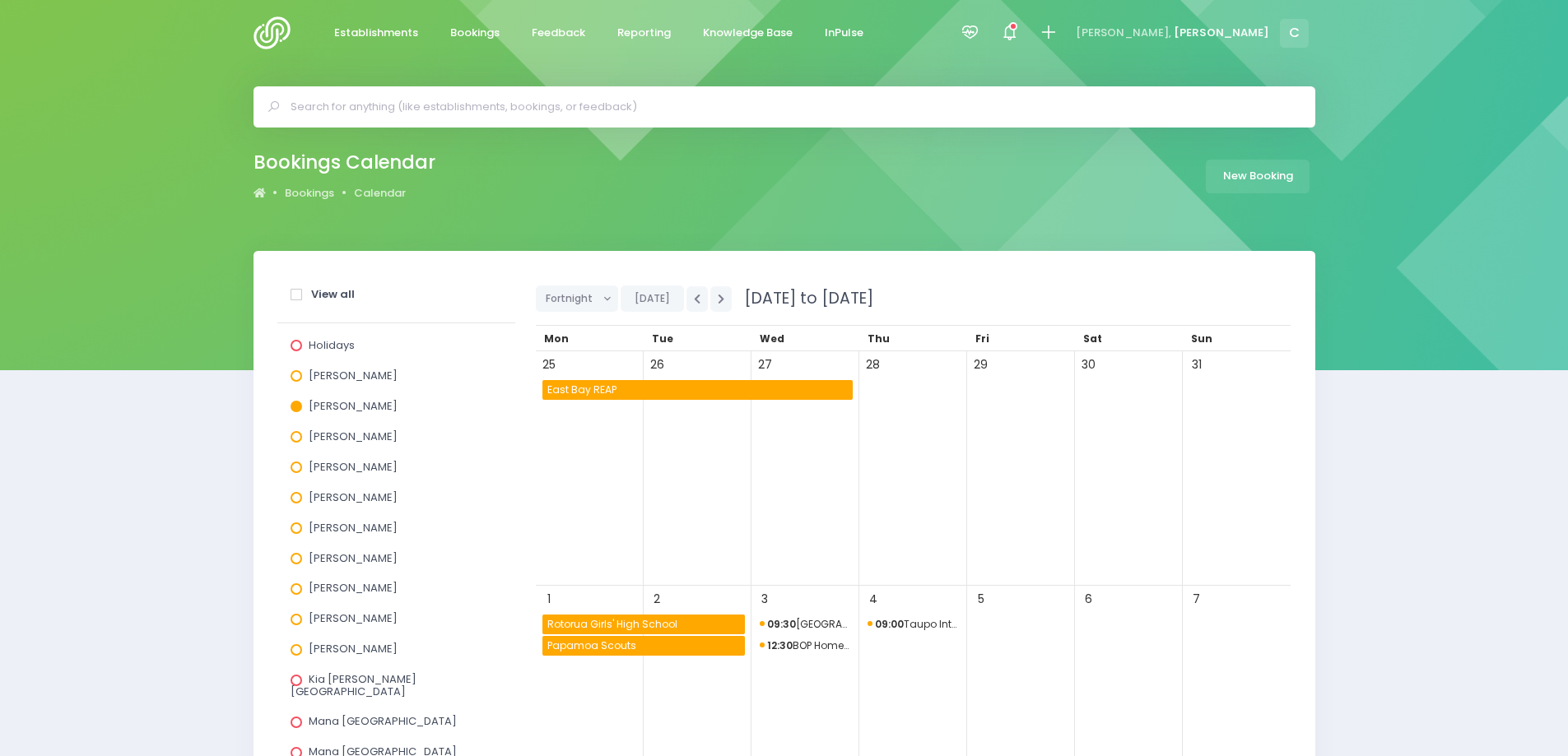
click at [575, 389] on span "East Bay REAP" at bounding box center [698, 390] width 308 height 20
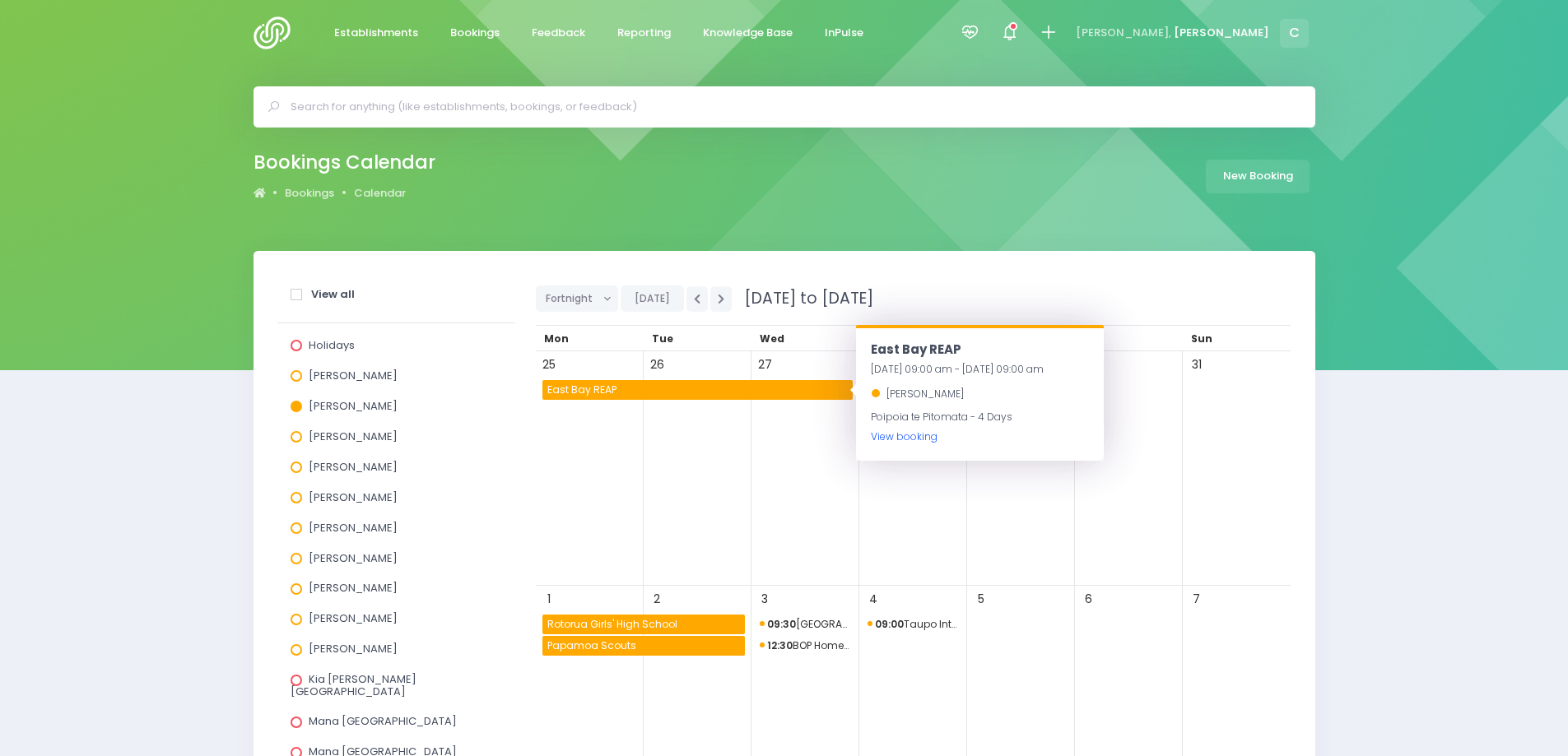
click at [916, 438] on link "View booking" at bounding box center [904, 436] width 67 height 14
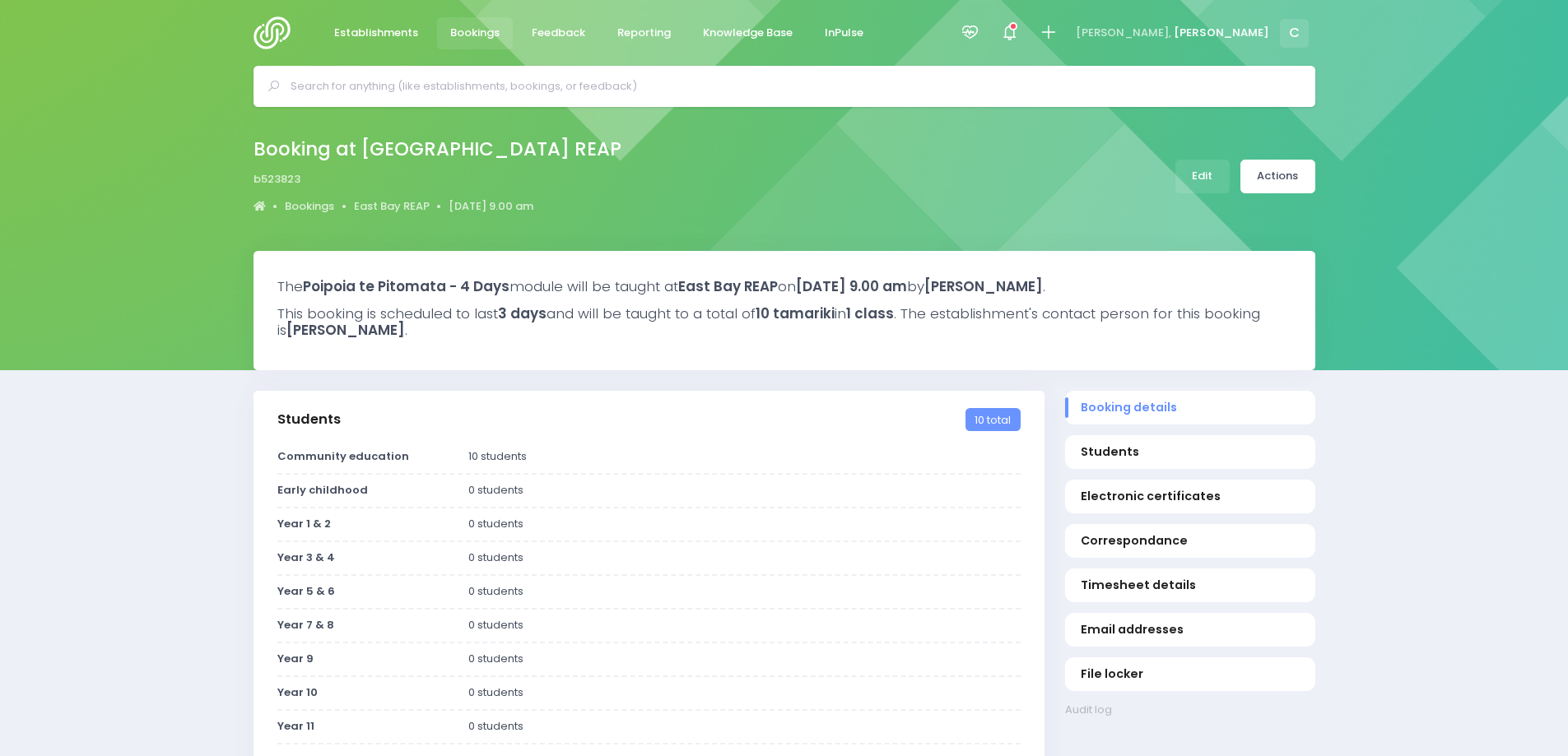
select select "5"
click at [389, 205] on link "East Bay REAP" at bounding box center [391, 207] width 76 height 17
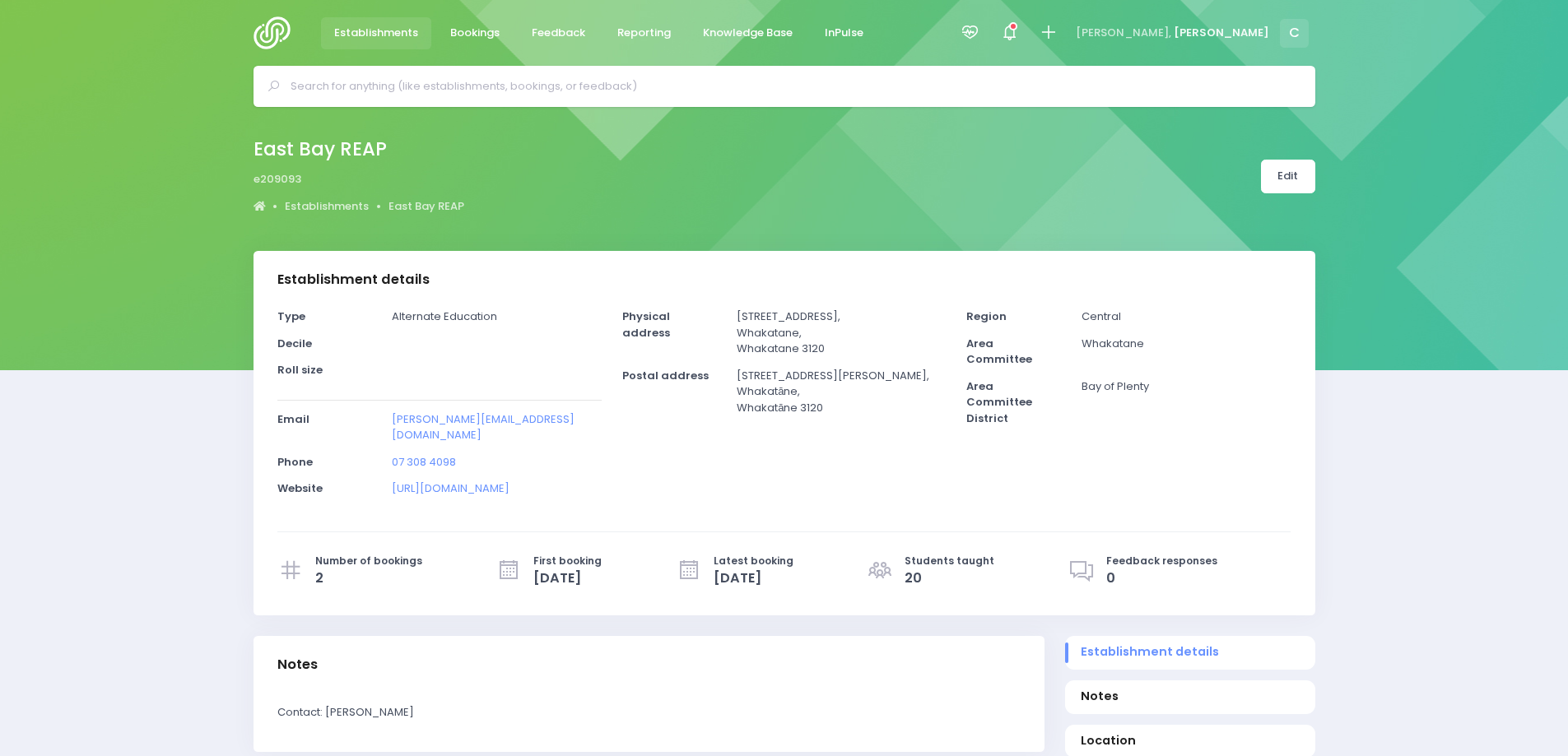
select select "5"
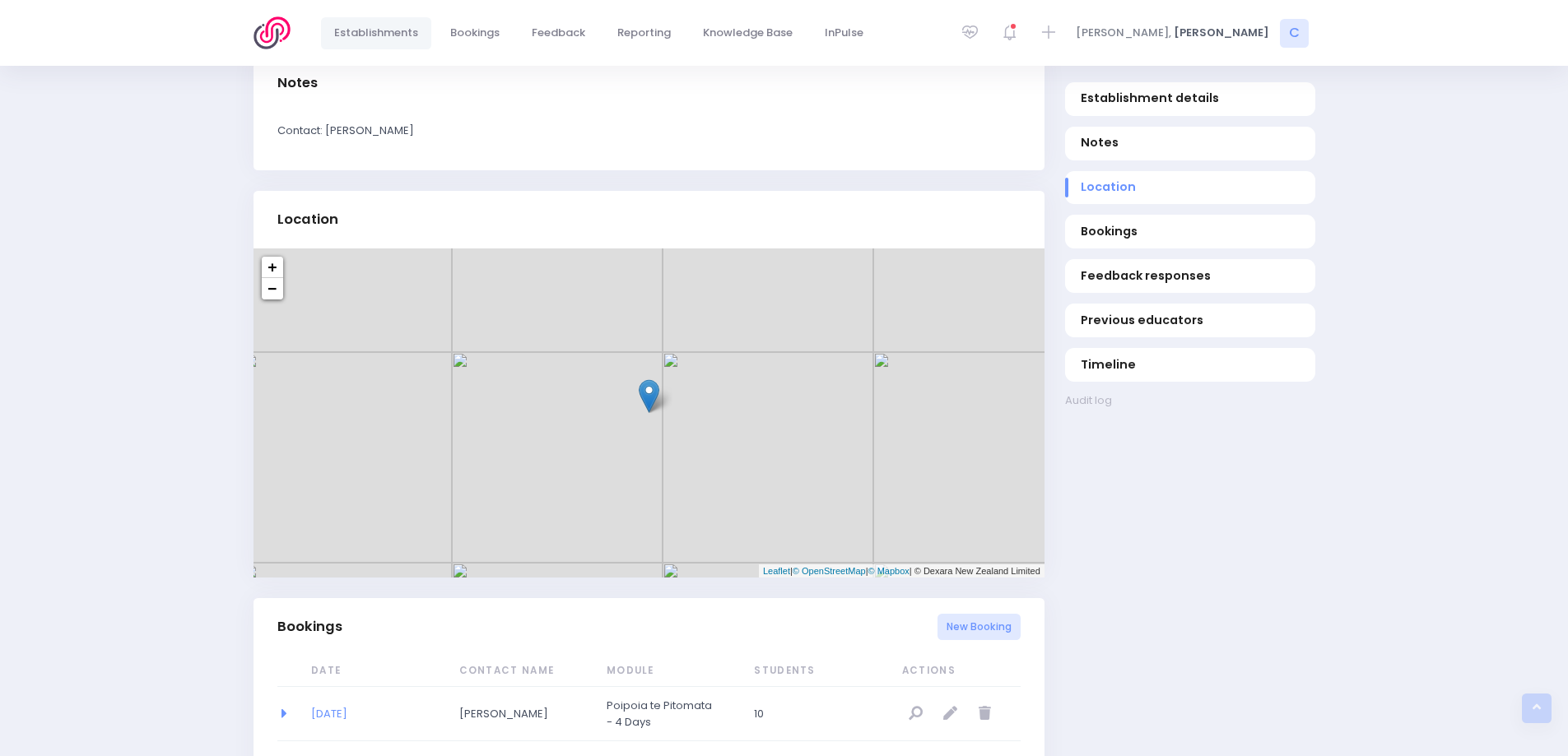
scroll to position [658, 0]
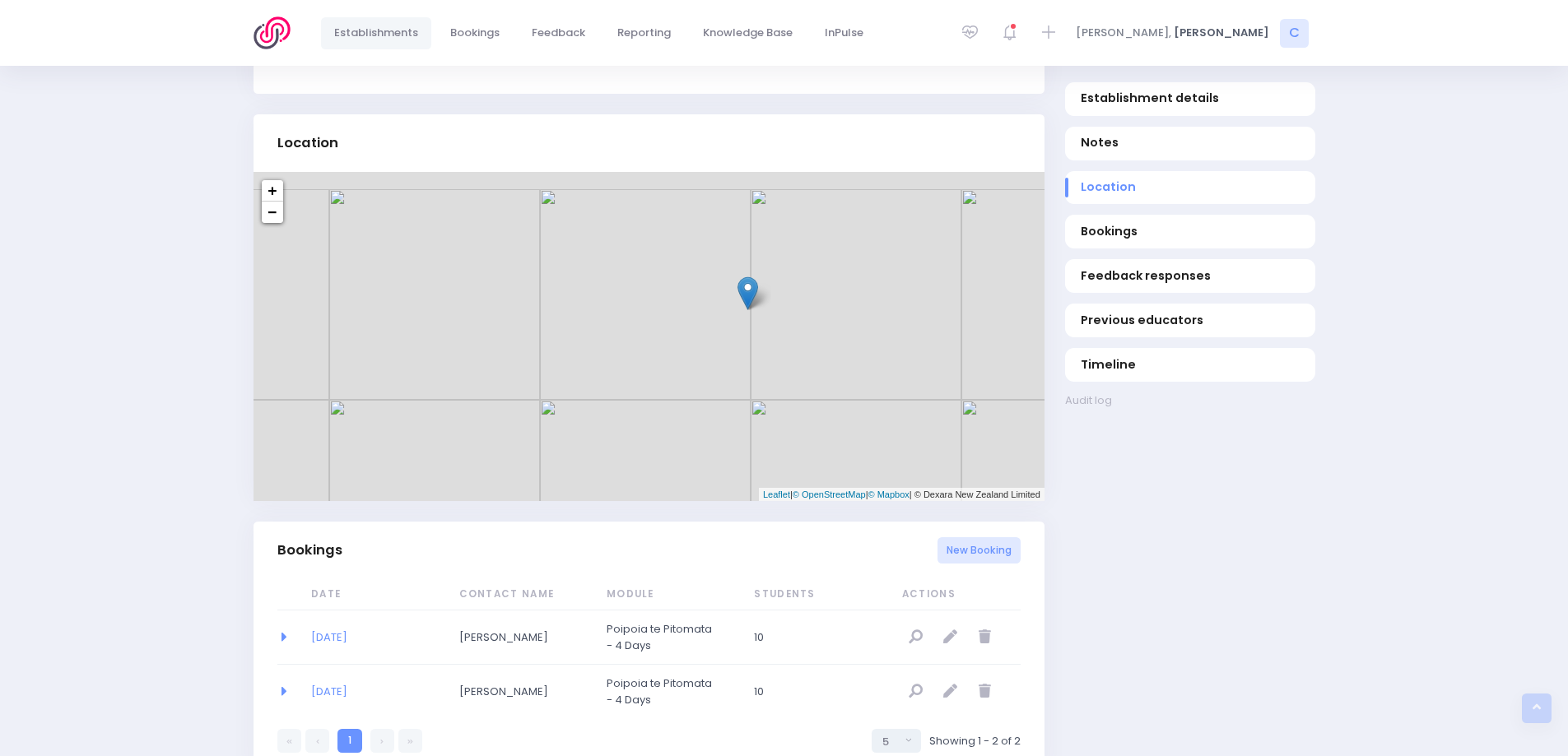
drag, startPoint x: 714, startPoint y: 319, endPoint x: 671, endPoint y: 483, distance: 169.5
drag, startPoint x: 695, startPoint y: 375, endPoint x: 619, endPoint y: 388, distance: 77.1
click at [619, 388] on div "+ − Leaflet | © OpenStreetMap | © Mapbox | © Dexara New Zealand Limited" at bounding box center [649, 336] width 792 height 329
drag, startPoint x: 681, startPoint y: 399, endPoint x: 687, endPoint y: 350, distance: 49.4
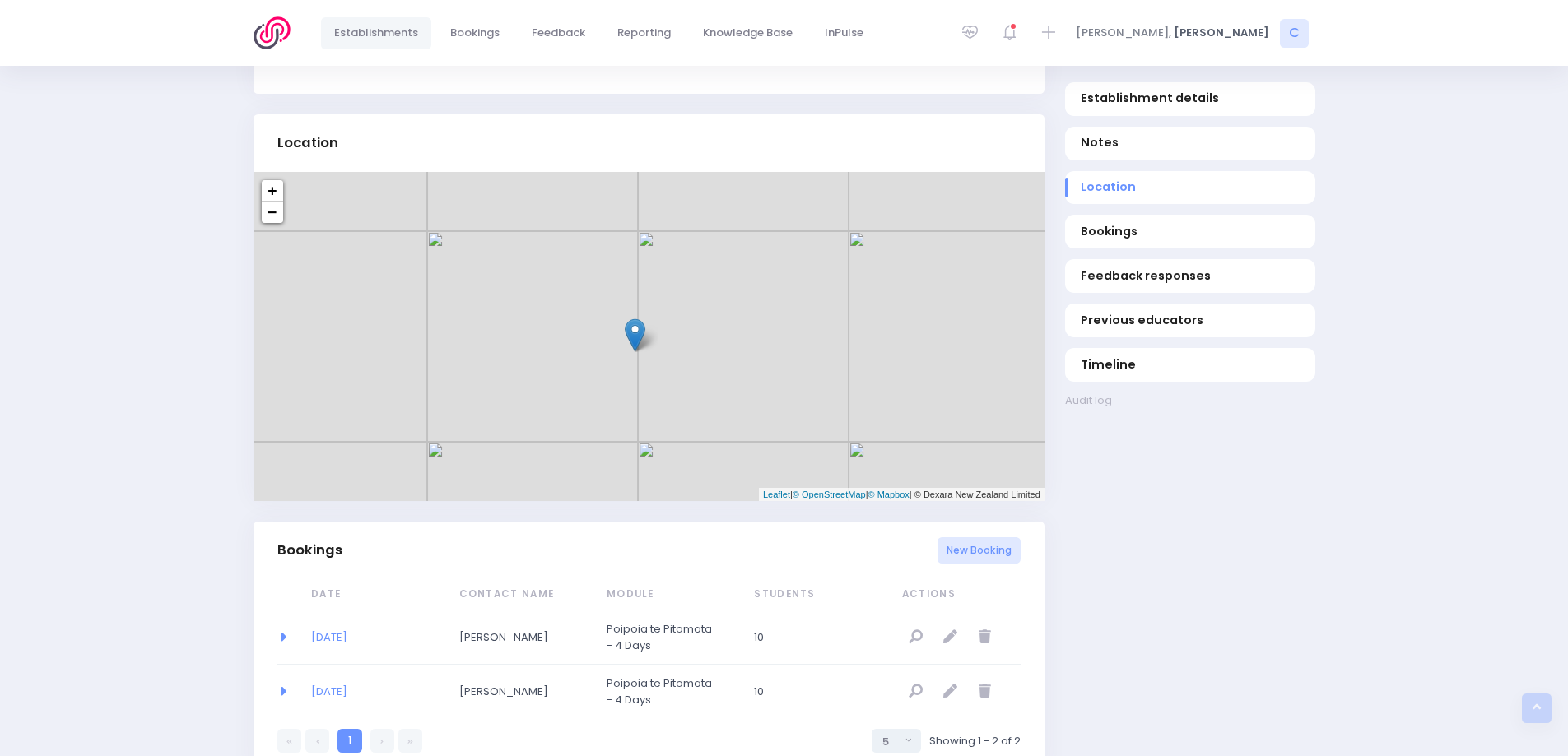
click at [687, 350] on div "+ − Leaflet | © OpenStreetMap | © Mapbox | © Dexara New Zealand Limited" at bounding box center [649, 336] width 792 height 329
drag, startPoint x: 570, startPoint y: 340, endPoint x: 747, endPoint y: 369, distance: 179.4
click at [747, 369] on div "+ − Leaflet | © OpenStreetMap | © Mapbox | © Dexara New Zealand Limited" at bounding box center [649, 336] width 792 height 329
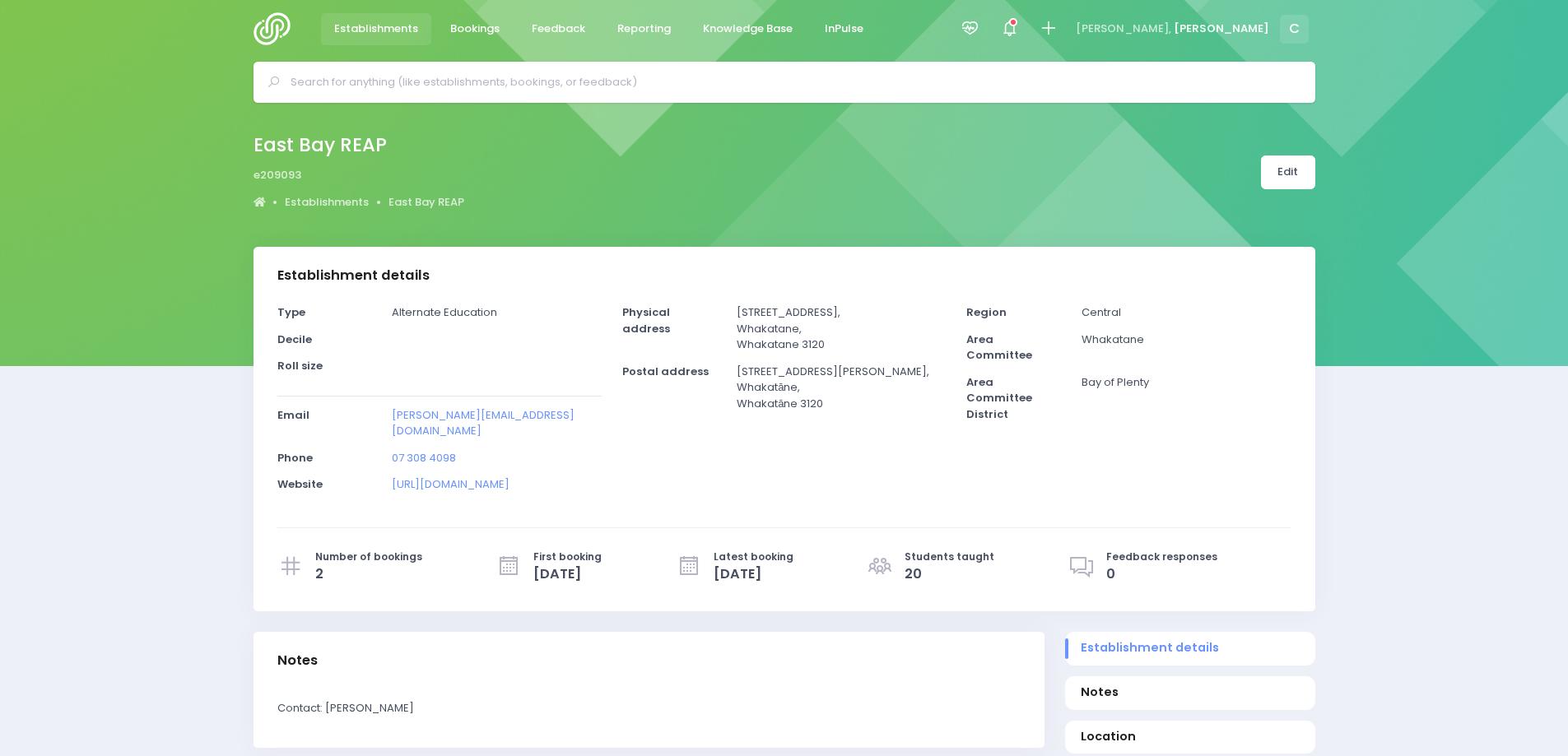
scroll to position [0, 0]
